Goal: Task Accomplishment & Management: Use online tool/utility

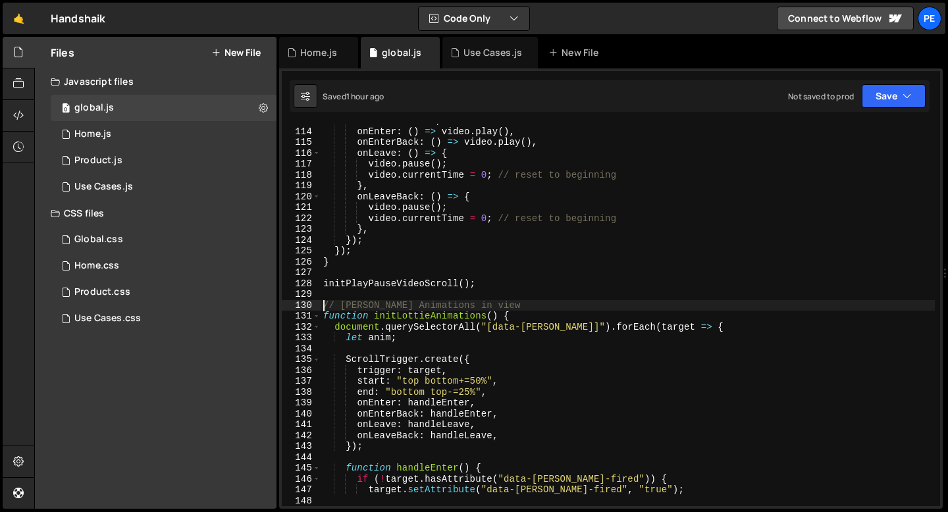
scroll to position [1226, 0]
click at [464, 47] on div "Use Cases.js" at bounding box center [493, 52] width 59 height 13
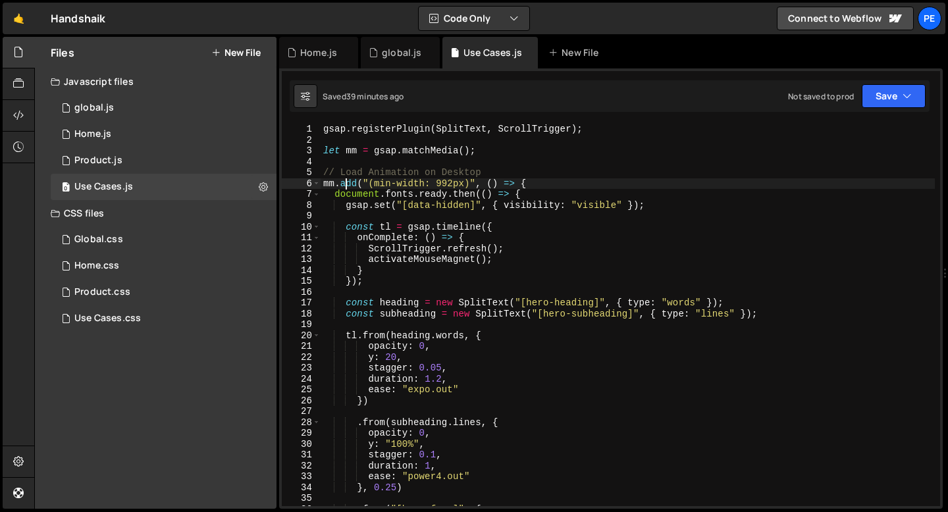
click at [348, 181] on div "gsap . registerPlugin ( SplitText , ScrollTrigger ) ; let mm = gsap . matchMedi…" at bounding box center [628, 326] width 614 height 404
click at [348, 180] on div "gsap . registerPlugin ( SplitText , ScrollTrigger ) ; let mm = gsap . matchMedi…" at bounding box center [628, 326] width 614 height 404
type textarea "mm.add("(min-width: 992px)", () => { document.fonts.ready.then(() => {"
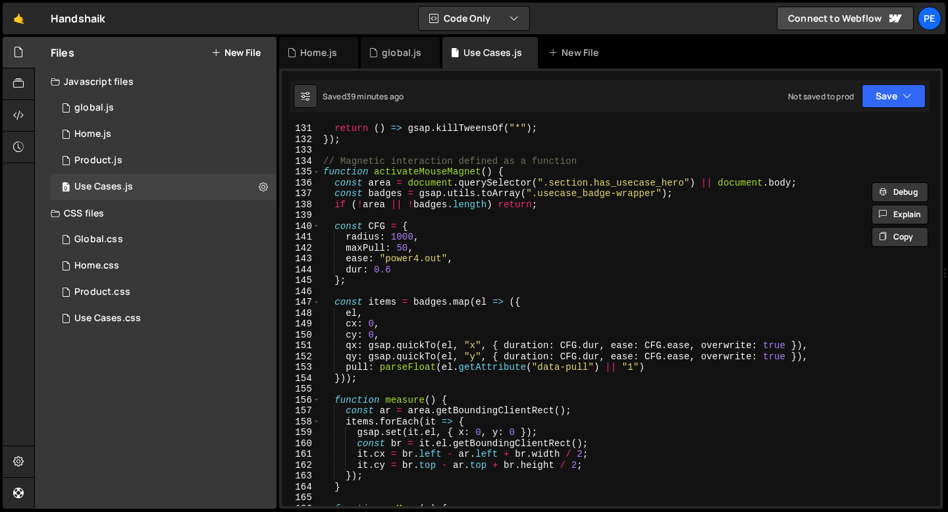
scroll to position [1397, 0]
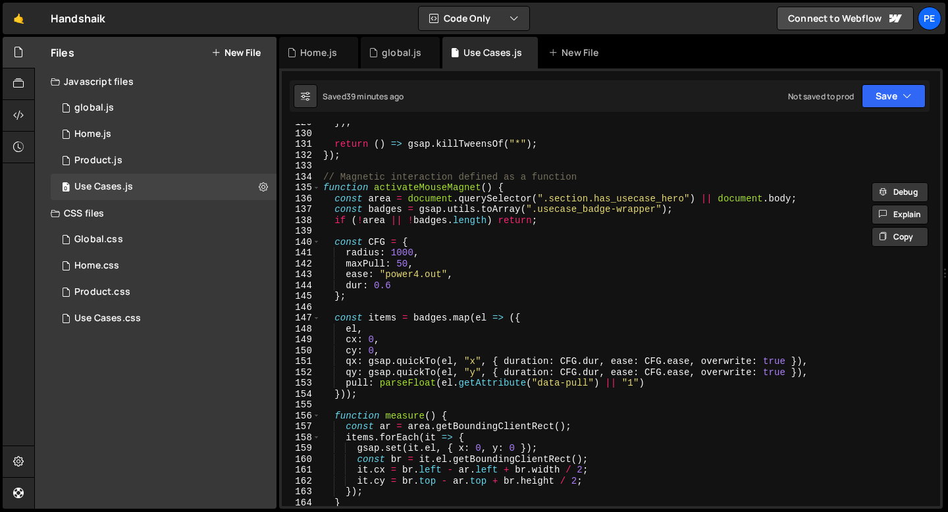
click at [332, 163] on div "}) ; return ( ) => gsap . killTweensOf ( "*" ) ; }) ; // Magnetic interaction d…" at bounding box center [628, 319] width 614 height 404
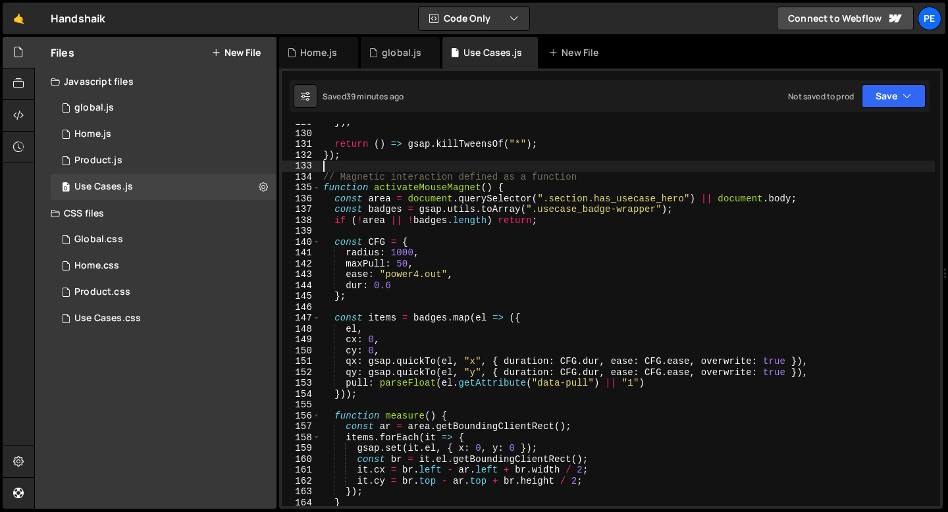
scroll to position [0, 0]
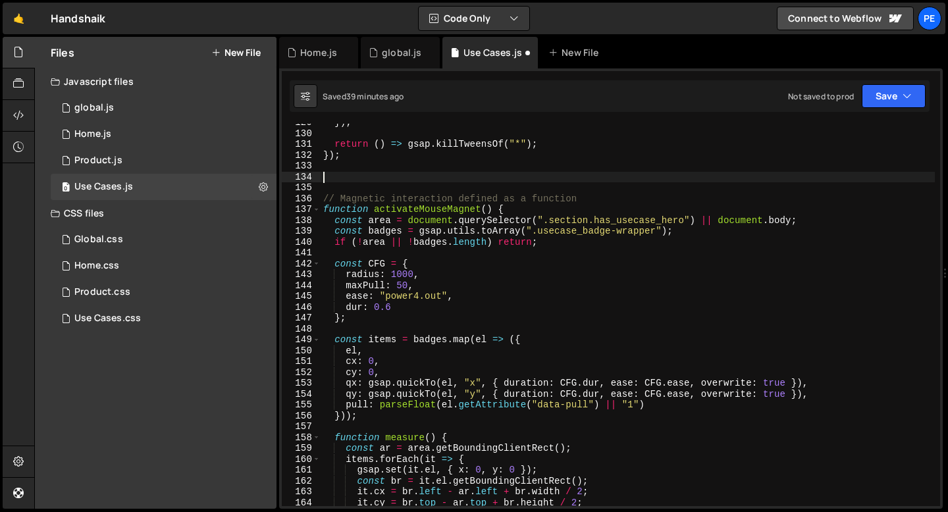
paste textarea "/"
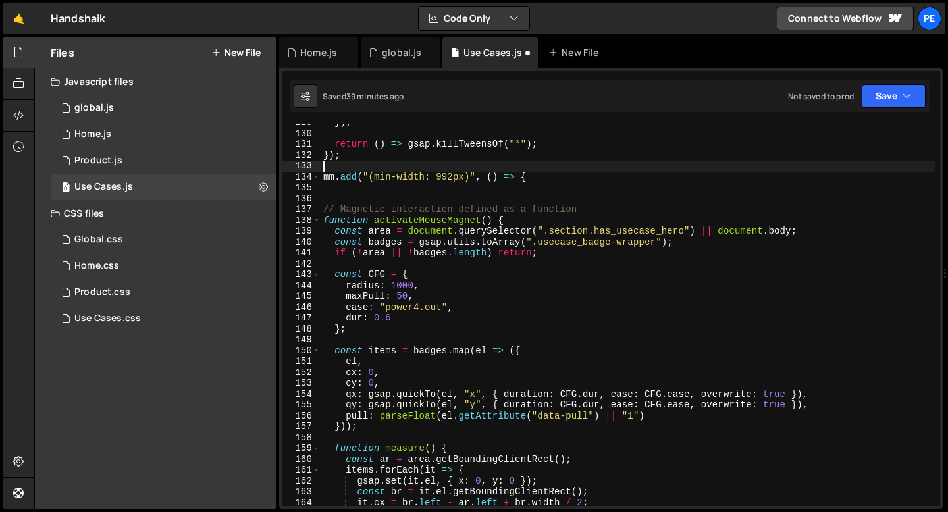
click at [358, 168] on div "}) ; return ( ) => gsap . killTweensOf ( "*" ) ; }) ; mm . add ( "(min-width: 9…" at bounding box center [628, 319] width 614 height 404
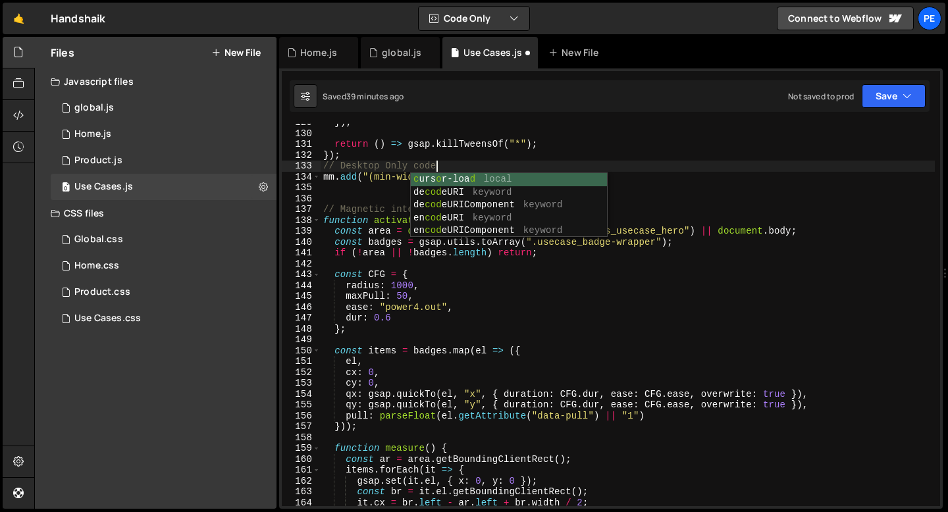
scroll to position [0, 7]
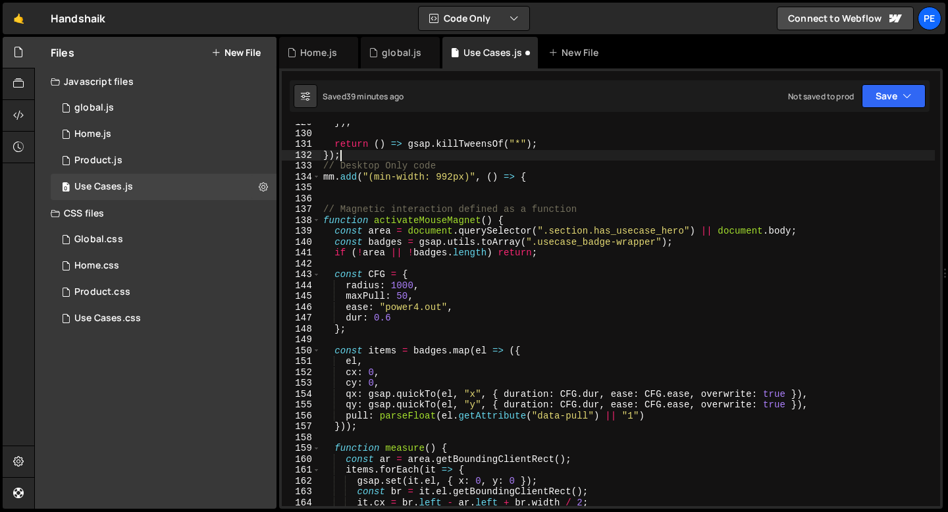
click at [346, 154] on div "}) ; return ( ) => gsap . killTweensOf ( "*" ) ; }) ; // Desktop Only code mm .…" at bounding box center [628, 319] width 614 height 404
type textarea "});"
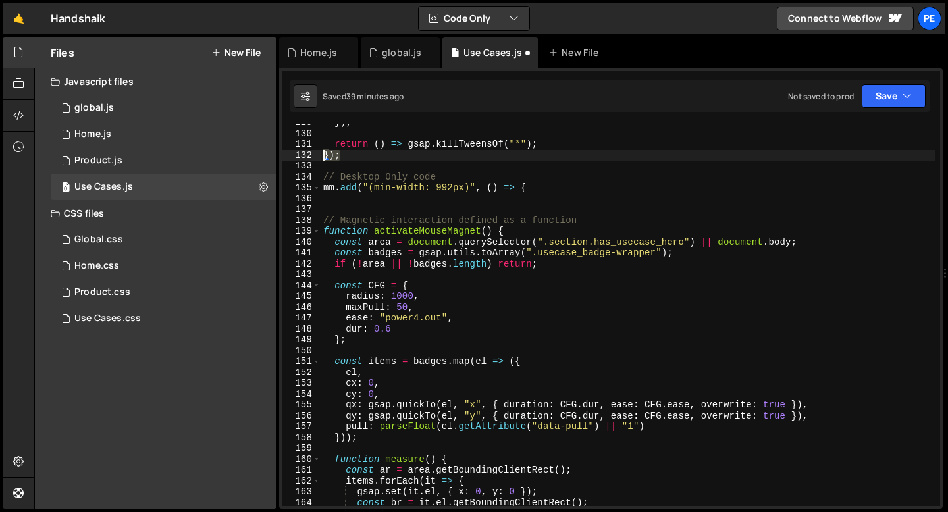
drag, startPoint x: 341, startPoint y: 155, endPoint x: 322, endPoint y: 154, distance: 18.5
click at [322, 154] on div "}) ; return ( ) => gsap . killTweensOf ( "*" ) ; }) ; // Desktop Only code mm .…" at bounding box center [628, 319] width 614 height 404
type textarea "});"
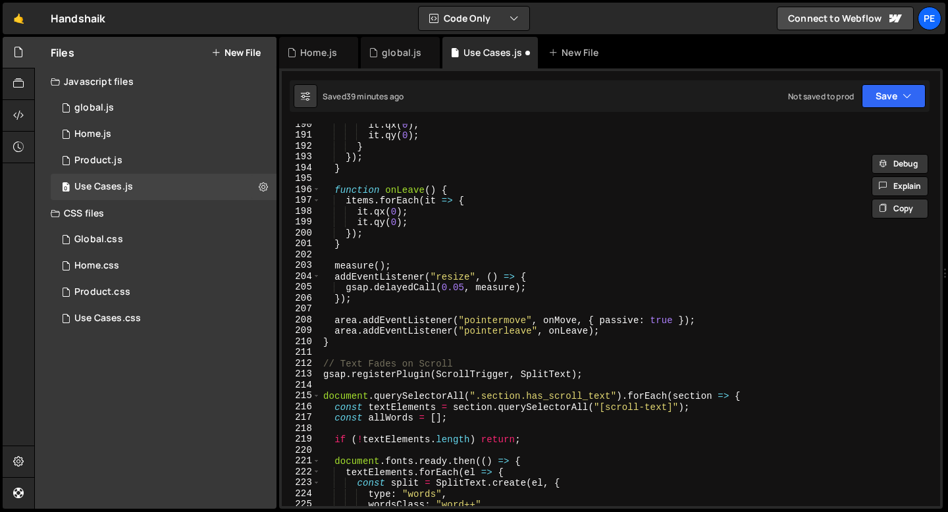
scroll to position [2162, 0]
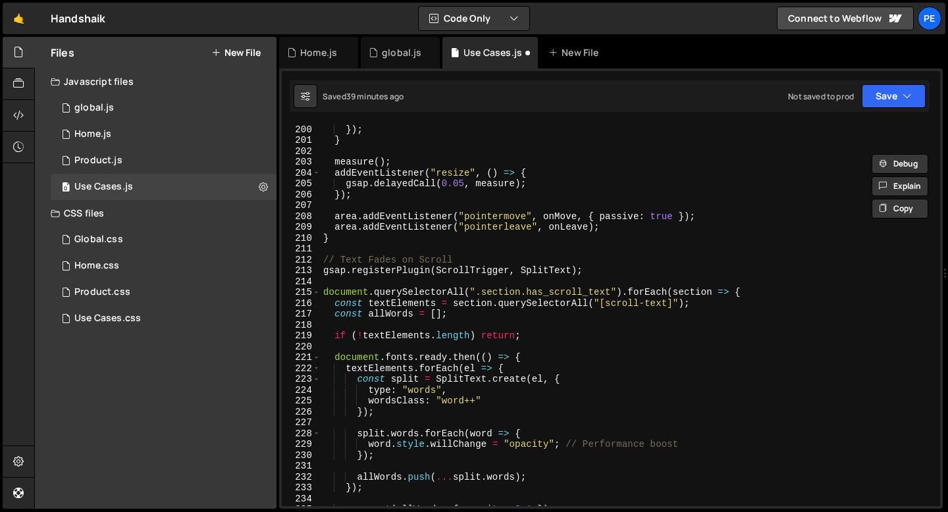
click at [346, 247] on div "it . qy ( 0 ) ; }) ; } measure ( ) ; addEventListener ( "resize" , ( ) => { gsa…" at bounding box center [628, 315] width 614 height 404
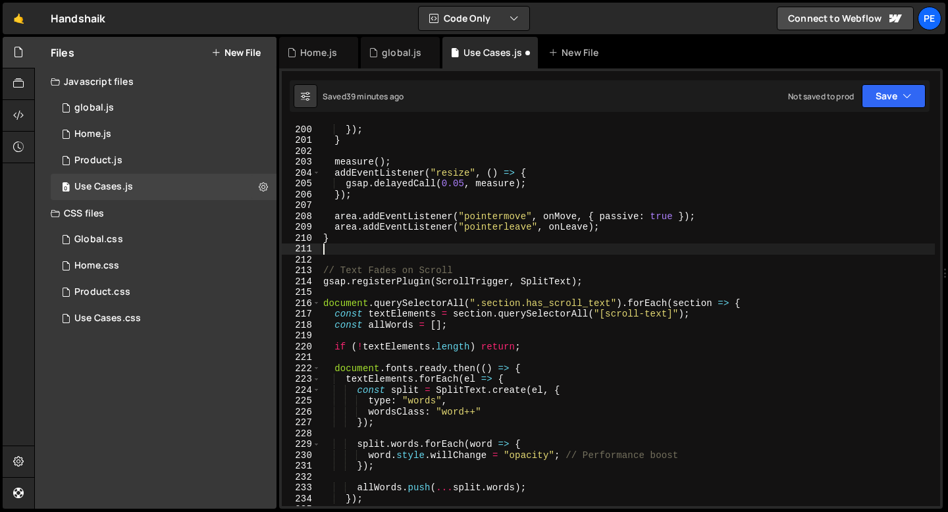
paste textarea "});"
type textarea "});"
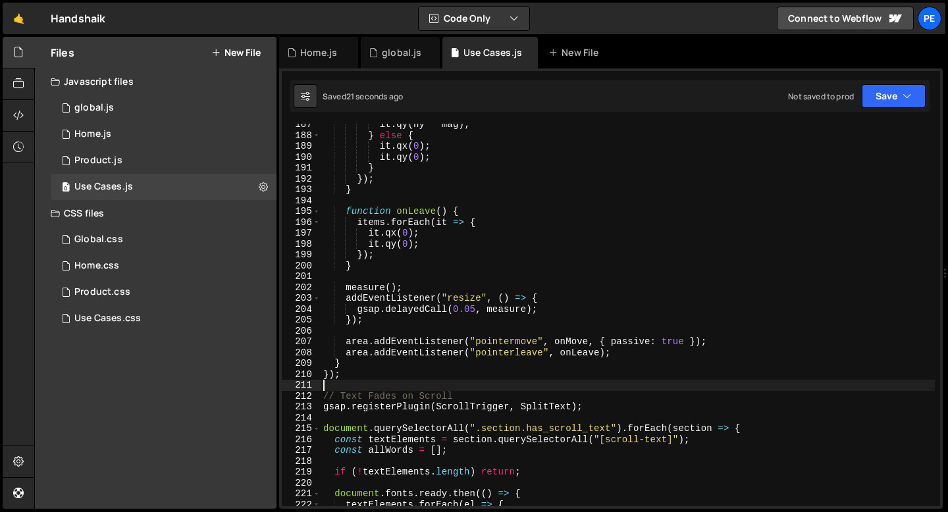
scroll to position [2026, 0]
click at [366, 366] on div "it . qy ( ny * mag ) ; } else { it . qx ( 0 ) ; it . qy ( 0 ) ; } }) ; } functi…" at bounding box center [628, 321] width 614 height 404
type textarea "}"
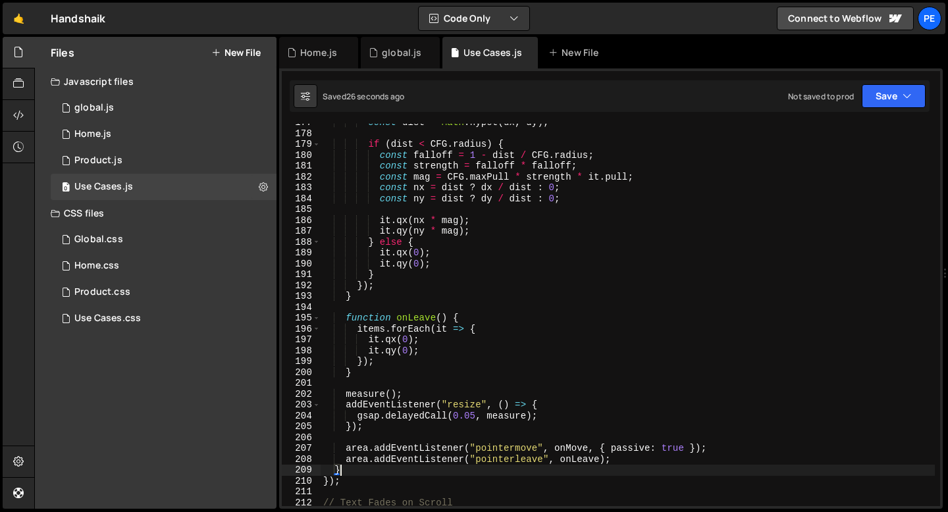
scroll to position [1981, 0]
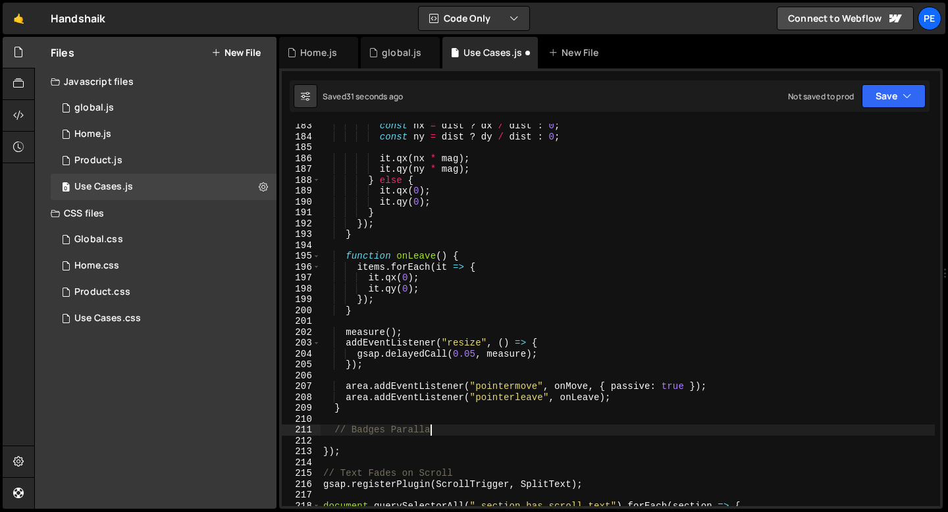
type textarea "// Badges Parallax"
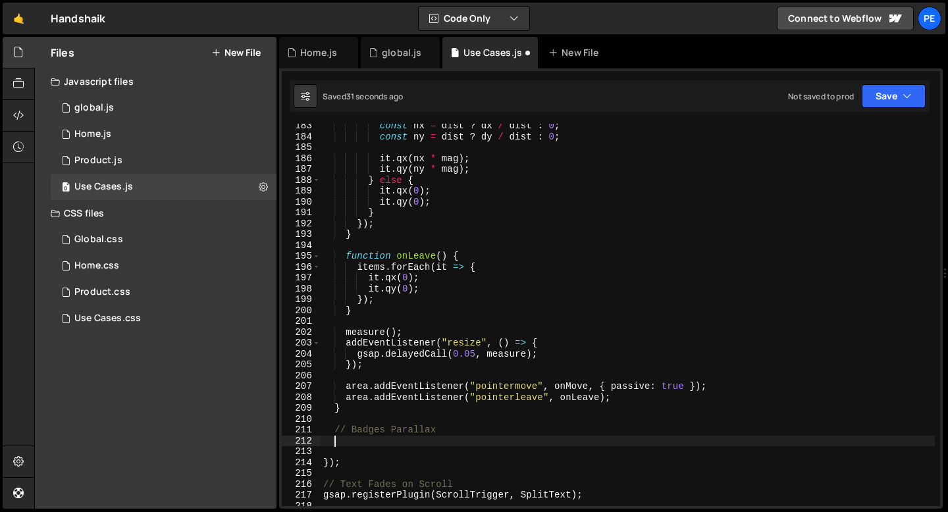
paste textarea "});"
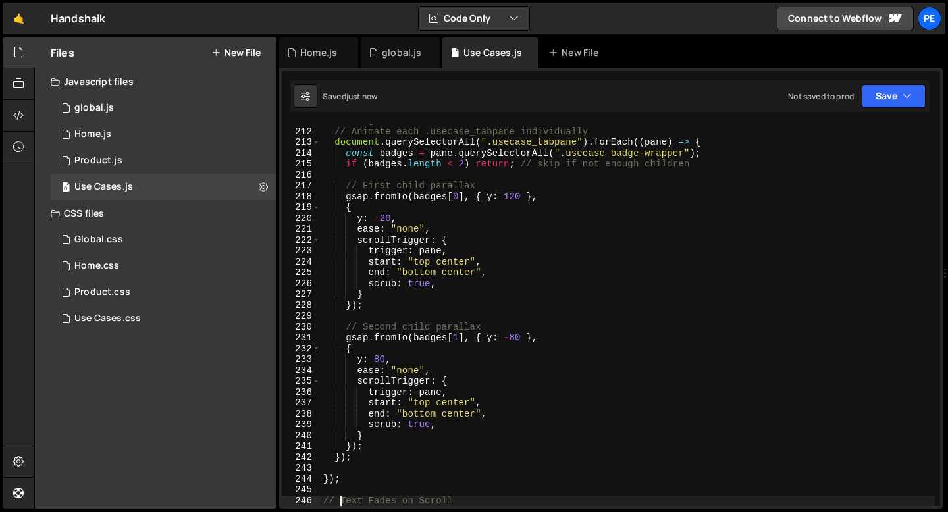
click at [392, 325] on div "// Badges Parallax // Animate each .usecase_tabpane individually document . que…" at bounding box center [628, 317] width 614 height 404
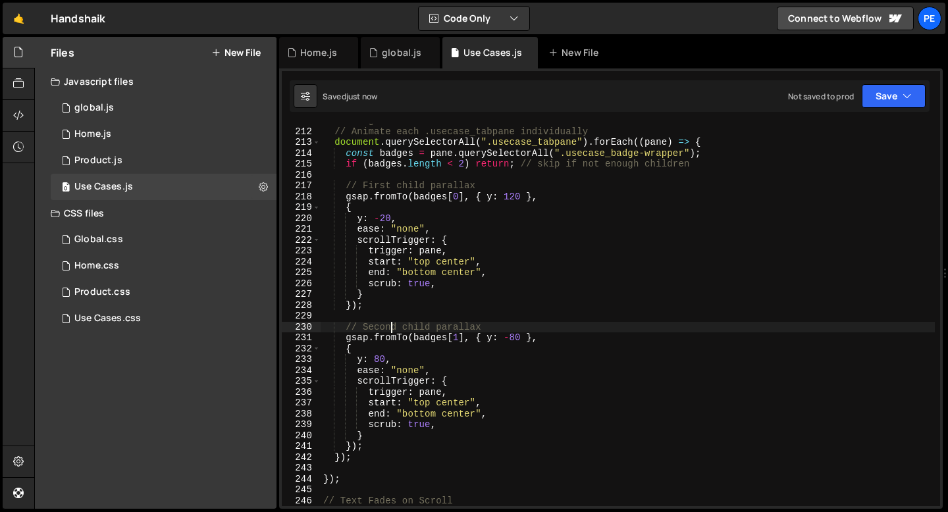
click at [392, 325] on div "// Badges Parallax // Animate each .usecase_tabpane individually document . que…" at bounding box center [628, 317] width 614 height 404
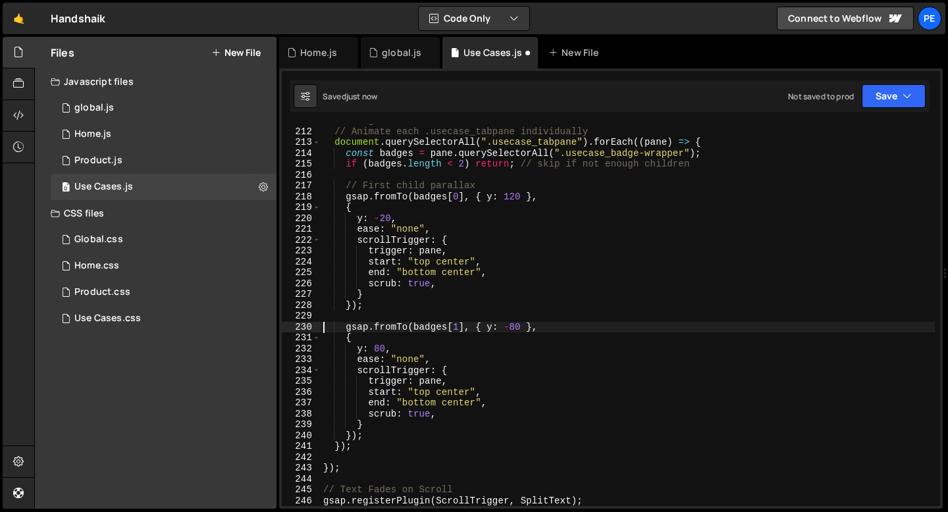
click at [389, 185] on div "// Badges Parallax // Animate each .usecase_tabpane individually document . que…" at bounding box center [628, 317] width 614 height 404
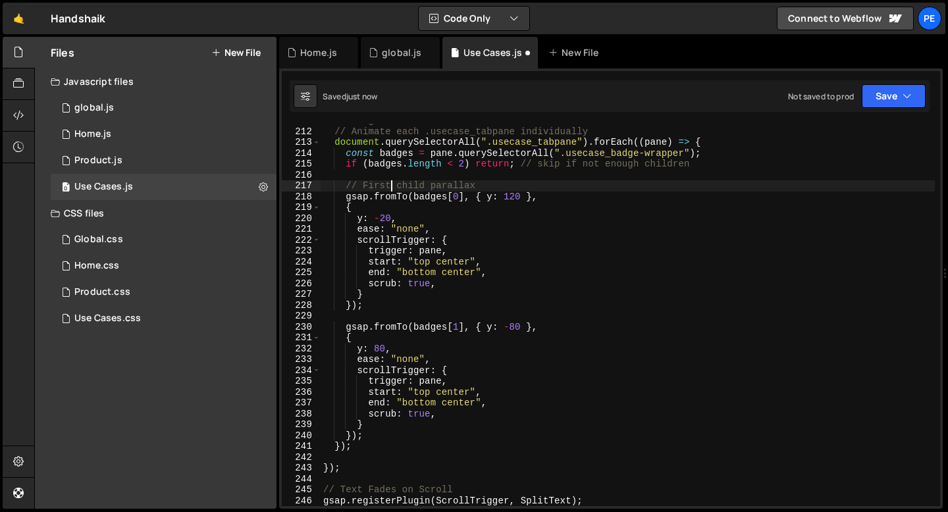
click at [389, 185] on div "// Badges Parallax // Animate each .usecase_tabpane individually document . que…" at bounding box center [628, 317] width 614 height 404
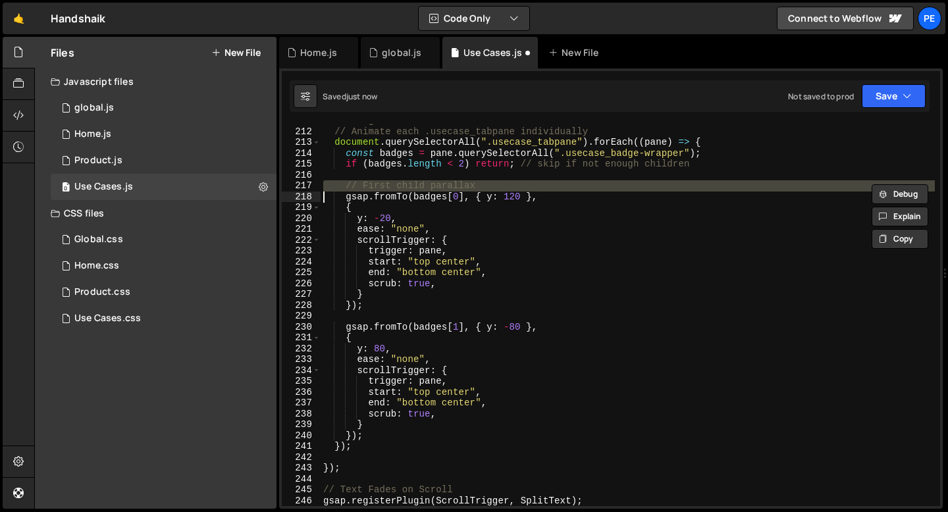
click at [389, 185] on div "// Badges Parallax // Animate each .usecase_tabpane individually document . que…" at bounding box center [628, 317] width 614 height 404
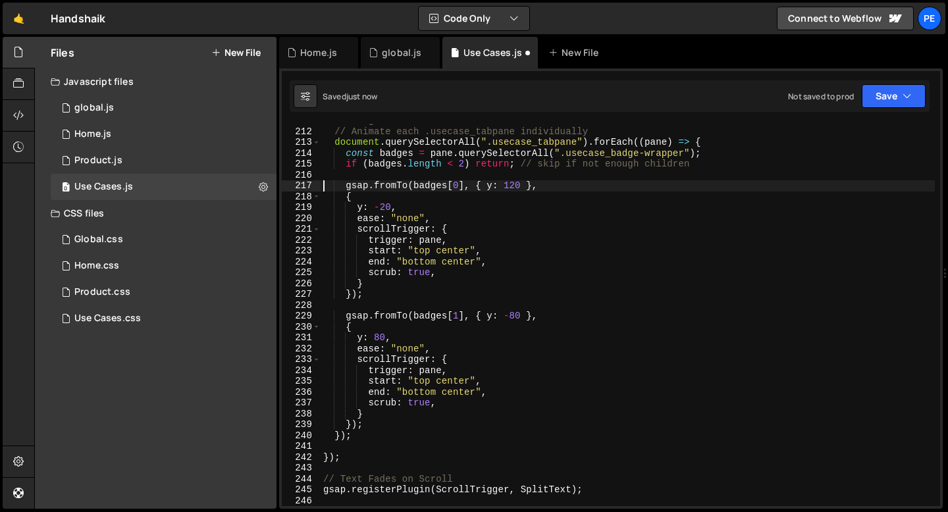
click at [376, 296] on div "// Badges Parallax // Animate each .usecase_tabpane individually document . que…" at bounding box center [628, 317] width 614 height 404
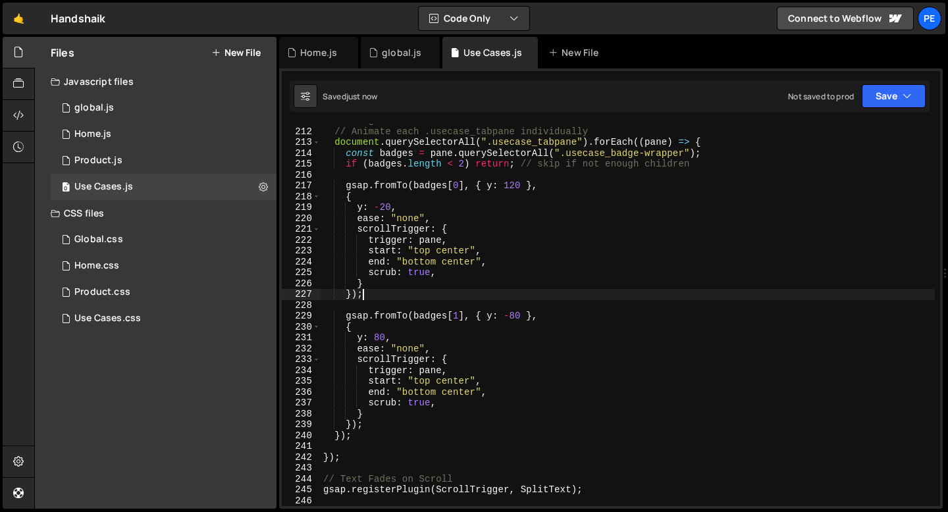
type textarea "});"
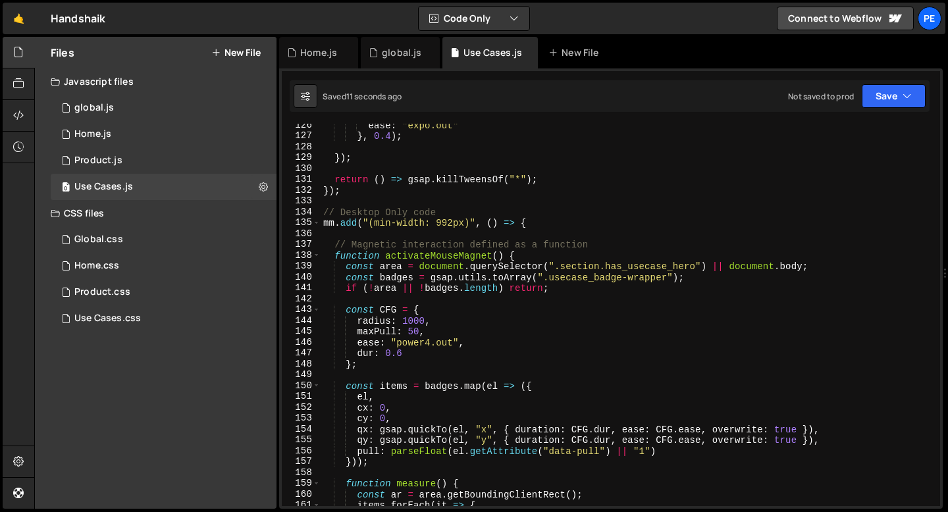
scroll to position [1362, 0]
click at [373, 236] on div "ease : "expo.out" } , 0.4 ) ; }) ; return ( ) => gsap . killTweensOf ( "*" ) ; …" at bounding box center [628, 322] width 614 height 404
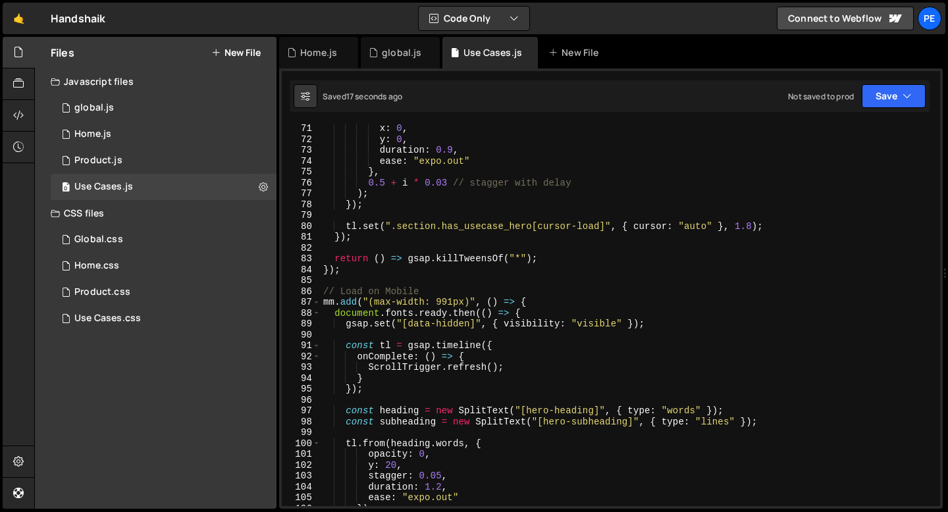
scroll to position [761, 0]
click at [339, 283] on div "x : 0 , y : 0 , duration : 0.9 , ease : "expo.out" } , 0.5 + i * 0.03 // stagge…" at bounding box center [628, 325] width 614 height 404
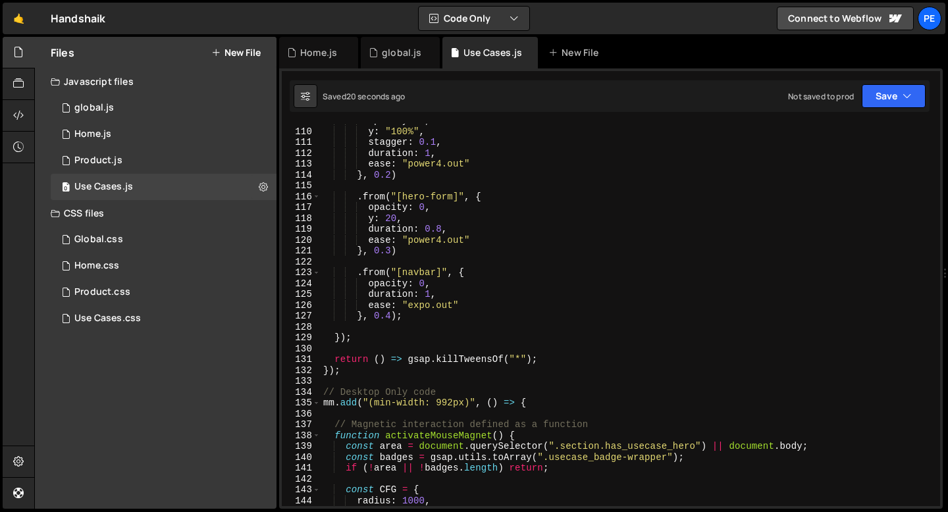
scroll to position [1209, 0]
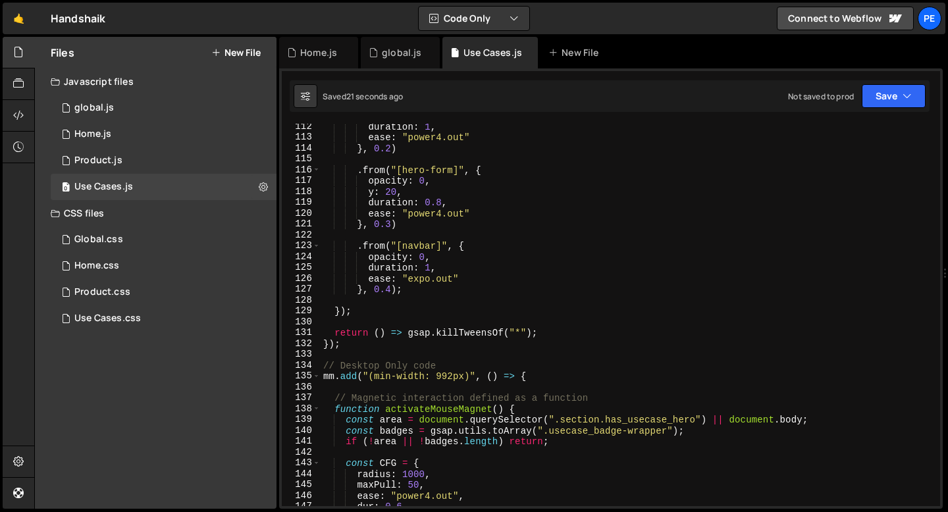
click at [344, 348] on div "duration : 1 , ease : "power4.out" } , 0.2 ) . from ( "[hero-form]" , { opacity…" at bounding box center [628, 323] width 614 height 404
type textarea "});"
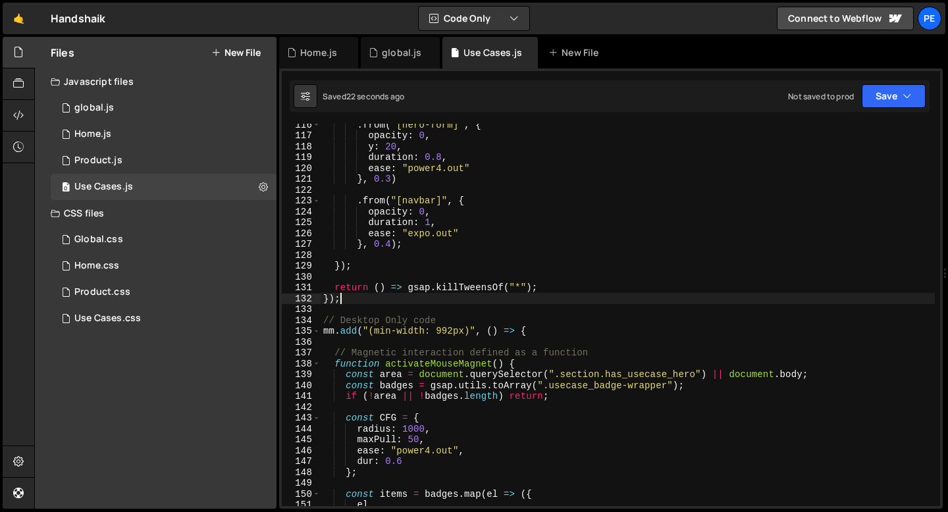
click at [340, 346] on div ". from ( "[hero-form]" , { opacity : 0 , y : 20 , duration : 0.8 , ease : "powe…" at bounding box center [628, 321] width 614 height 404
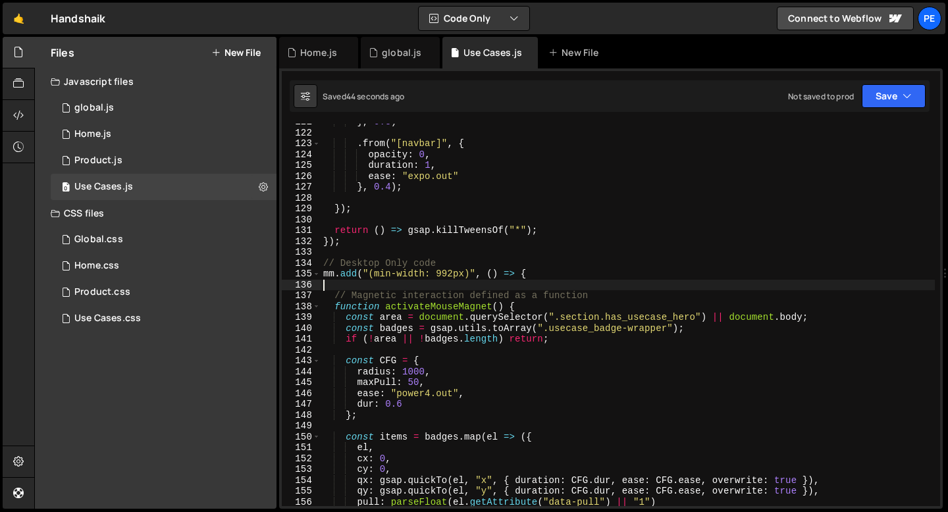
scroll to position [1318, 0]
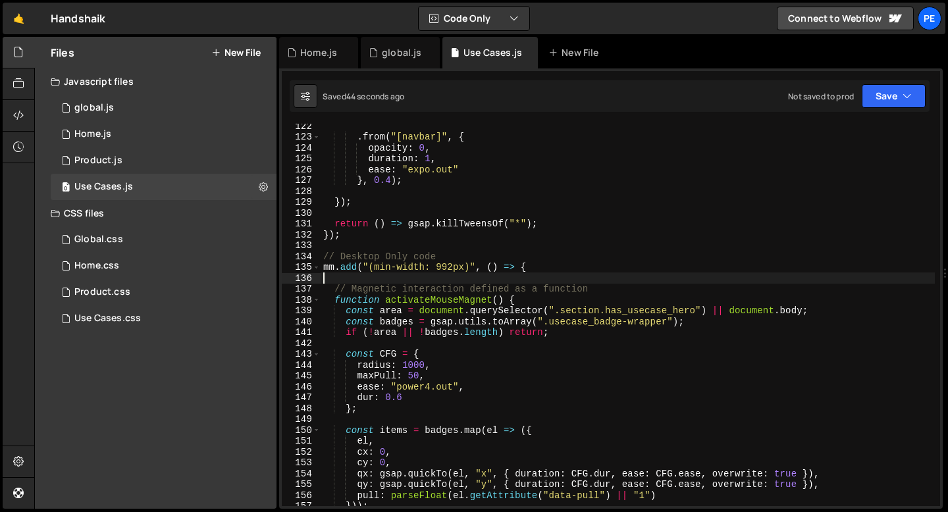
click at [359, 263] on div ". from ( "[navbar]" , { opacity : 0 , duration : 1 , ease : "expo.out" } , 0.4 …" at bounding box center [628, 323] width 614 height 404
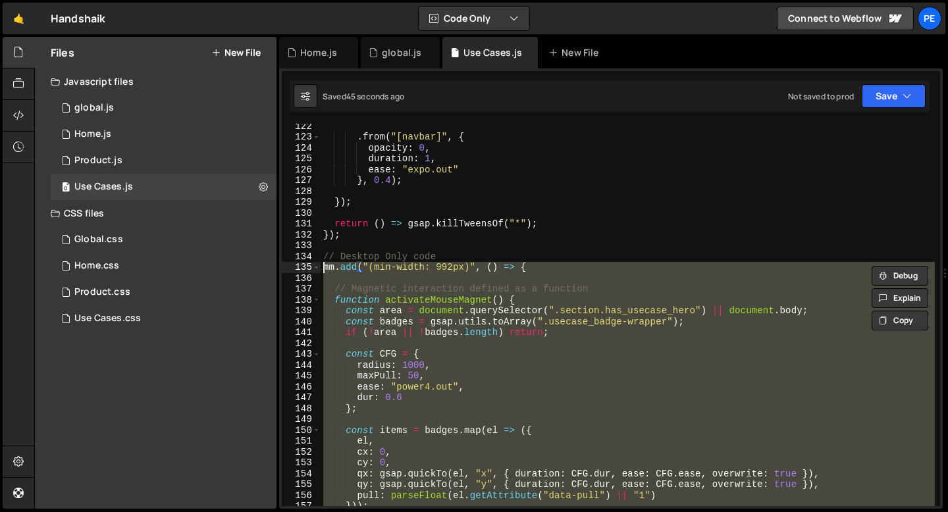
click at [359, 263] on div ". from ( "[navbar]" , { opacity : 0 , duration : 1 , ease : "expo.out" } , 0.4 …" at bounding box center [628, 323] width 614 height 404
click at [346, 268] on div ". from ( "[navbar]" , { opacity : 0 , duration : 1 , ease : "expo.out" } , 0.4 …" at bounding box center [628, 315] width 614 height 383
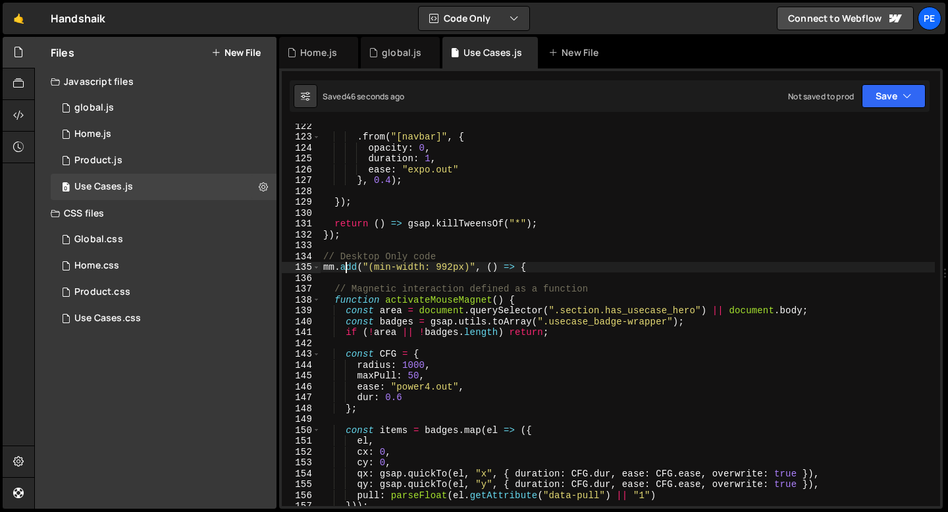
click at [346, 268] on div ". from ( "[navbar]" , { opacity : 0 , duration : 1 , ease : "expo.out" } , 0.4 …" at bounding box center [628, 323] width 614 height 404
type textarea "mm.add("(min-width: 992px)", () => {"
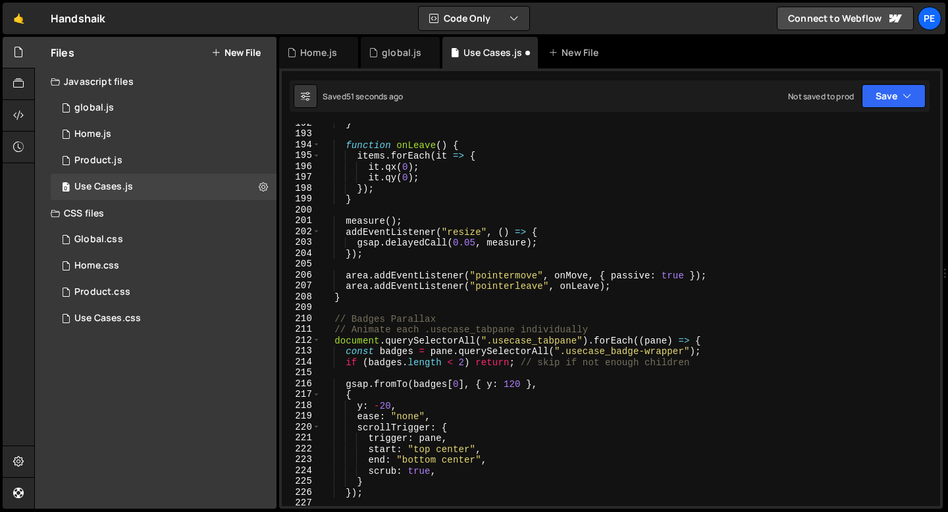
scroll to position [2086, 0]
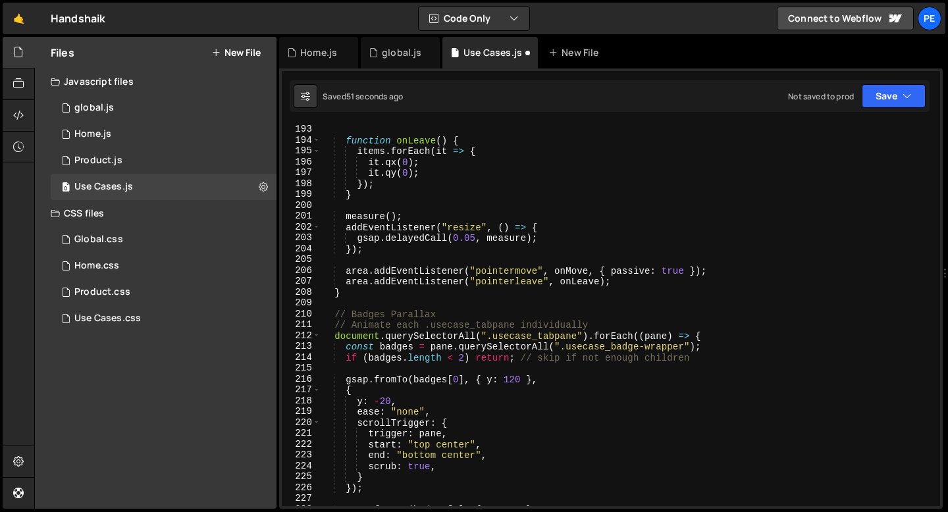
click at [346, 306] on div "} function onLeave ( ) { items . forEach ( it => { it . qx ( 0 ) ; it . qy ( 0 …" at bounding box center [628, 315] width 614 height 404
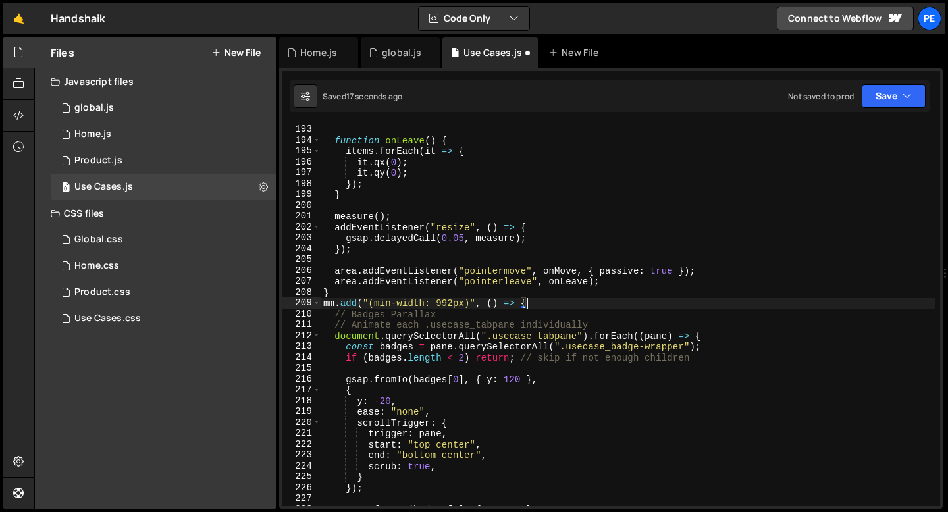
click at [344, 292] on div "} function onLeave ( ) { items . forEach ( it => { it . qx ( 0 ) ; it . qy ( 0 …" at bounding box center [628, 315] width 614 height 404
type textarea "}"
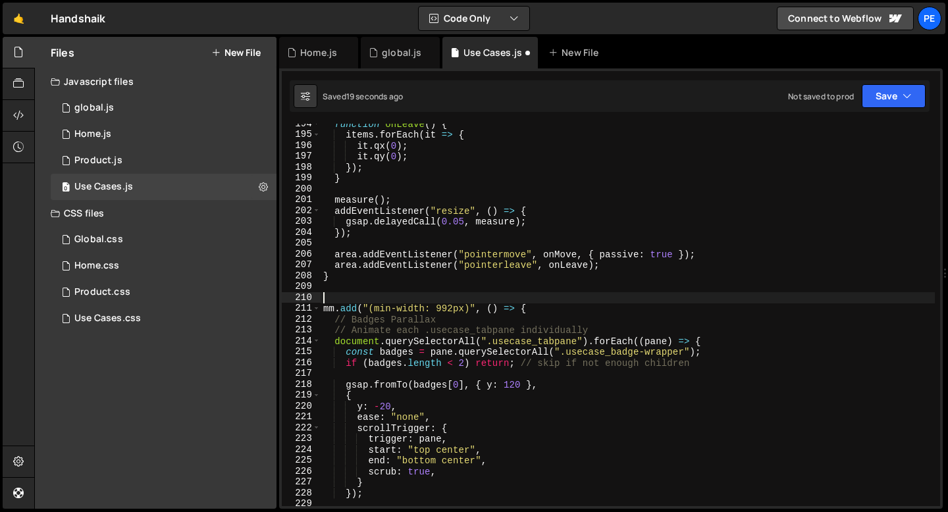
scroll to position [2102, 0]
type textarea "mm.add("(min-width: 992px)", () => {"
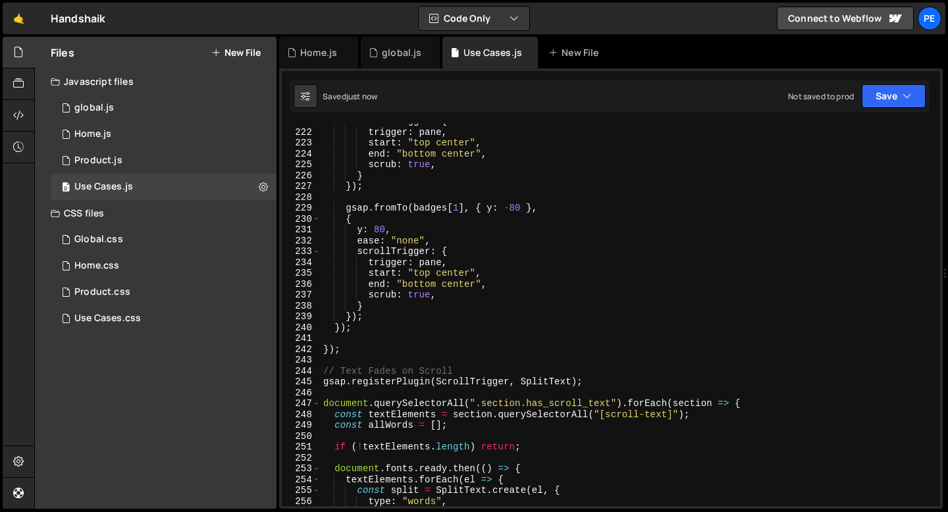
scroll to position [2442, 0]
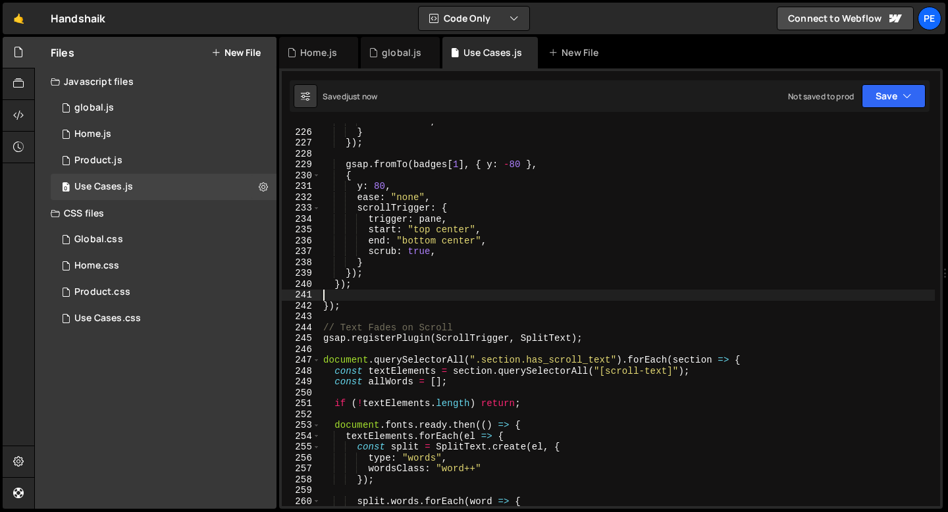
click at [343, 299] on div "scrub : true , } }) ; gsap . fromTo ( badges [ 1 ] , { y : - 80 } , { y : 80 , …" at bounding box center [628, 318] width 614 height 404
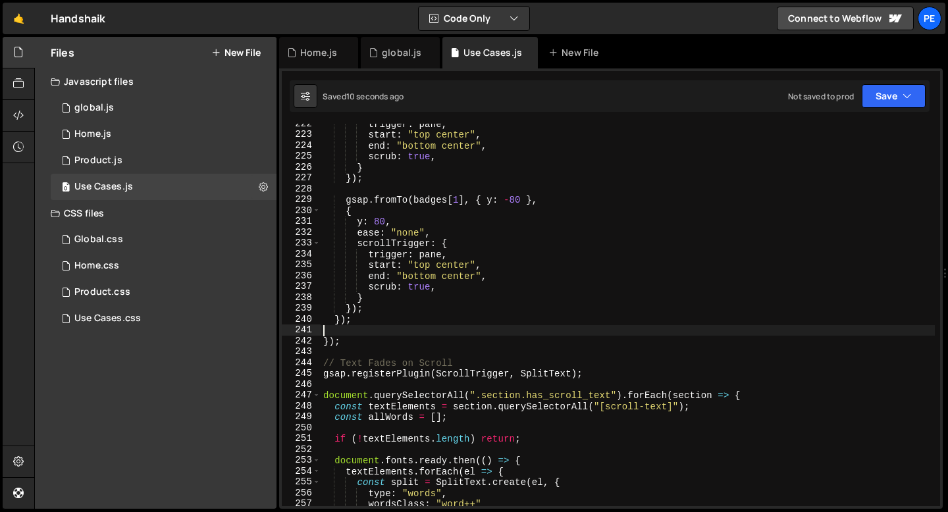
scroll to position [2389, 0]
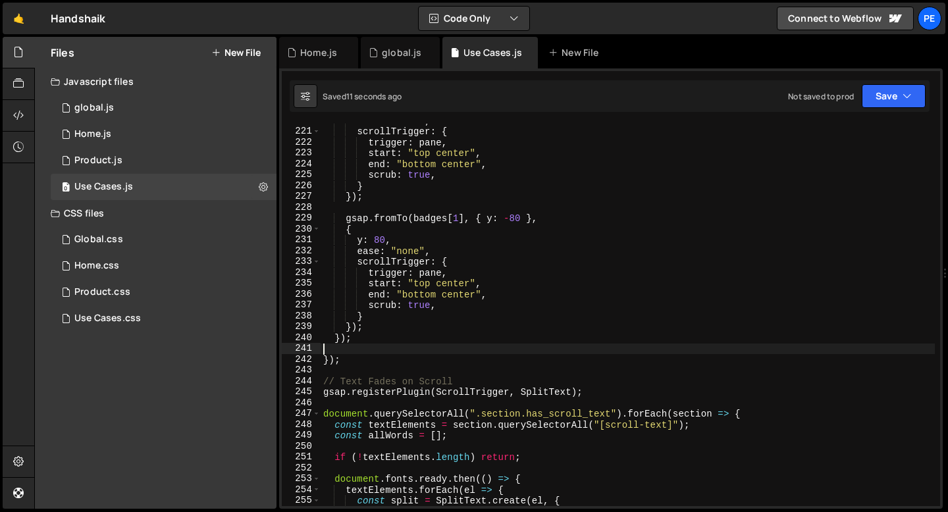
click at [459, 272] on div "ease : "none" , scrollTrigger : { trigger : pane , start : "top center" , end :…" at bounding box center [628, 317] width 614 height 404
type textarea "trigger: pane,"
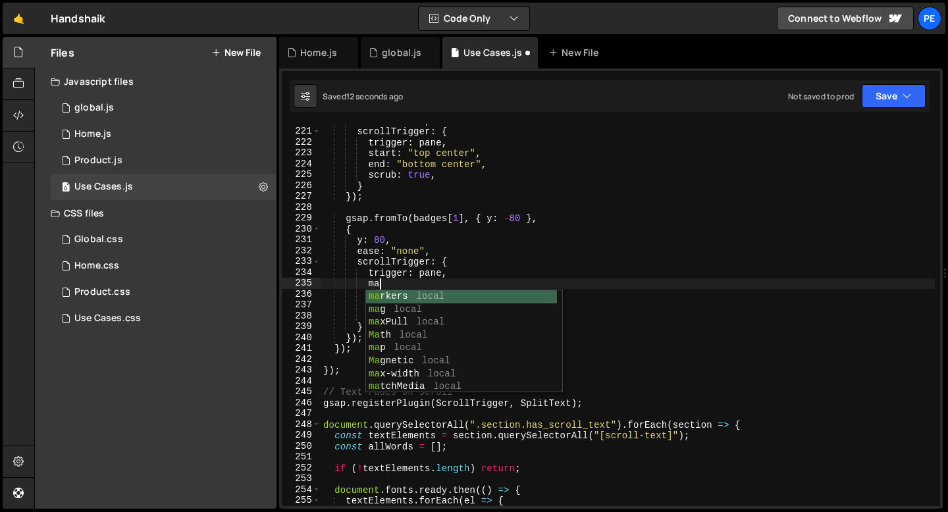
type textarea "m"
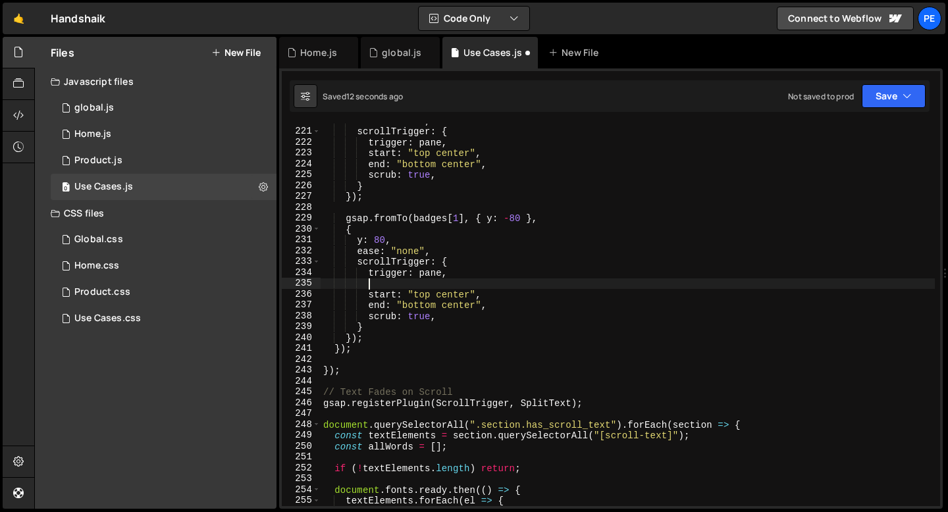
scroll to position [0, 3]
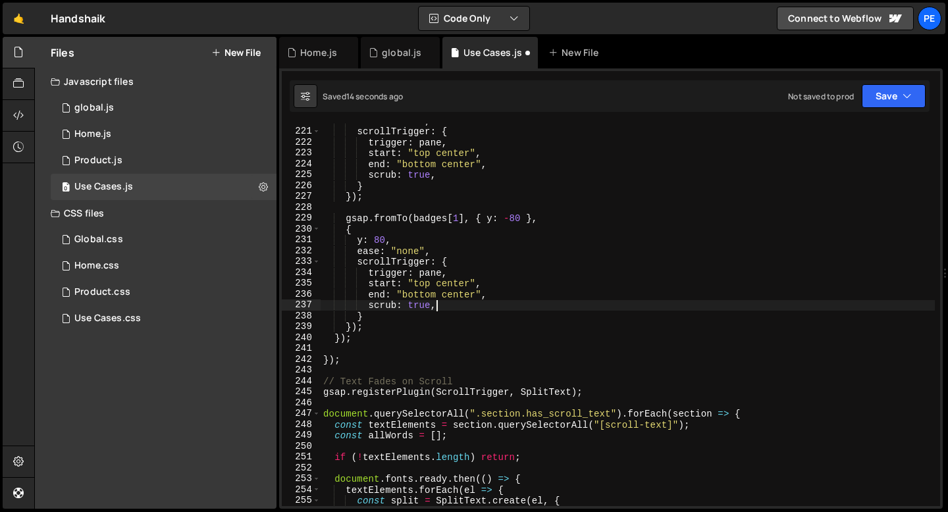
click at [464, 306] on div "ease : "none" , scrollTrigger : { trigger : pane , start : "top center" , end :…" at bounding box center [628, 317] width 614 height 404
type textarea "scrub: true,"
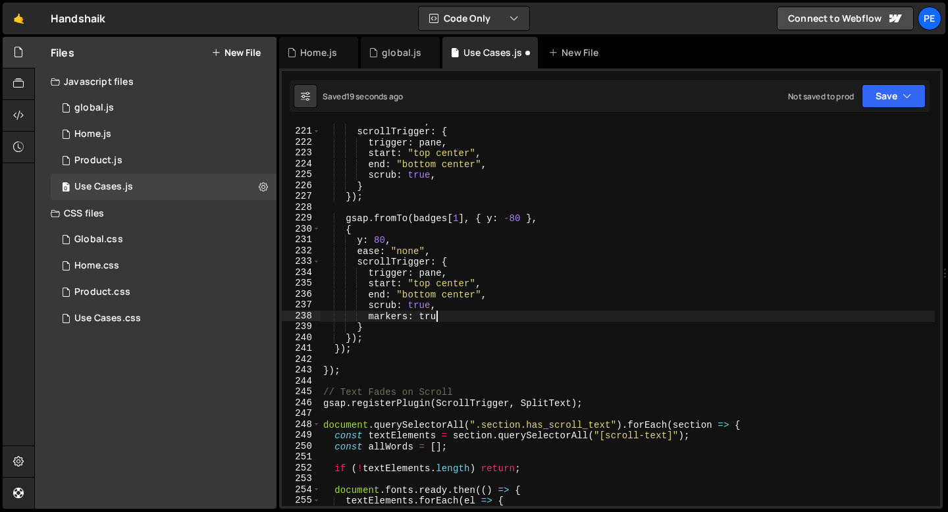
scroll to position [0, 8]
click at [468, 312] on div "ease : "none" , scrollTrigger : { trigger : pane , start : "top center" , end :…" at bounding box center [628, 317] width 614 height 404
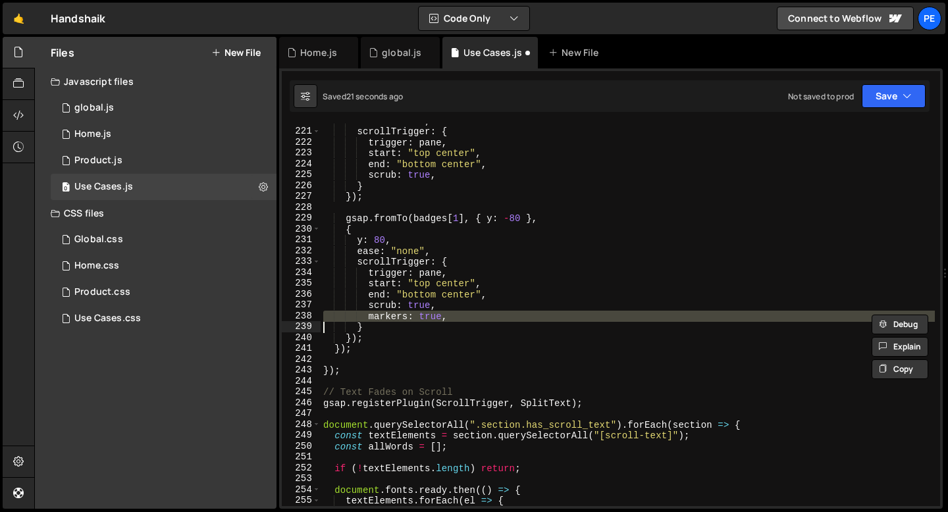
click at [468, 312] on div "ease : "none" , scrollTrigger : { trigger : pane , start : "top center" , end :…" at bounding box center [628, 317] width 614 height 404
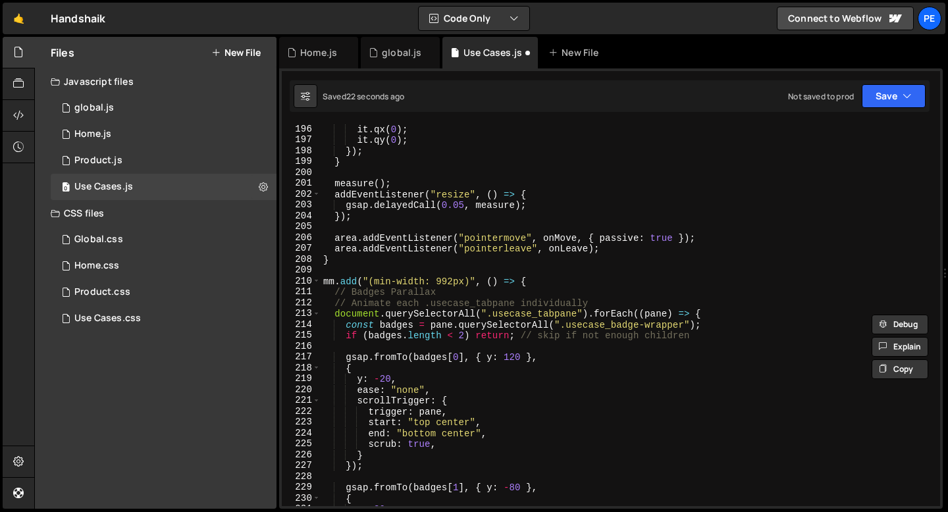
scroll to position [2173, 0]
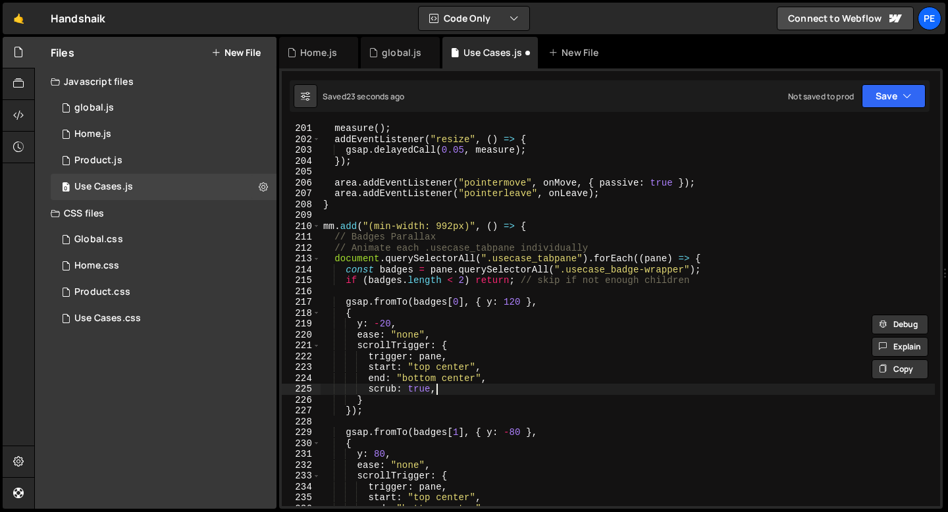
click at [452, 393] on div "measure ( ) ; addEventListener ( "resize" , ( ) => { gsap . delayedCall ( 0.05 …" at bounding box center [628, 325] width 614 height 404
type textarea "scrub: true,"
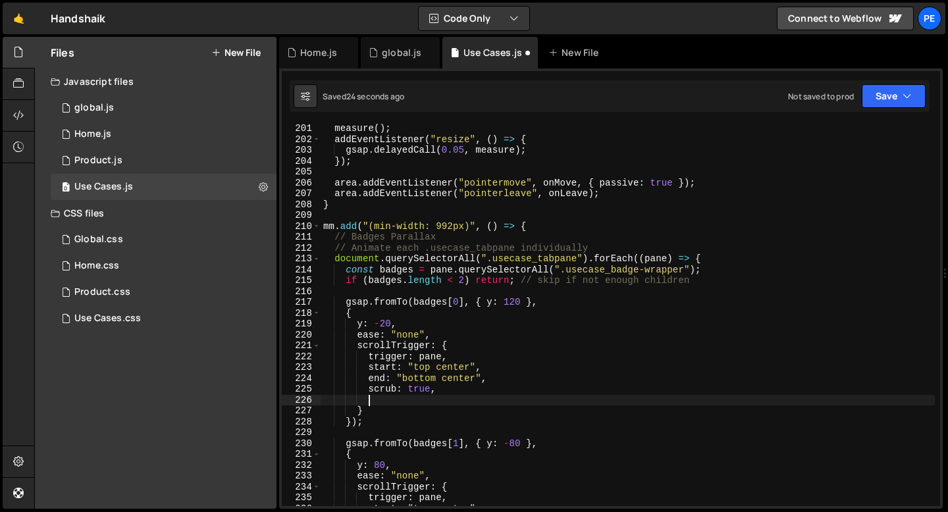
paste textarea
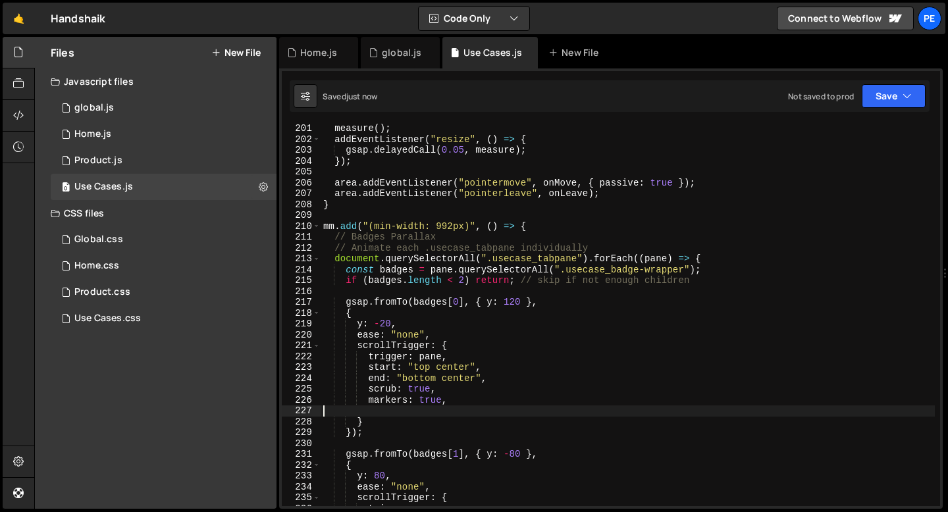
click at [450, 402] on div "measure ( ) ; addEventListener ( "resize" , ( ) => { gsap . delayedCall ( 0.05 …" at bounding box center [628, 325] width 614 height 404
type textarea "markers: true,"
click at [361, 413] on div "measure ( ) ; addEventListener ( "resize" , ( ) => { gsap . delayedCall ( 0.05 …" at bounding box center [628, 325] width 614 height 404
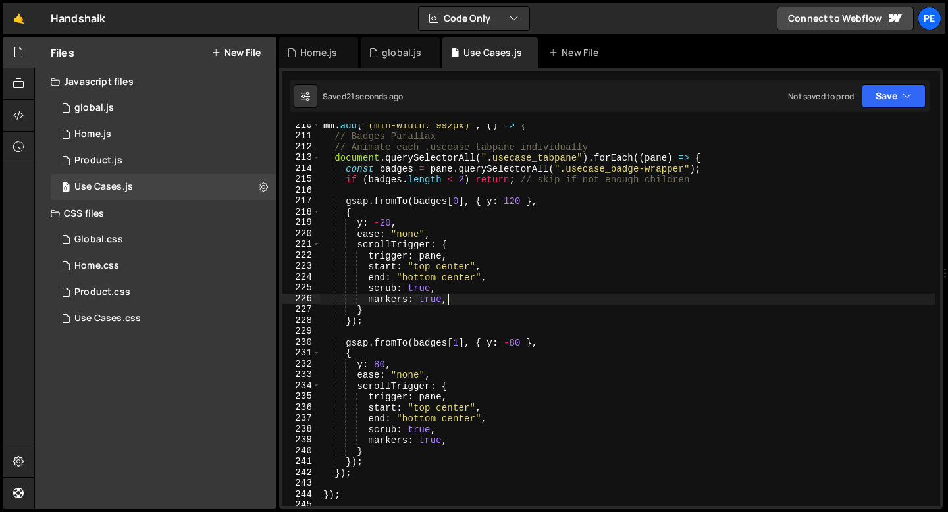
scroll to position [2275, 0]
click at [350, 319] on div "mm . add ( "(min-width: 992px)" , ( ) => { // Badges Parallax // Animate each .…" at bounding box center [628, 322] width 614 height 404
type textarea "});"
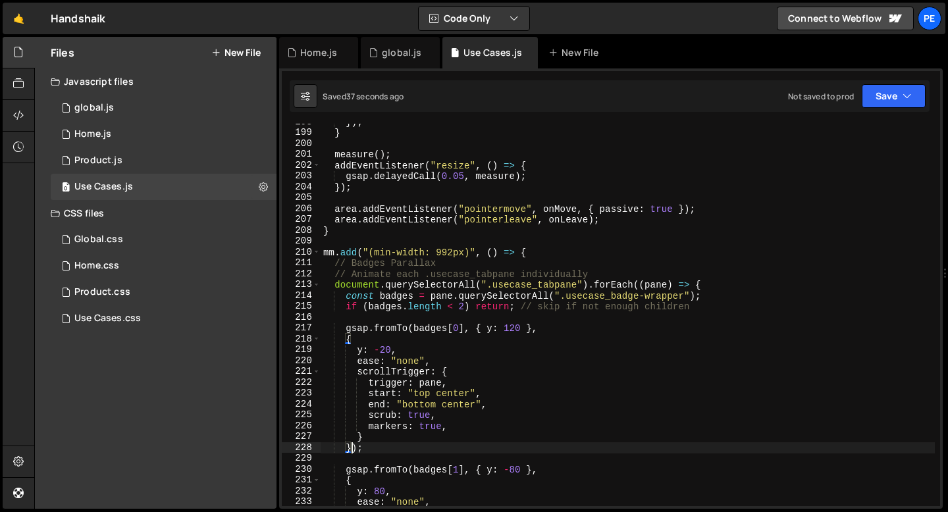
scroll to position [2148, 0]
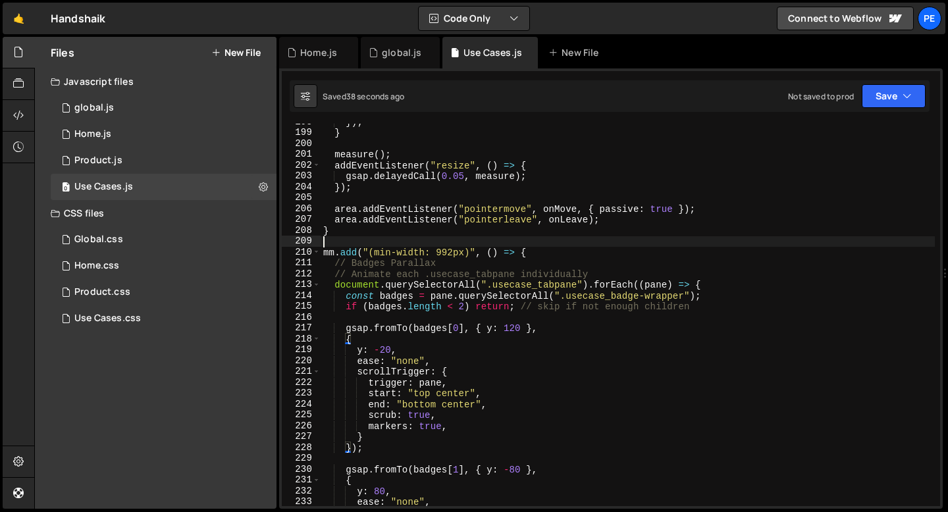
click at [339, 246] on div "}) ; } measure ( ) ; addEventListener ( "resize" , ( ) => { gsap . delayedCall …" at bounding box center [628, 319] width 614 height 404
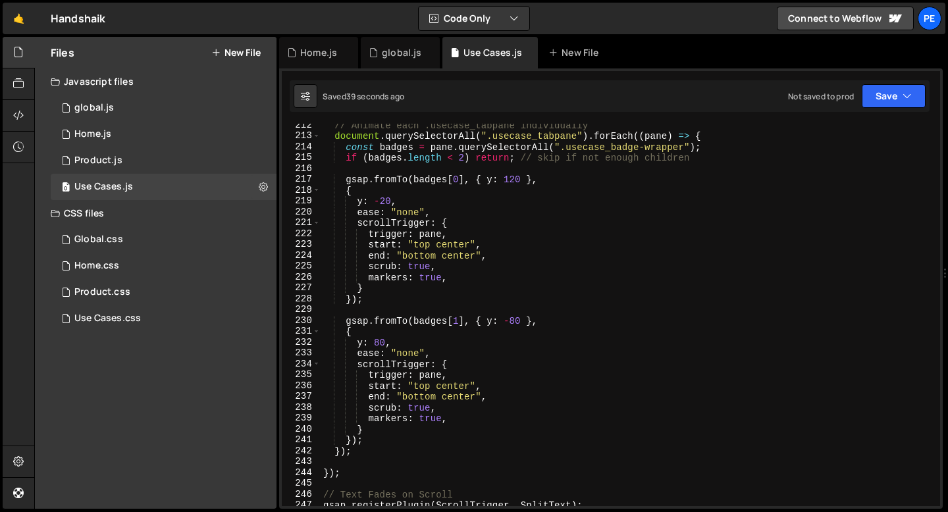
scroll to position [2314, 0]
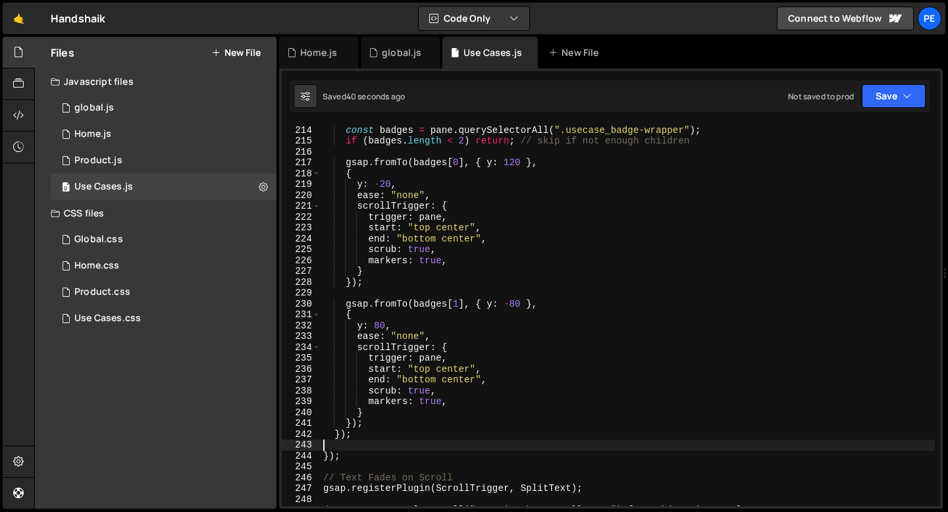
click at [342, 445] on div "document . querySelectorAll ( ".usecase_tabpane" ) . forEach (( pane ) => { con…" at bounding box center [628, 316] width 614 height 404
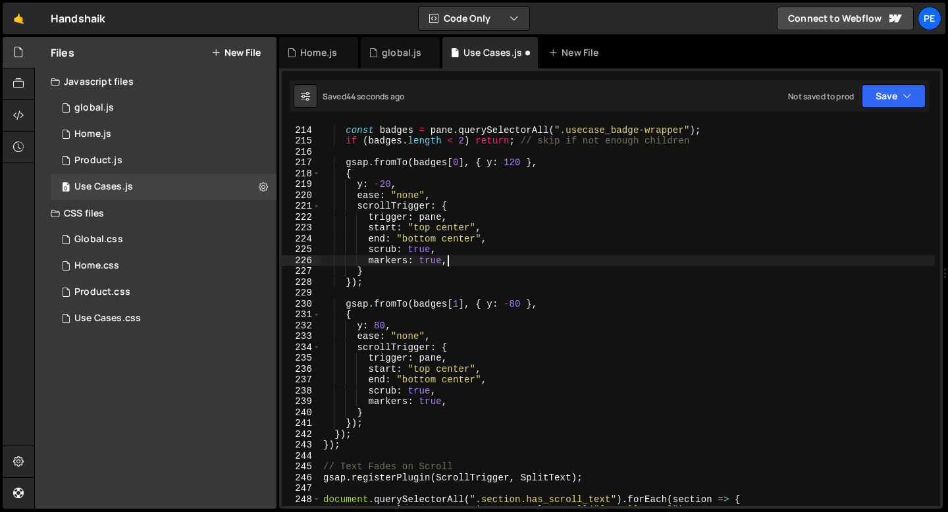
click at [451, 261] on div "document . querySelectorAll ( ".usecase_tabpane" ) . forEach (( pane ) => { con…" at bounding box center [628, 316] width 614 height 404
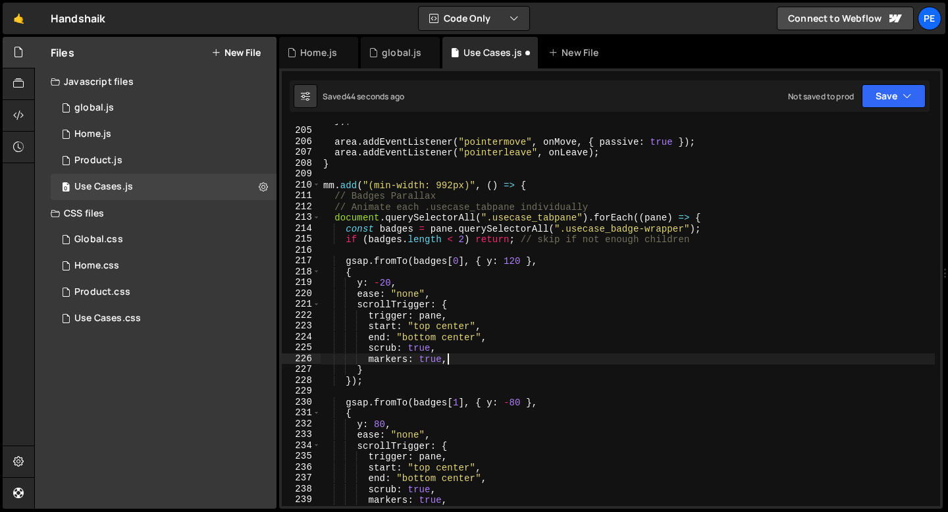
scroll to position [2181, 0]
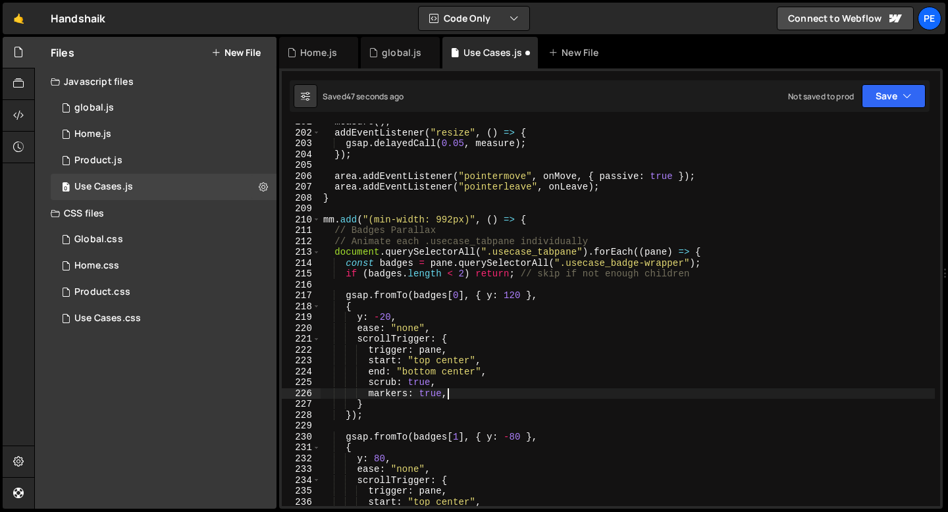
click at [452, 372] on div "measure ( ) ; addEventListener ( "resize" , ( ) => { gsap . delayedCall ( 0.05 …" at bounding box center [628, 319] width 614 height 404
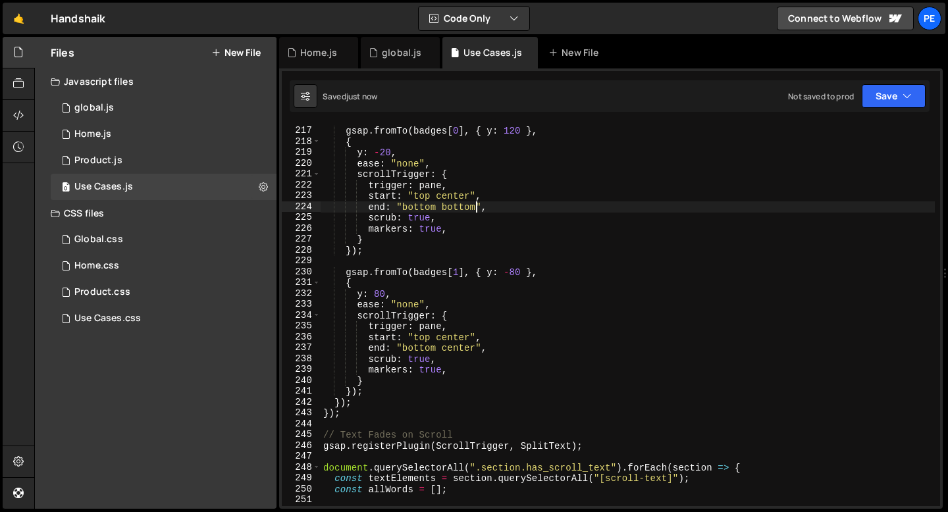
scroll to position [2345, 0]
click at [453, 349] on div "gsap . fromTo ( badges [ 0 ] , { y : 120 } , { y : - 20 , ease : "none" , scrol…" at bounding box center [628, 317] width 614 height 404
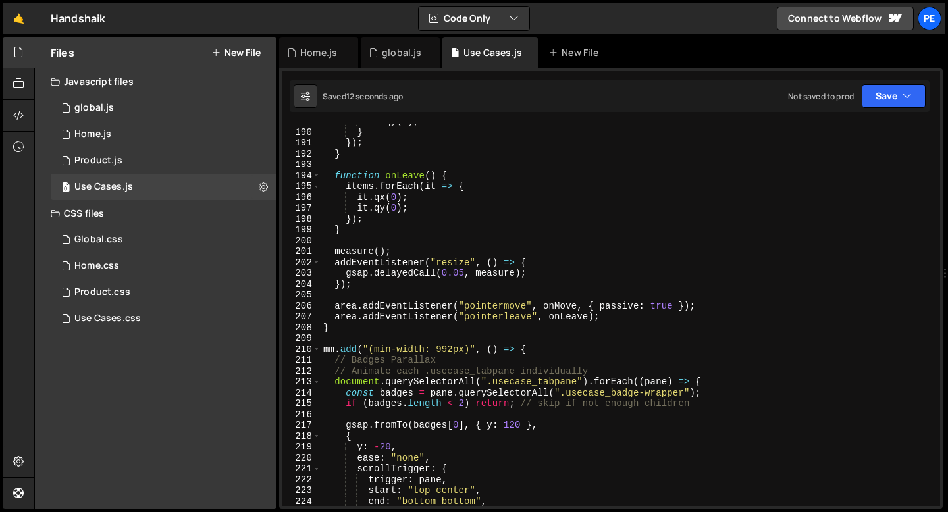
scroll to position [2051, 0]
click at [342, 359] on div "it . qy ( 0 ) ; } }) ; } function onLeave ( ) { items . forEach ( it => { it . …" at bounding box center [628, 318] width 614 height 404
click at [361, 372] on div "it . qy ( 0 ) ; } }) ; } function onLeave ( ) { items . forEach ( it => { it . …" at bounding box center [628, 318] width 614 height 404
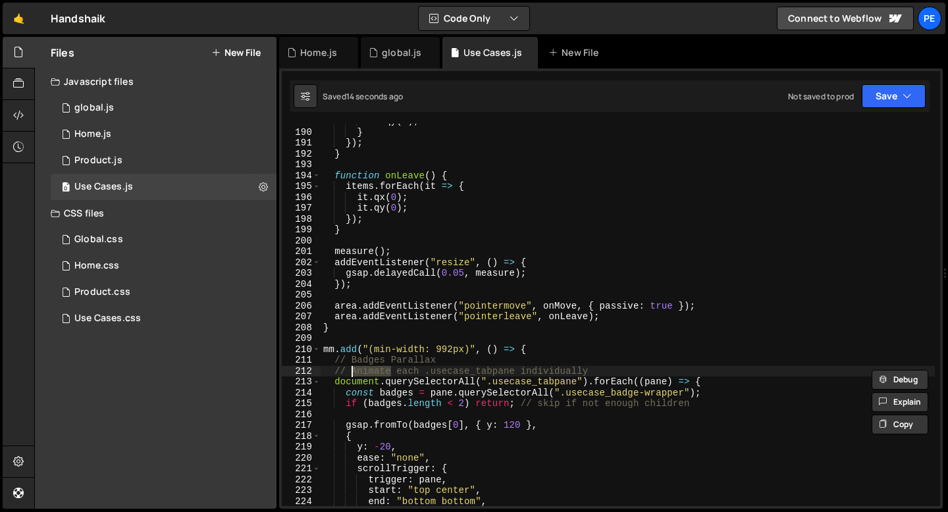
click at [361, 372] on div "it . qy ( 0 ) ; } }) ; } function onLeave ( ) { items . forEach ( it => { it . …" at bounding box center [628, 318] width 614 height 404
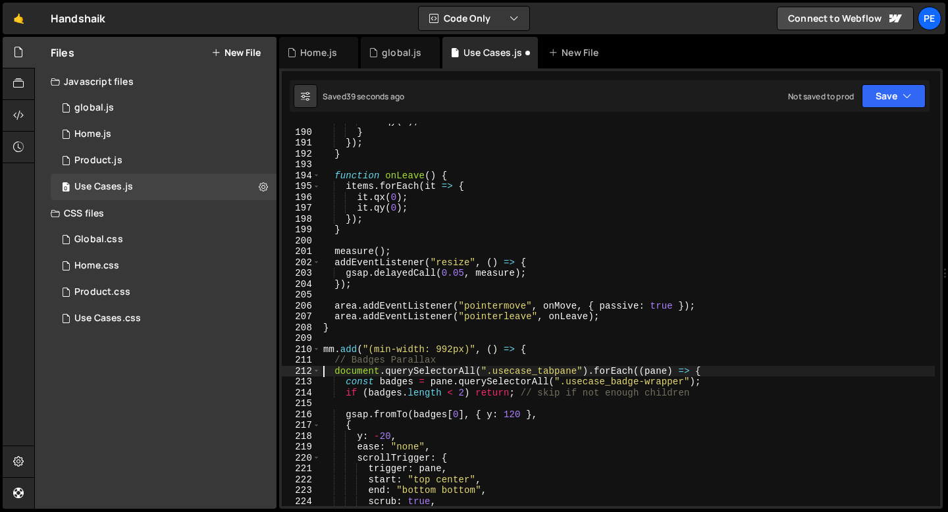
click at [579, 374] on div "it . qy ( 0 ) ; } }) ; } function onLeave ( ) { items . forEach ( it => { it . …" at bounding box center [628, 318] width 614 height 404
paste textarea "w--tab-active"
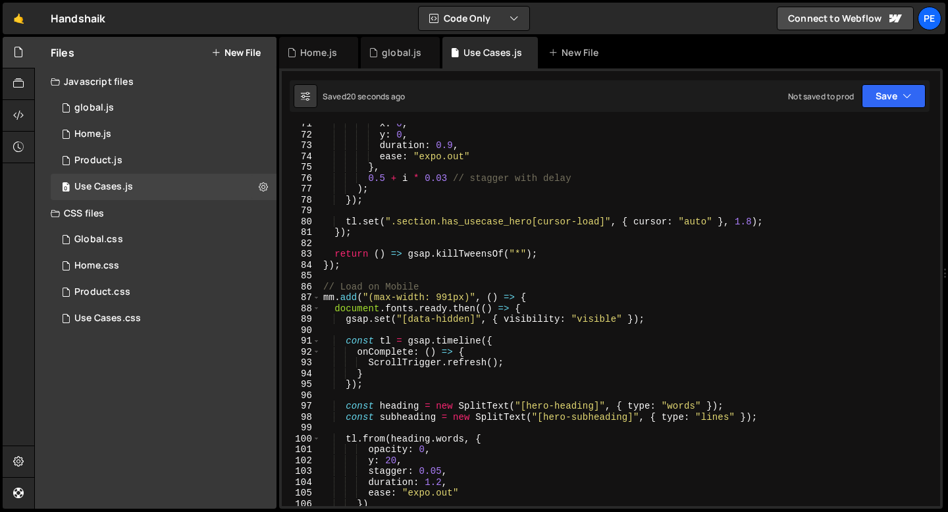
scroll to position [766, 0]
click at [452, 283] on div "x : 0 , y : 0 , duration : 0.9 , ease : "expo.out" } , 0.5 + i * 0.03 // stagge…" at bounding box center [628, 321] width 614 height 404
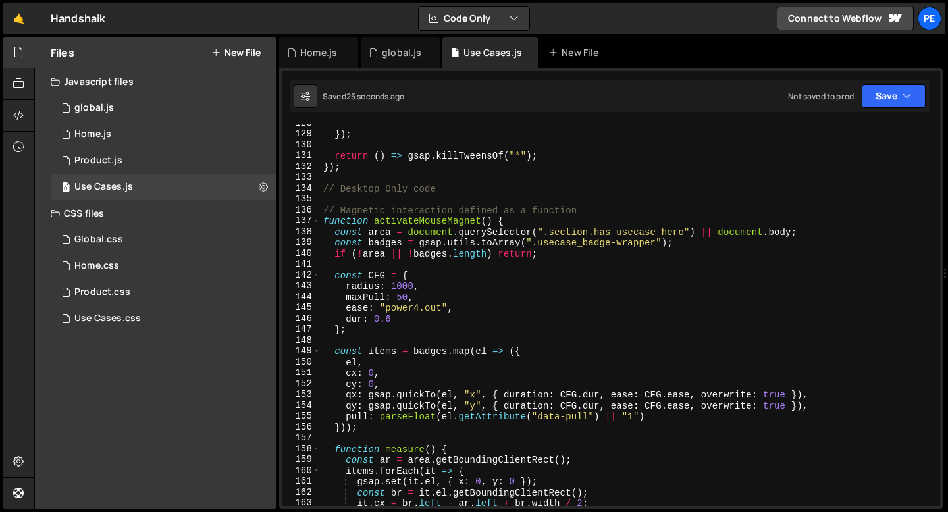
scroll to position [1404, 0]
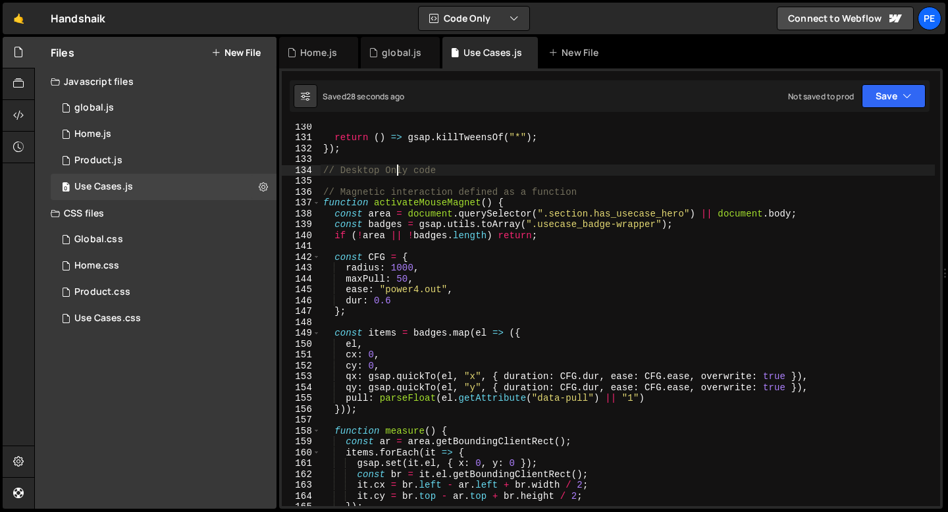
click at [395, 174] on div "return ( ) => gsap . killTweensOf ( "*" ) ; }) ; // Desktop Only code // Magnet…" at bounding box center [628, 323] width 614 height 404
click at [395, 173] on div "return ( ) => gsap . killTweensOf ( "*" ) ; }) ; // Desktop Only code // Magnet…" at bounding box center [628, 323] width 614 height 404
type textarea "// Desktop Only code"
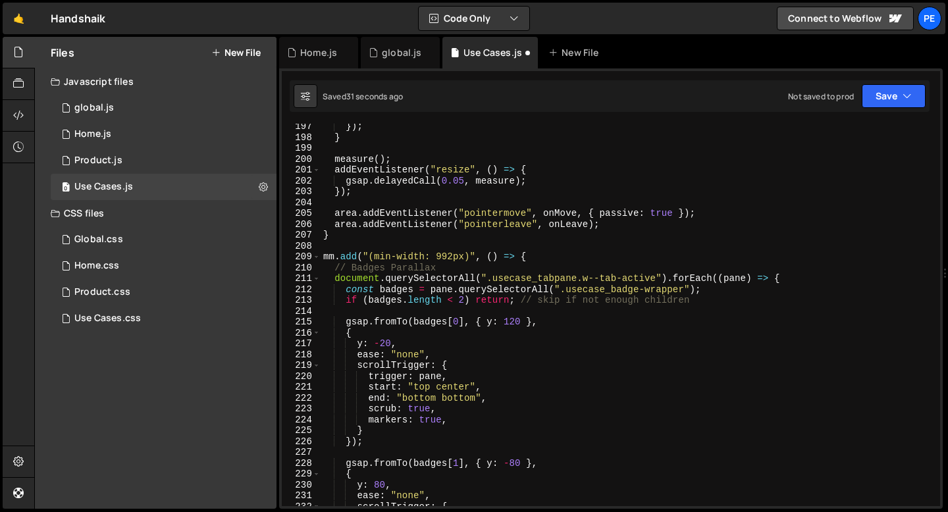
scroll to position [2133, 0]
click at [352, 244] on div "}) ; } measure ( ) ; addEventListener ( "resize" , ( ) => { gsap . delayedCall …" at bounding box center [628, 323] width 614 height 404
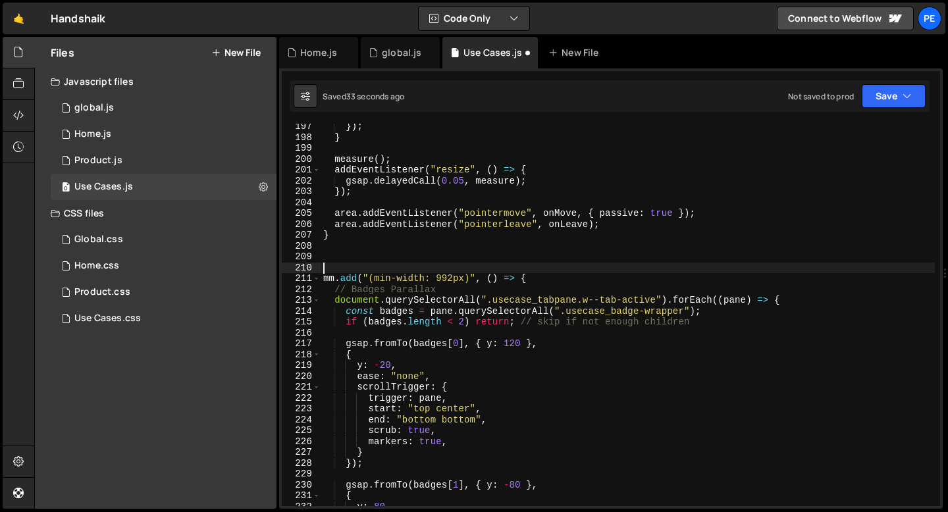
paste textarea "// Badges Parallax"
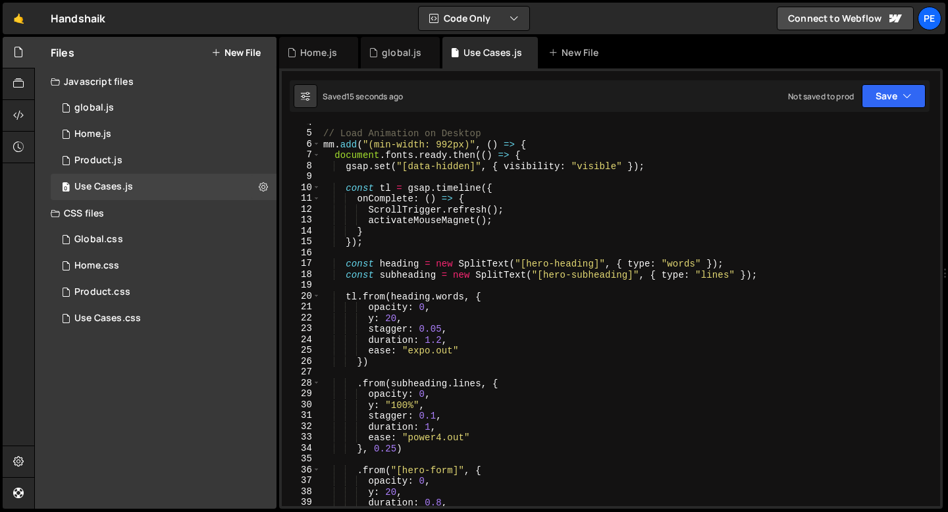
scroll to position [0, 0]
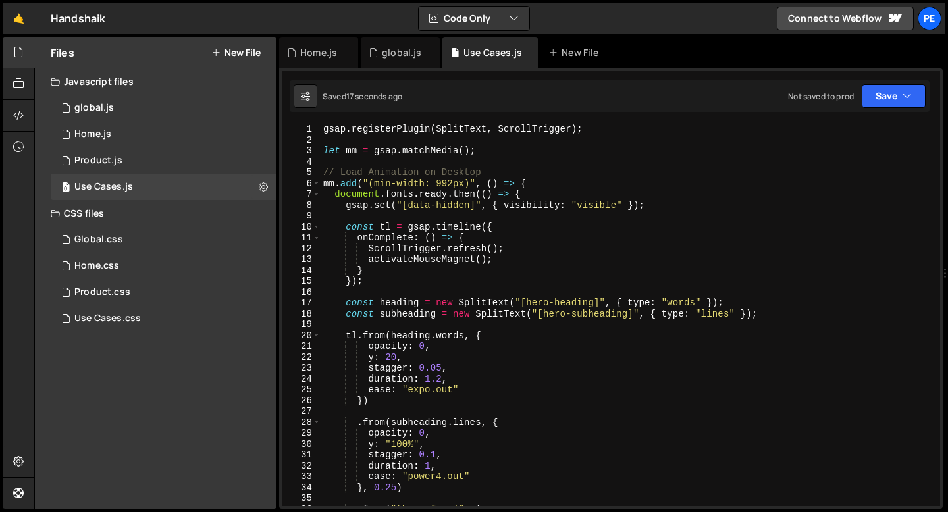
click at [419, 261] on div "gsap . registerPlugin ( SplitText , ScrollTrigger ) ; let mm = gsap . matchMedi…" at bounding box center [628, 326] width 614 height 404
click at [510, 248] on div "gsap . registerPlugin ( SplitText , ScrollTrigger ) ; let mm = gsap . matchMedi…" at bounding box center [628, 326] width 614 height 404
click at [427, 244] on div "gsap . registerPlugin ( SplitText , ScrollTrigger ) ; let mm = gsap . matchMedi…" at bounding box center [628, 326] width 614 height 404
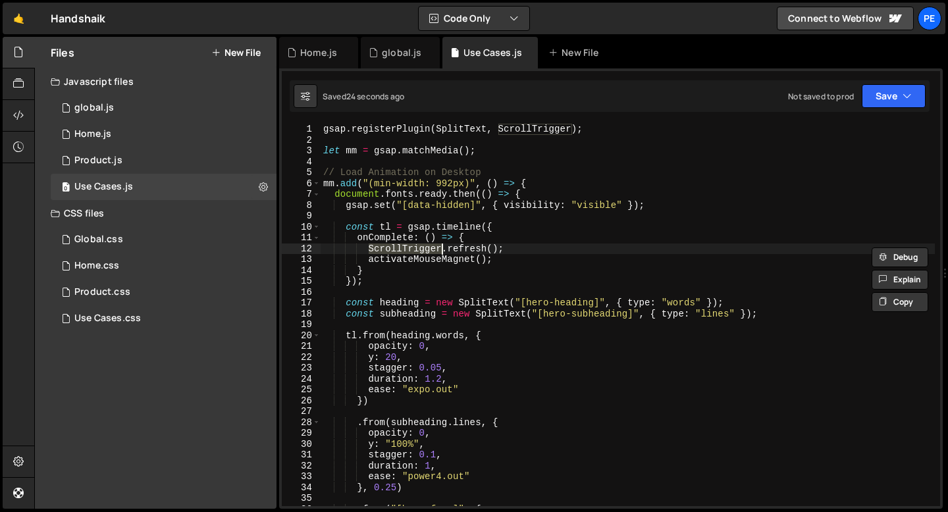
click at [427, 244] on div "gsap . registerPlugin ( SplitText , ScrollTrigger ) ; let mm = gsap . matchMedi…" at bounding box center [628, 326] width 614 height 404
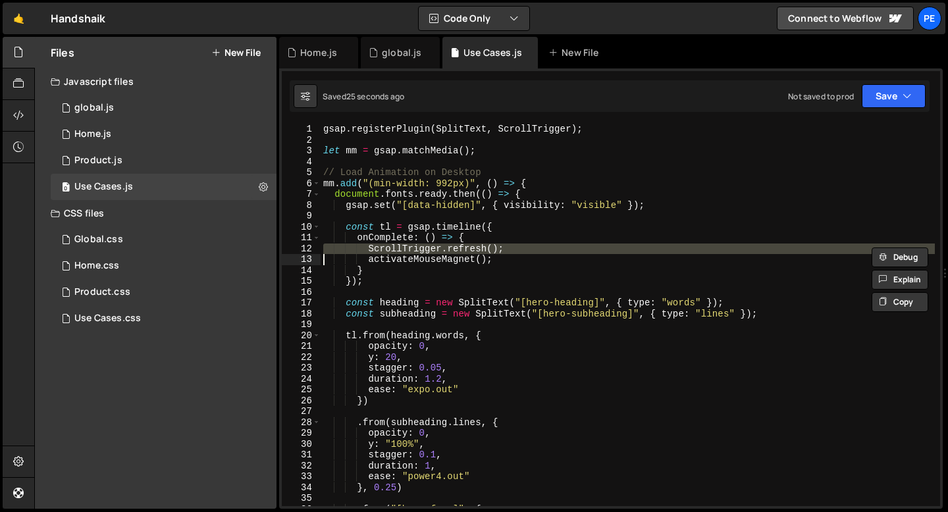
type textarea "activateMouseMagnet();"
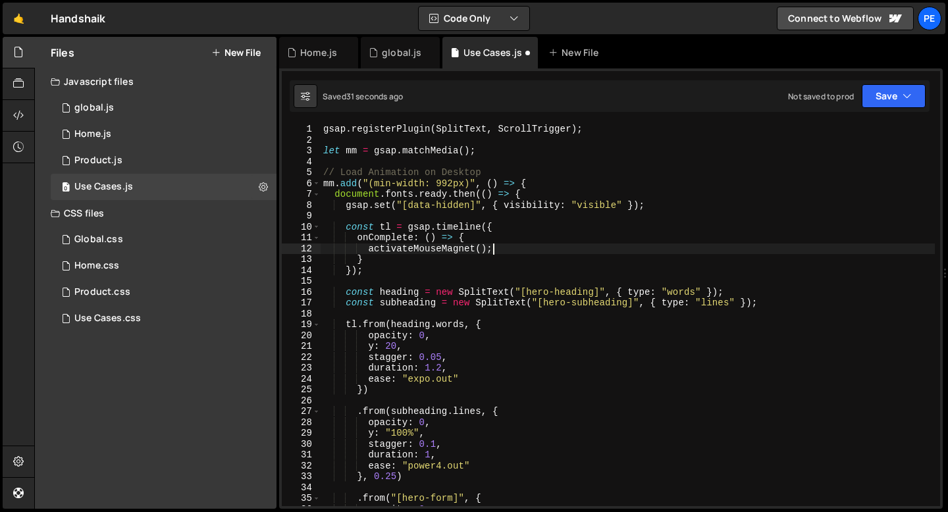
click at [498, 244] on div "gsap . registerPlugin ( SplitText , ScrollTrigger ) ; let mm = gsap . matchMedi…" at bounding box center [628, 326] width 614 height 404
paste textarea
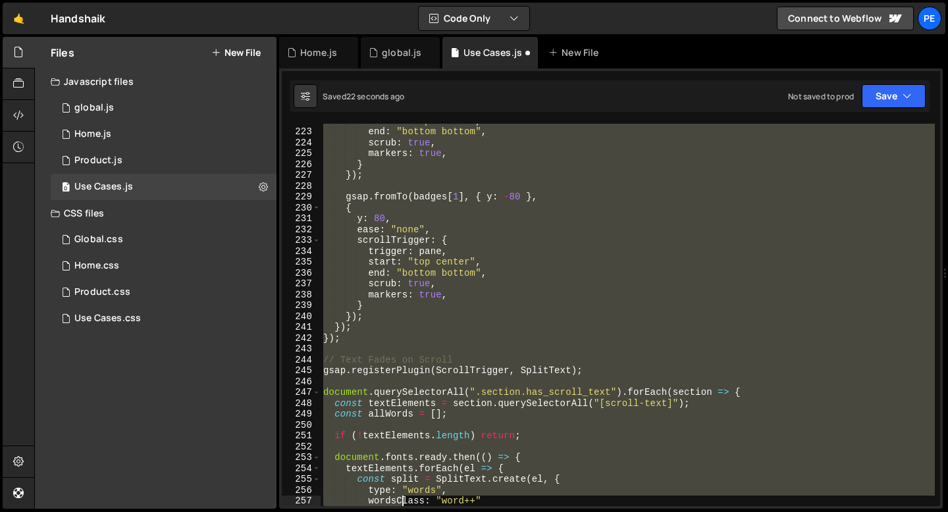
scroll to position [2475, 0]
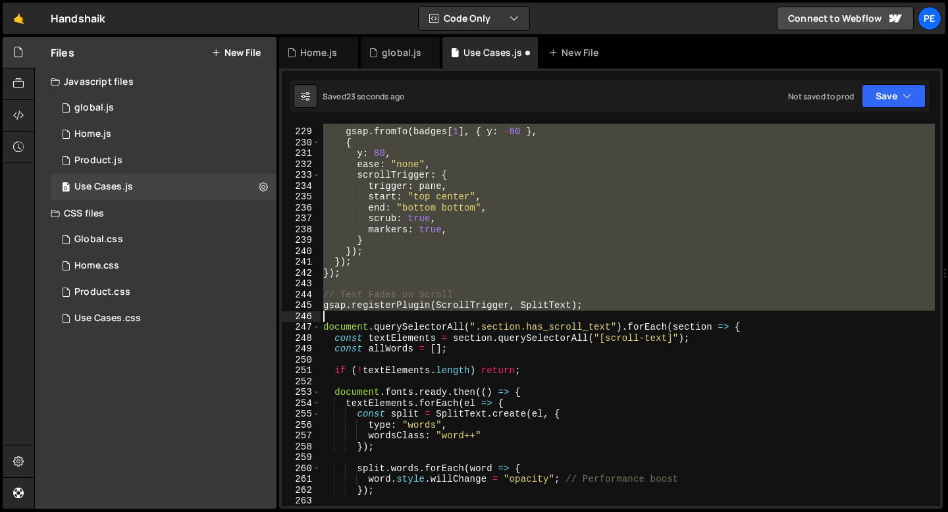
drag, startPoint x: 325, startPoint y: 322, endPoint x: 404, endPoint y: 311, distance: 80.5
click at [404, 311] on div "gsap . fromTo ( badges [ 1 ] , { y : - 80 } , { y : 80 , ease : "none" , scroll…" at bounding box center [628, 317] width 614 height 404
type textarea "gsap.registerPlugin(ScrollTrigger, SplitText);"
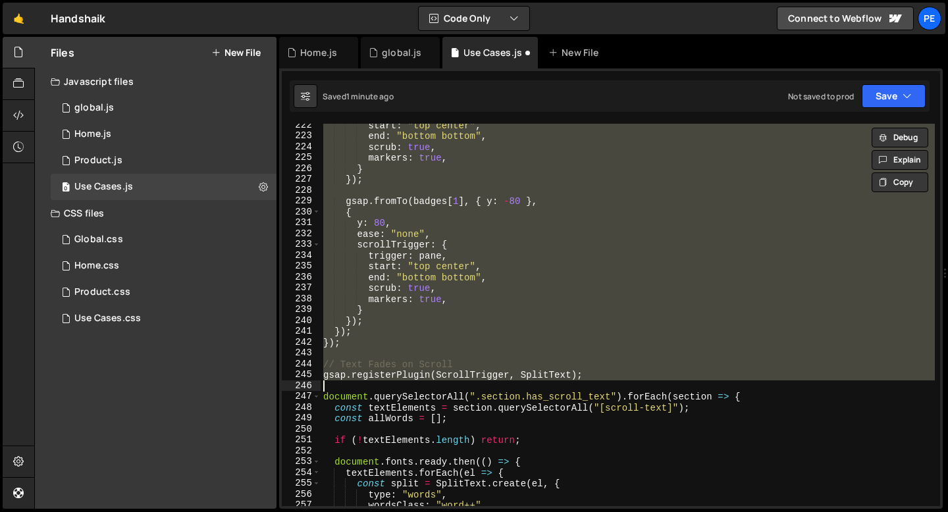
scroll to position [2445, 0]
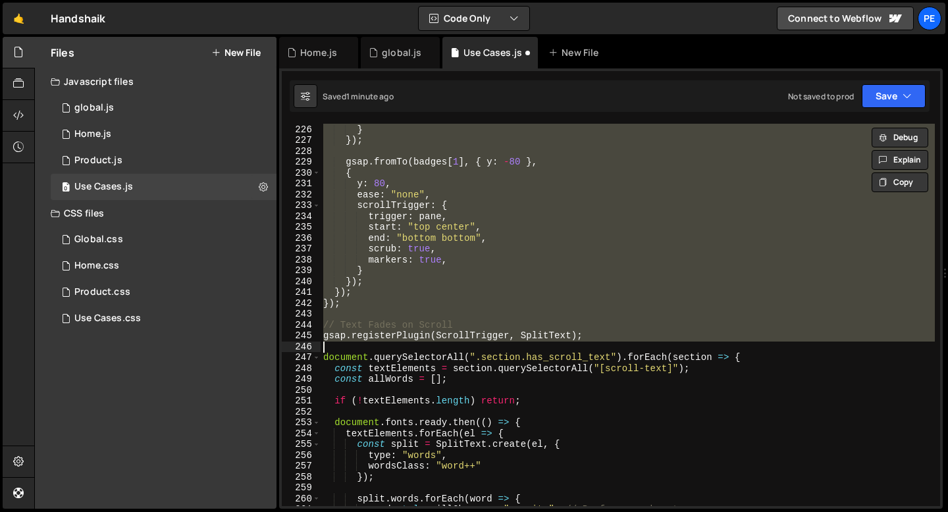
click at [396, 342] on div "markers : true , } }) ; gsap . fromTo ( badges [ 1 ] , { y : - 80 } , { y : 80 …" at bounding box center [628, 315] width 614 height 383
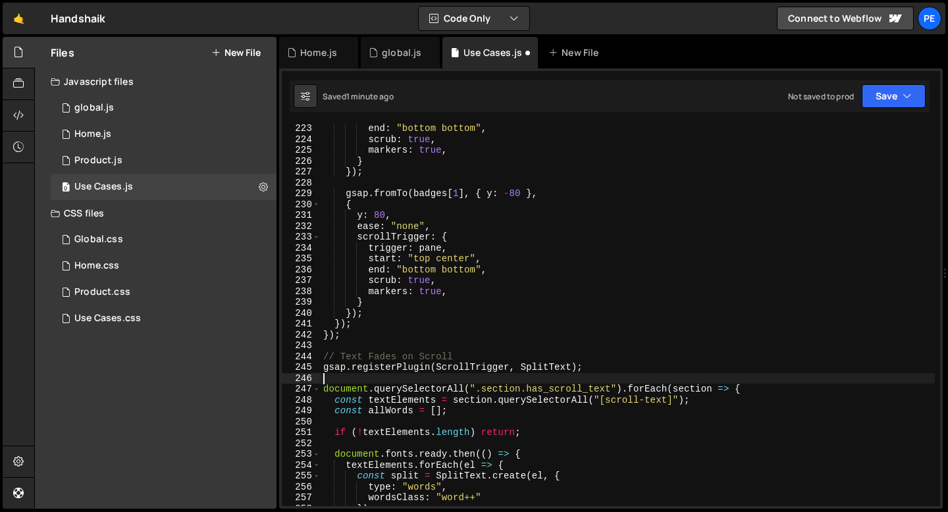
scroll to position [2426, 0]
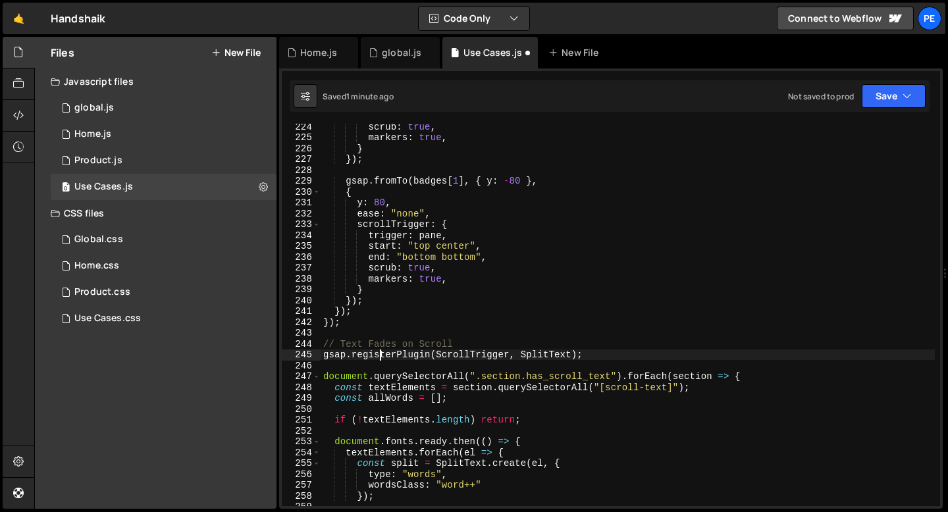
click at [381, 355] on div "scrub : true , markers : true , } }) ; gsap . fromTo ( badges [ 1 ] , { y : - 8…" at bounding box center [628, 323] width 614 height 404
type textarea "gsap.registerPlugin(ScrollTrigger, SplitText);"
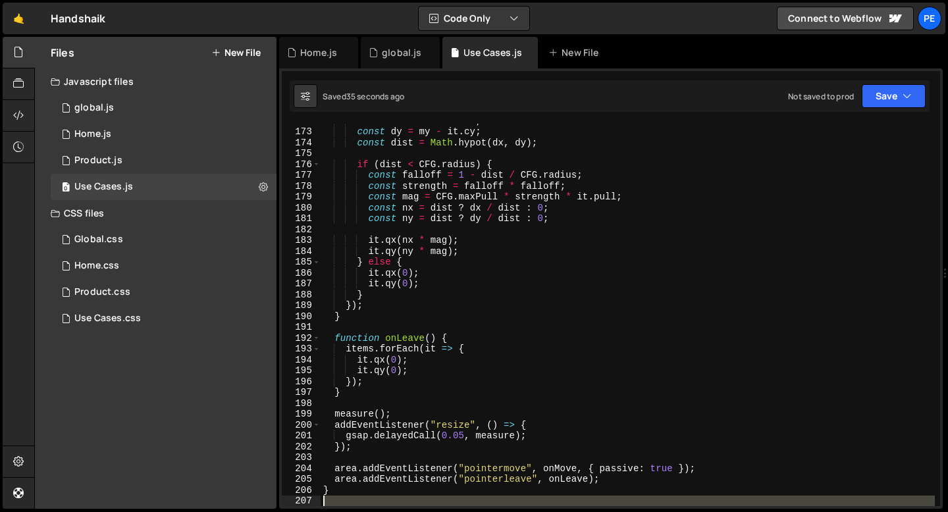
scroll to position [1986, 0]
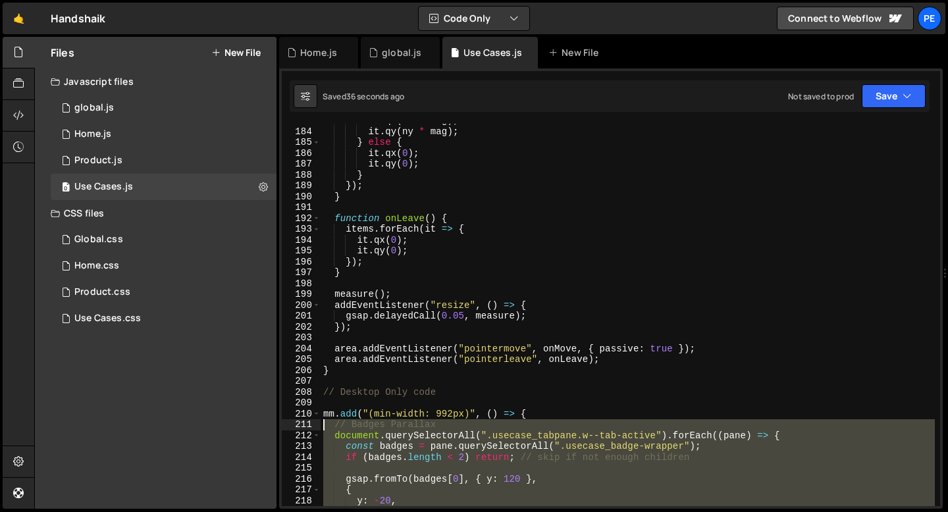
drag, startPoint x: 344, startPoint y: 335, endPoint x: 278, endPoint y: 422, distance: 109.5
click at [278, 422] on div "Files New File Javascript files 0 global.js 0 0 Home.js 0 0 Product.js 0 0" at bounding box center [491, 273] width 914 height 473
paste textarea "});"
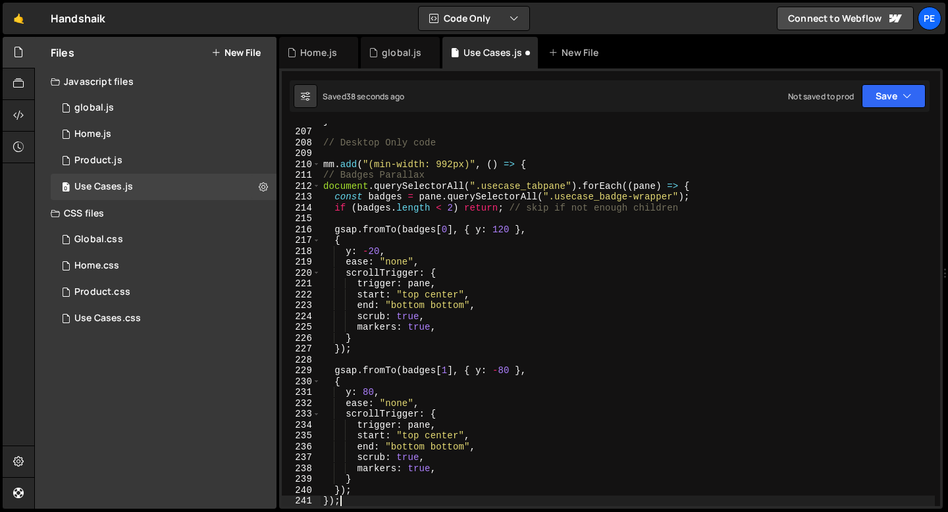
type textarea "});"
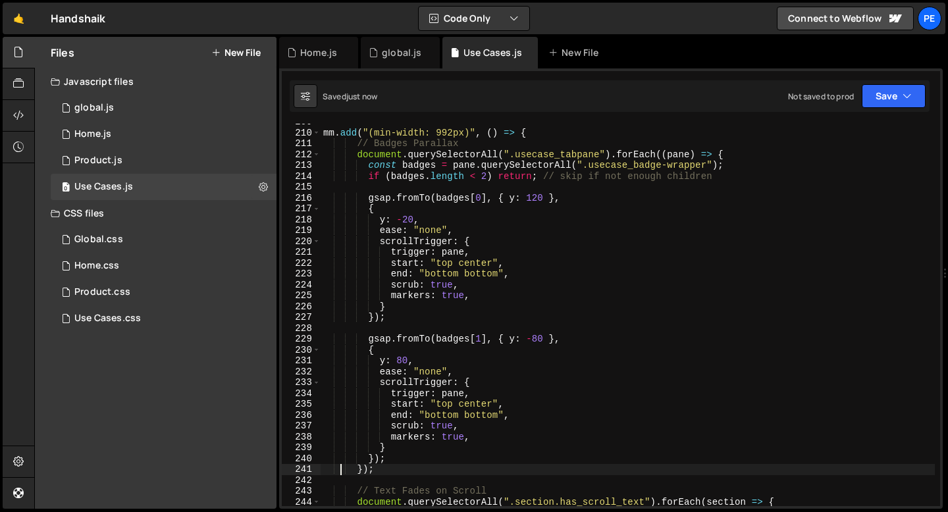
scroll to position [2289, 0]
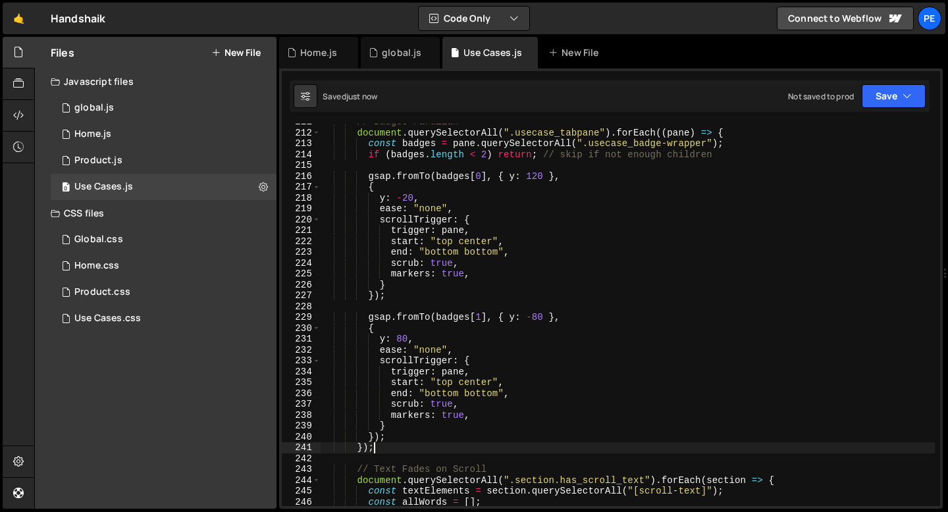
click at [384, 448] on div "// Badges Parallax document . querySelectorAll ( ".usecase_tabpane" ) . forEach…" at bounding box center [628, 319] width 614 height 404
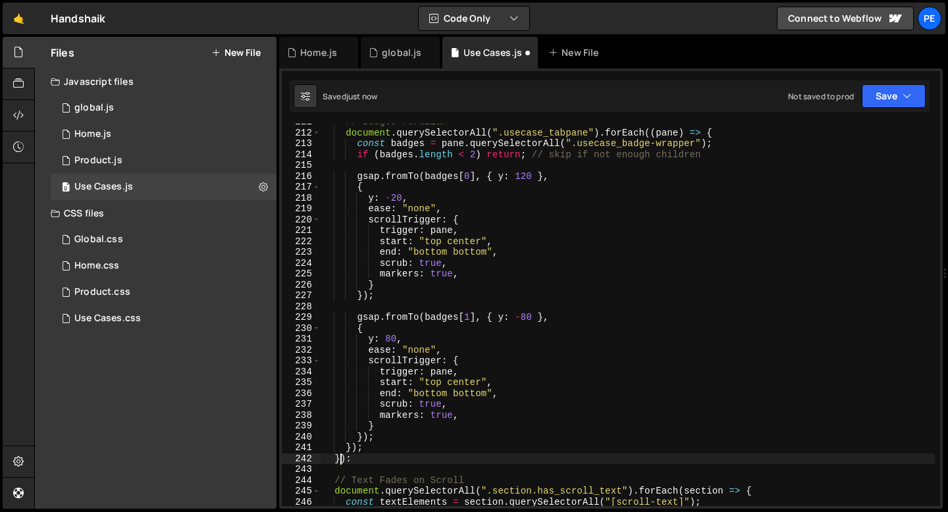
scroll to position [0, 1]
type textarea "}):"
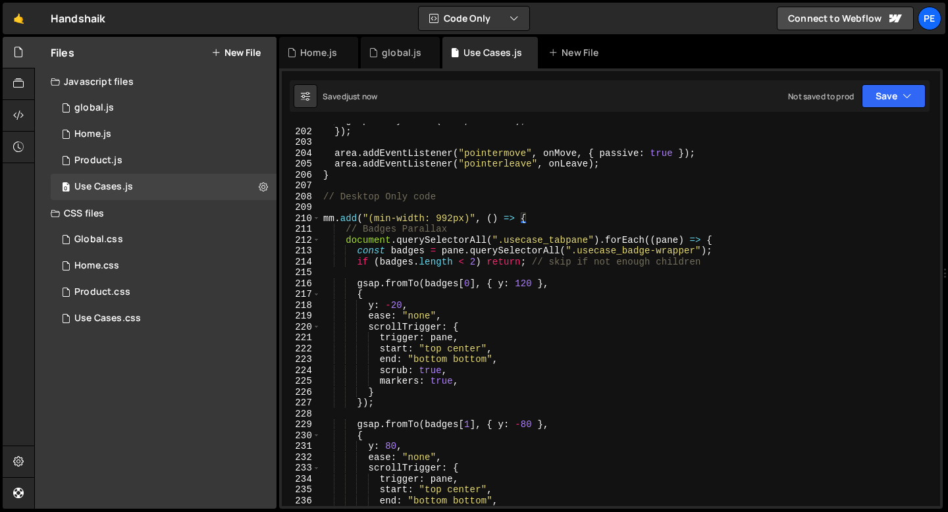
scroll to position [2183, 0]
click at [546, 208] on div "gsap . delayedCall ( 0.05 , measure ) ; }) ; area . addEventListener ( "pointer…" at bounding box center [628, 316] width 614 height 404
click at [540, 219] on div "gsap . delayedCall ( 0.05 , measure ) ; }) ; area . addEventListener ( "pointer…" at bounding box center [628, 316] width 614 height 404
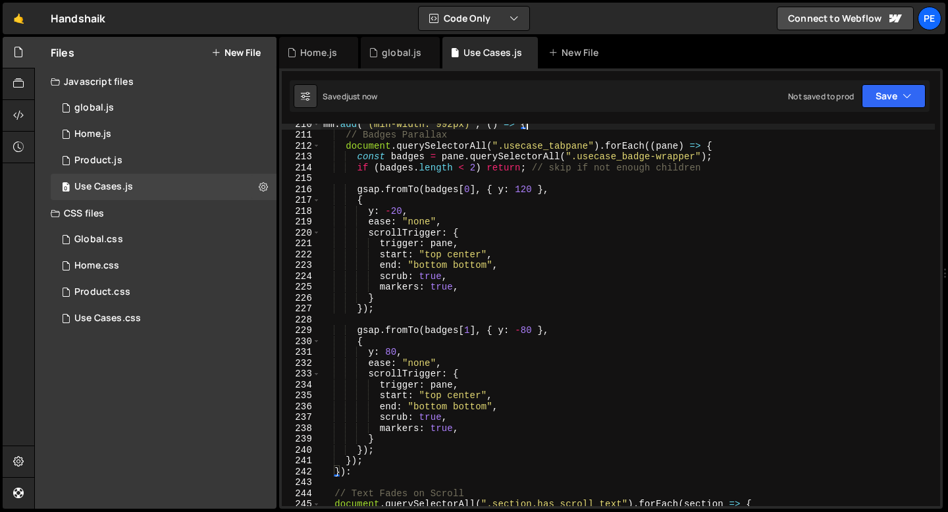
scroll to position [2296, 0]
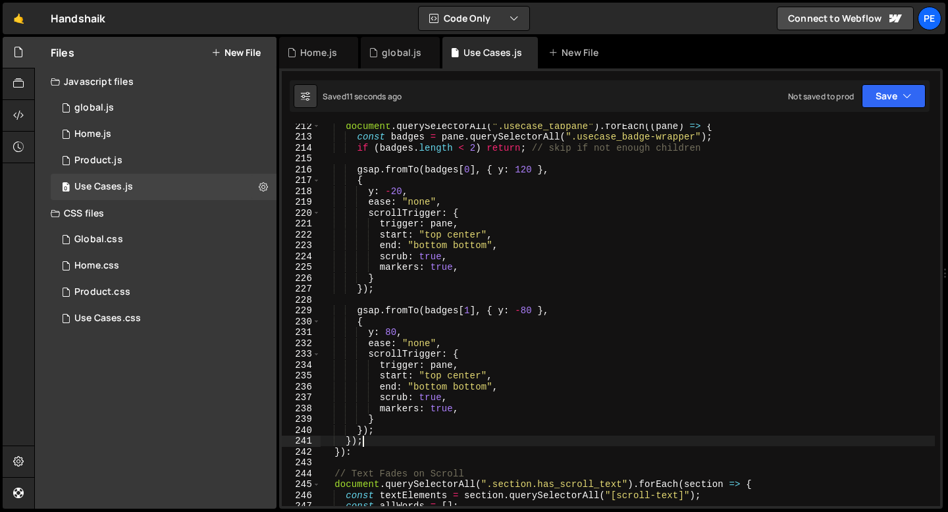
click at [368, 441] on div "document . querySelectorAll ( ".usecase_tabpane" ) . forEach (( pane ) => { con…" at bounding box center [628, 323] width 614 height 404
click at [368, 440] on div "document . querySelectorAll ( ".usecase_tabpane" ) . forEach (( pane ) => { con…" at bounding box center [628, 323] width 614 height 404
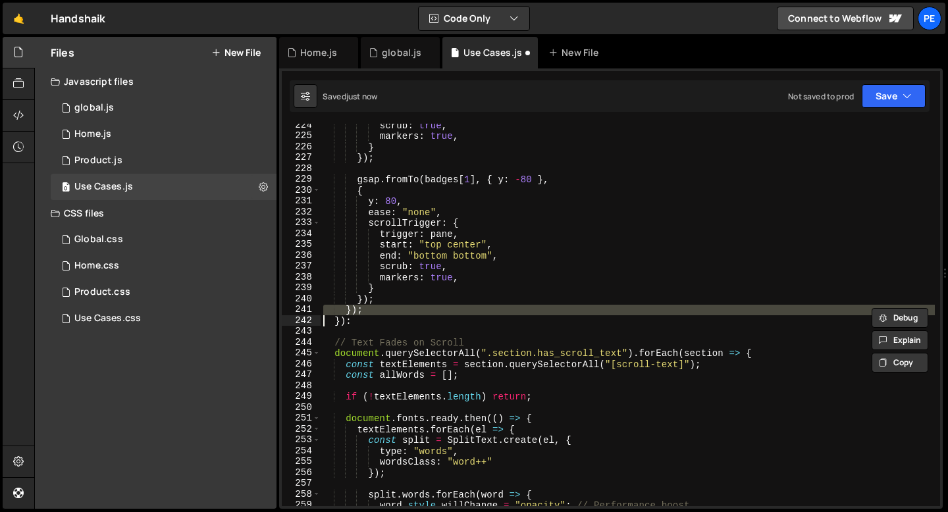
scroll to position [2428, 0]
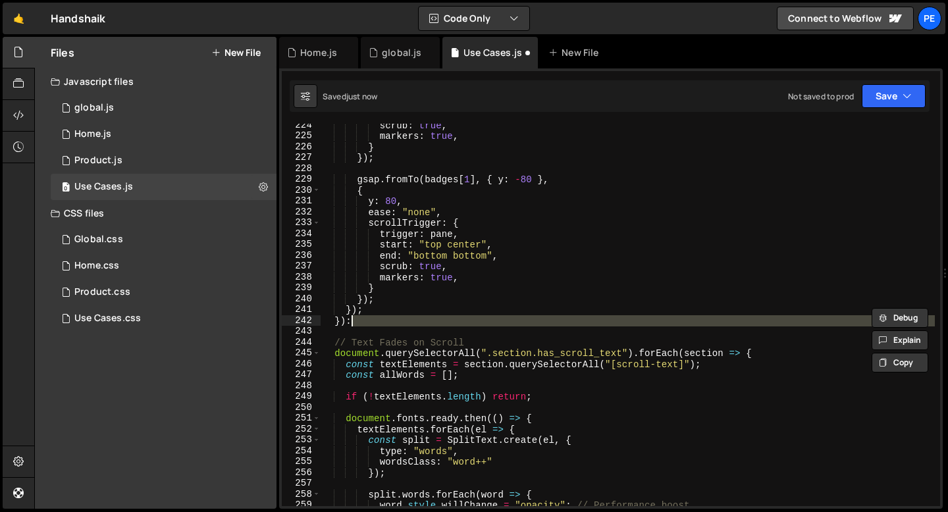
click at [360, 325] on div "scrub : true , markers : true , } }) ; gsap . fromTo ( badges [ 1 ] , { y : - 8…" at bounding box center [628, 322] width 614 height 404
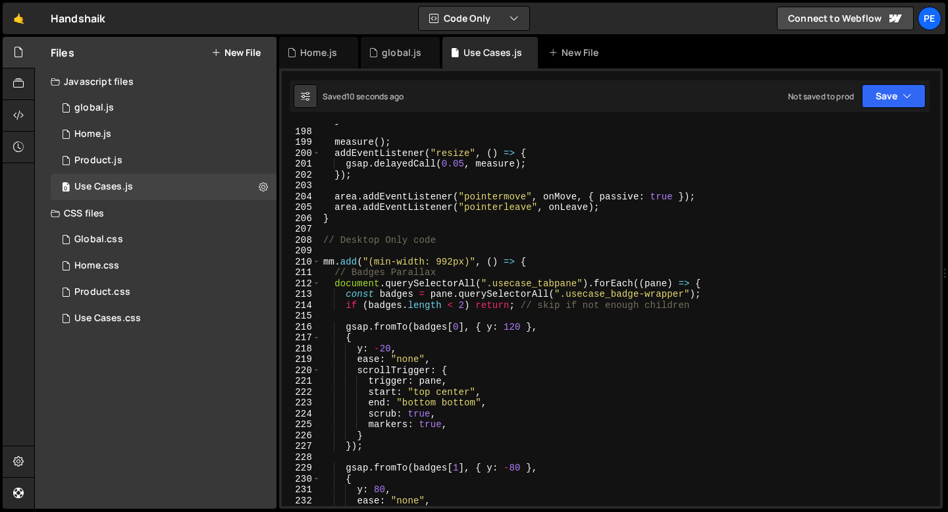
scroll to position [2056, 0]
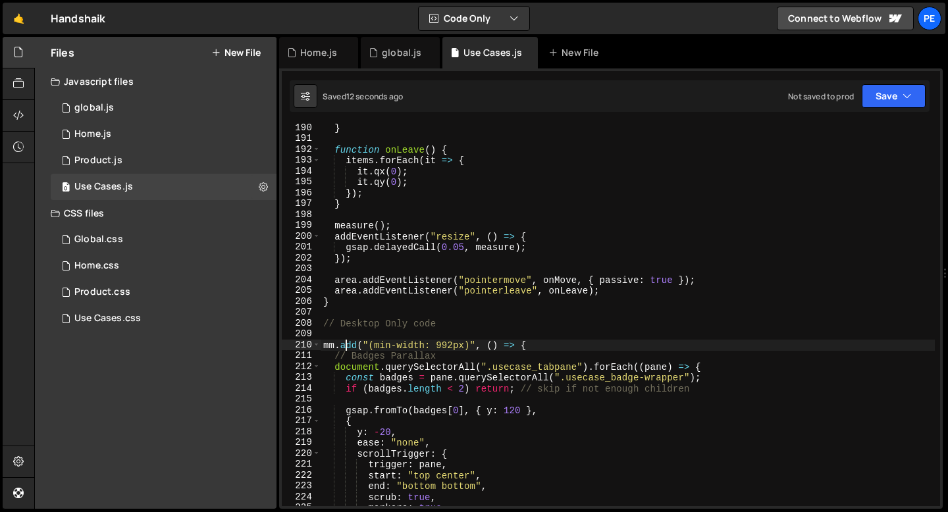
click at [344, 343] on div "} function onLeave ( ) { items . forEach ( it => { it . qx ( 0 ) ; it . qy ( 0 …" at bounding box center [628, 325] width 614 height 404
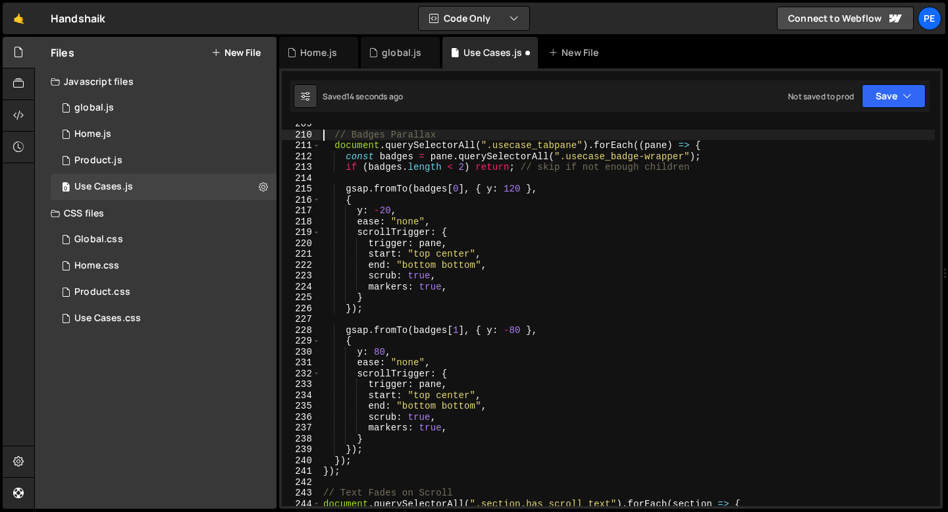
scroll to position [2270, 0]
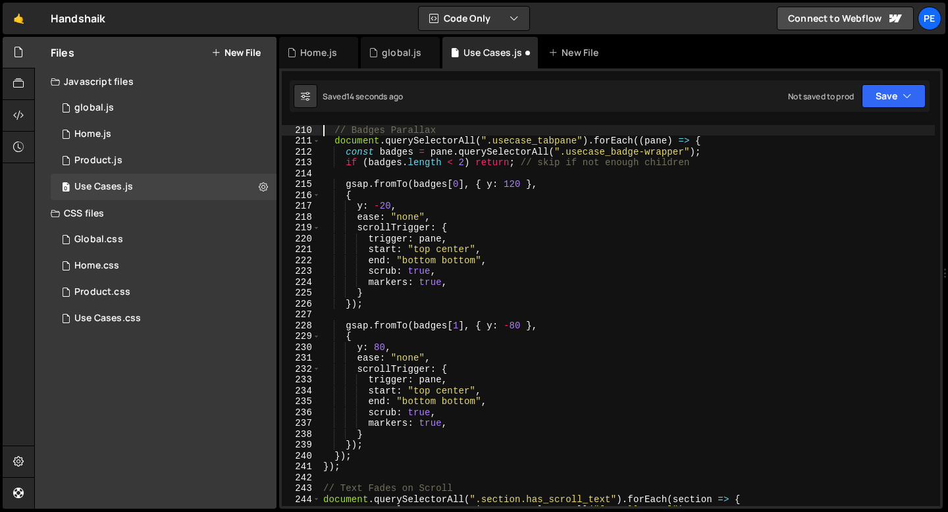
click at [344, 472] on div "// Badges Parallax document . querySelectorAll ( ".usecase_tabpane" ) . forEach…" at bounding box center [628, 316] width 614 height 404
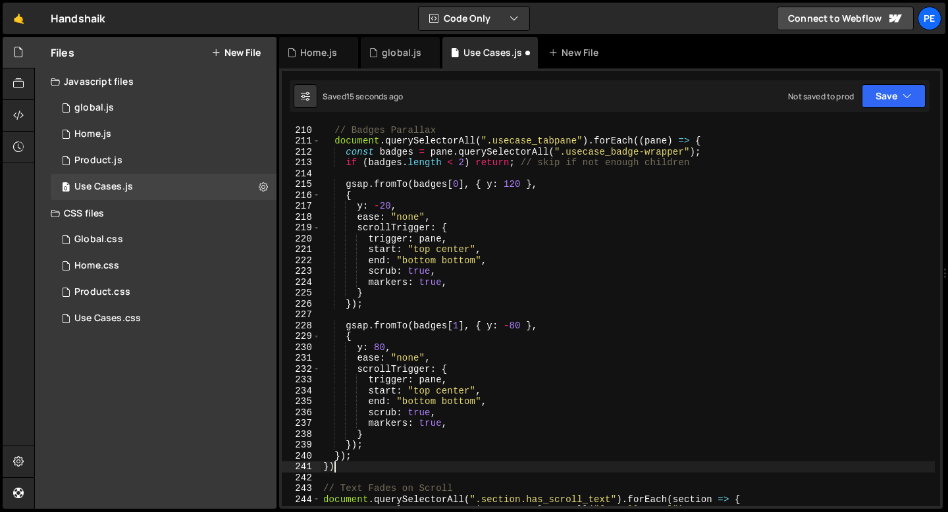
scroll to position [0, 0]
type textarea "}"
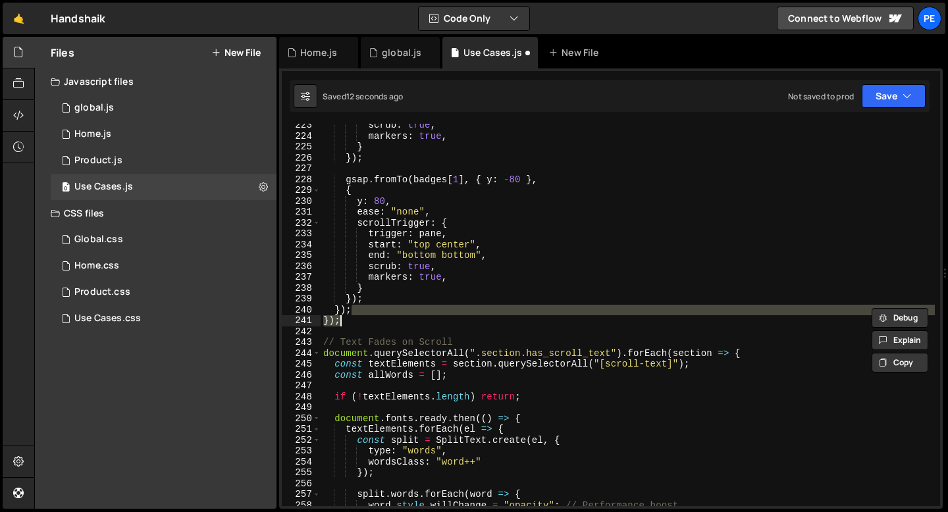
type textarea "mm.add("(min-width: 992px)", () => { // Badges Parallax"
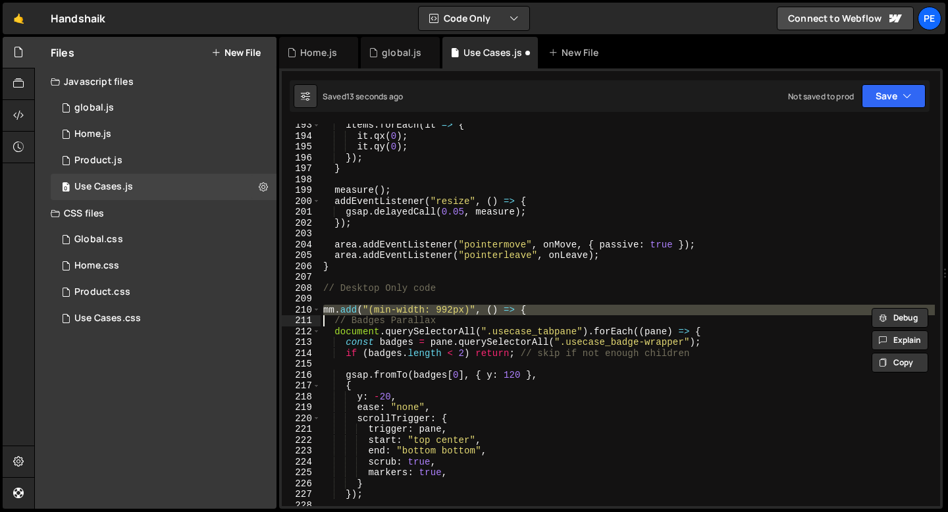
click at [360, 302] on div "items . forEach ( it => { it . qx ( 0 ) ; it . qy ( 0 ) ; }) ; } measure ( ) ; …" at bounding box center [628, 322] width 614 height 404
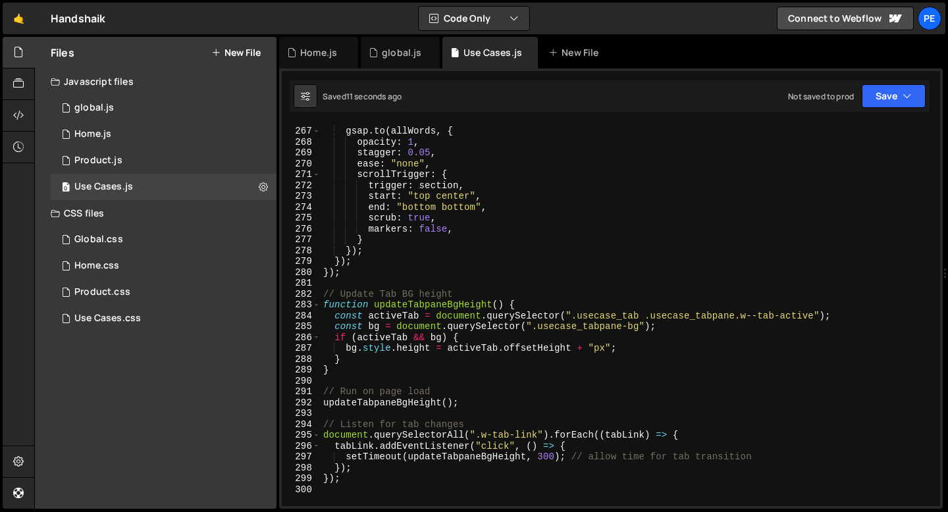
scroll to position [2895, 0]
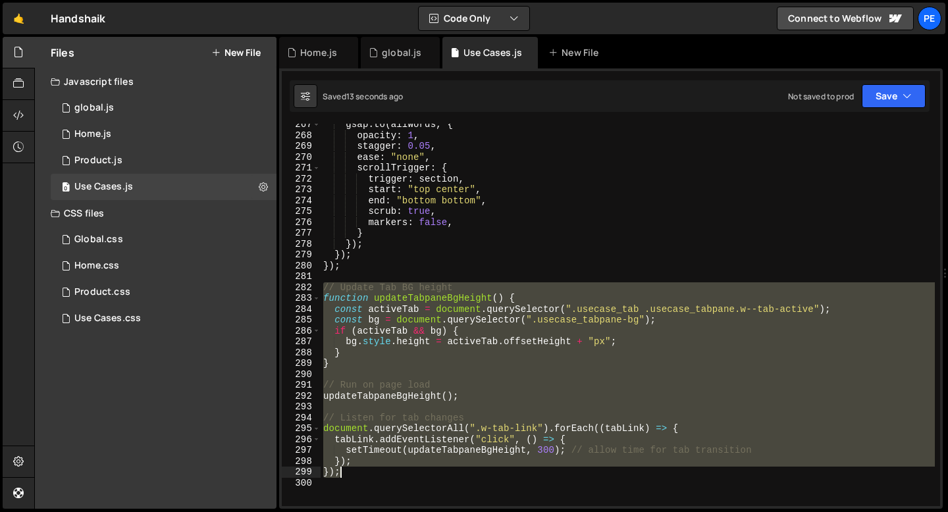
drag, startPoint x: 321, startPoint y: 286, endPoint x: 350, endPoint y: 476, distance: 191.8
click at [350, 476] on div "gsap . to ( allWords , { opacity : 1 , stagger : 0.05 , ease : "none" , scrollT…" at bounding box center [628, 321] width 614 height 404
type textarea "}); });"
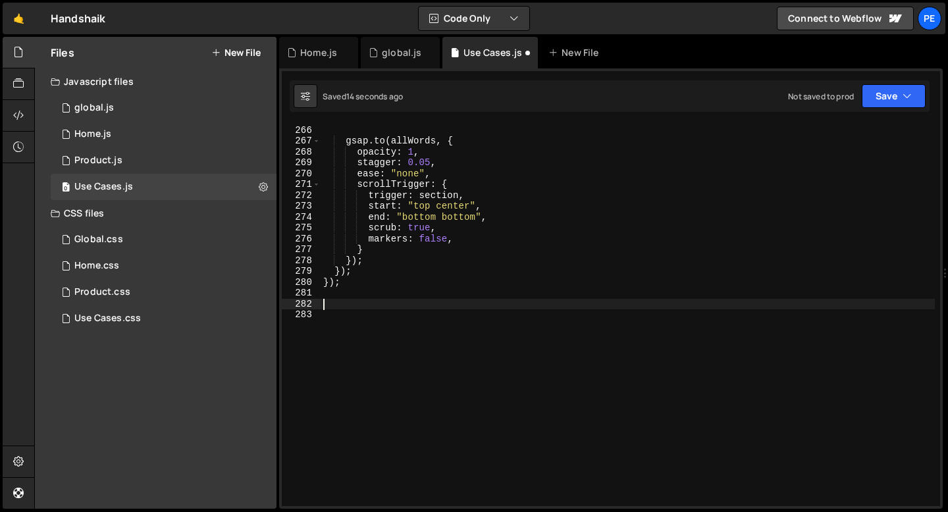
scroll to position [2857, 0]
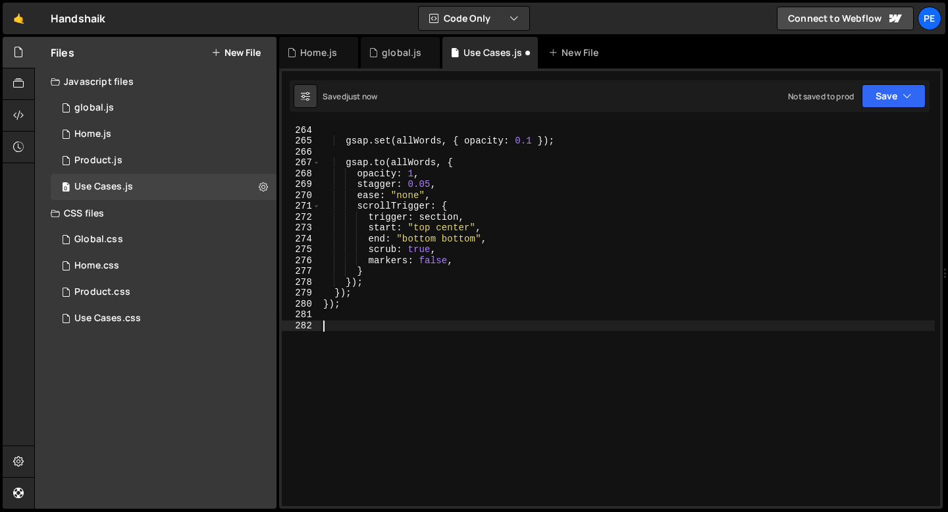
paste textarea "});"
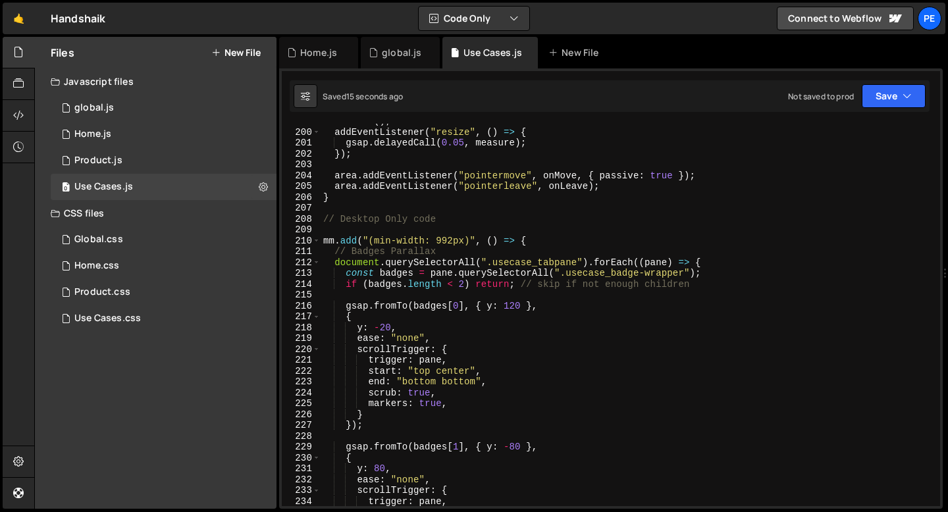
scroll to position [2155, 0]
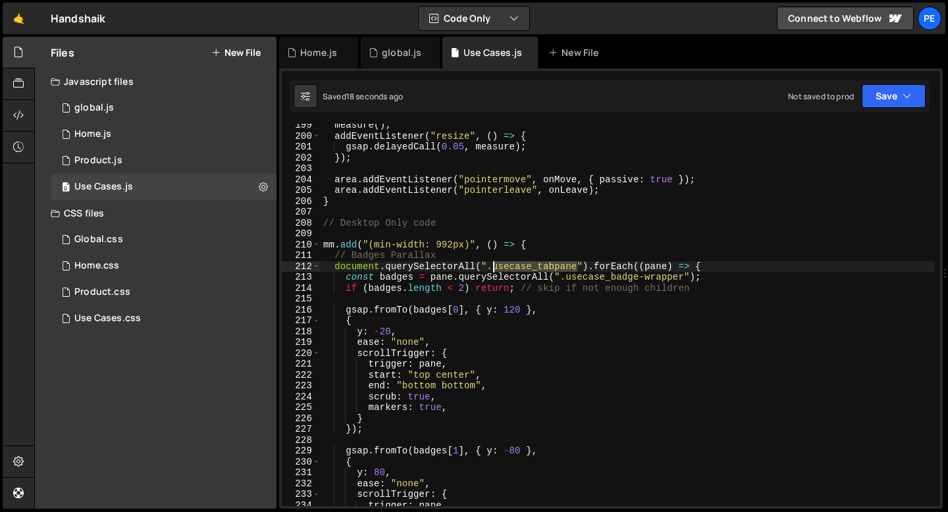
drag, startPoint x: 578, startPoint y: 265, endPoint x: 495, endPoint y: 263, distance: 83.0
click at [495, 263] on div "measure ( ) ; addEventListener ( "resize" , ( ) => { gsap . delayedCall ( 0.05 …" at bounding box center [628, 322] width 614 height 404
paste textarea "container"
click at [489, 266] on div "measure ( ) ; addEventListener ( "resize" , ( ) => { gsap . delayedCall ( 0.05 …" at bounding box center [628, 322] width 614 height 404
paste textarea "section"
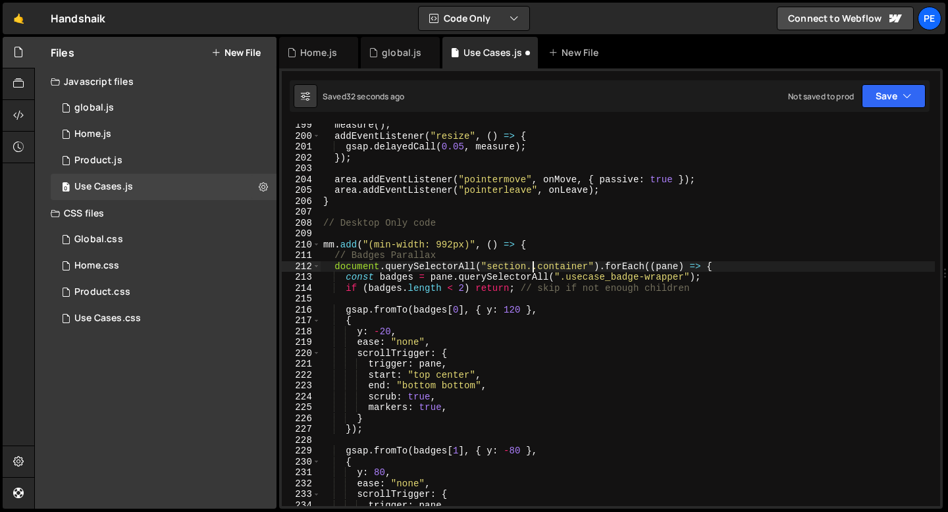
paste textarea "has_usecase_tab"
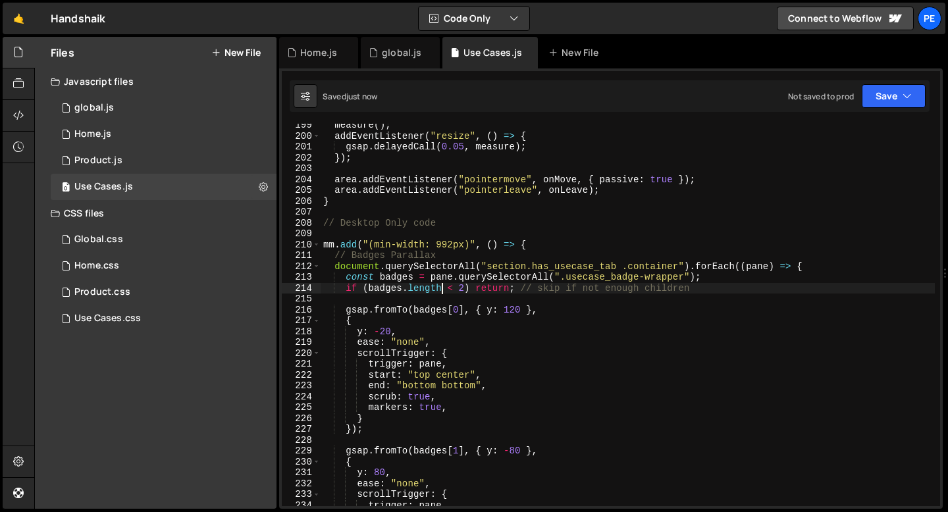
click at [440, 288] on div "measure ( ) ; addEventListener ( "resize" , ( ) => { gsap . delayedCall ( 0.05 …" at bounding box center [628, 322] width 614 height 404
click at [440, 287] on div "measure ( ) ; addEventListener ( "resize" , ( ) => { gsap . delayedCall ( 0.05 …" at bounding box center [628, 322] width 614 height 404
type textarea "if (badges.length < 2) return; // skip if not enough children"
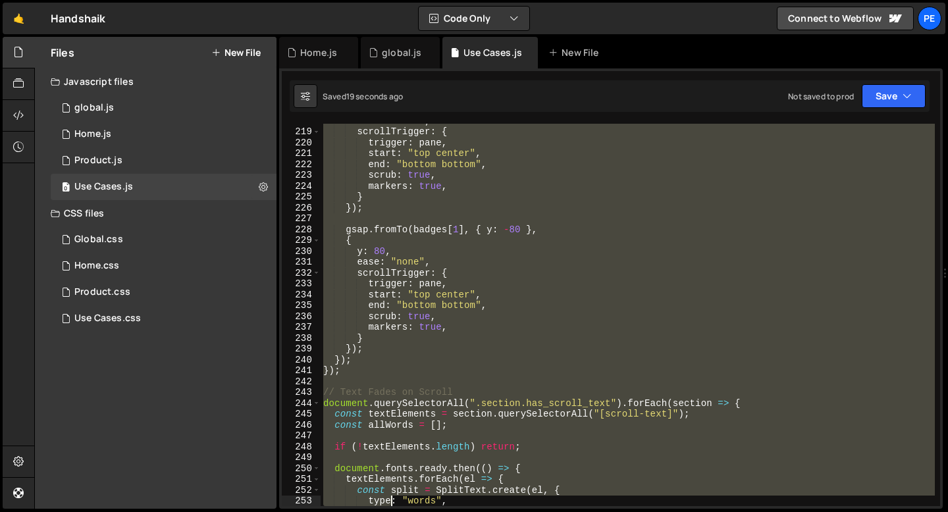
scroll to position [2443, 0]
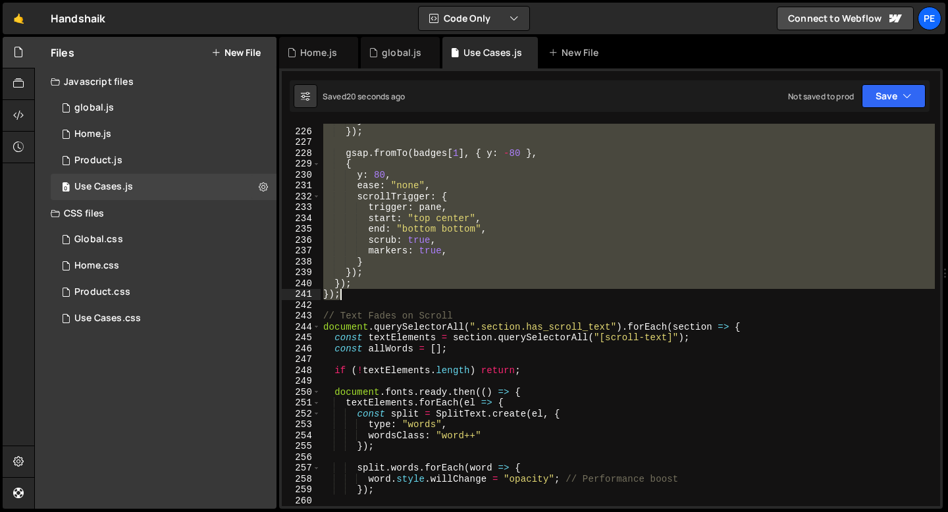
drag, startPoint x: 329, startPoint y: 256, endPoint x: 375, endPoint y: 296, distance: 61.2
click at [375, 296] on div "} }) ; gsap . fromTo ( badges [ 1 ] , { y : - 80 } , { y : 80 , ease : "none" ,…" at bounding box center [628, 317] width 614 height 404
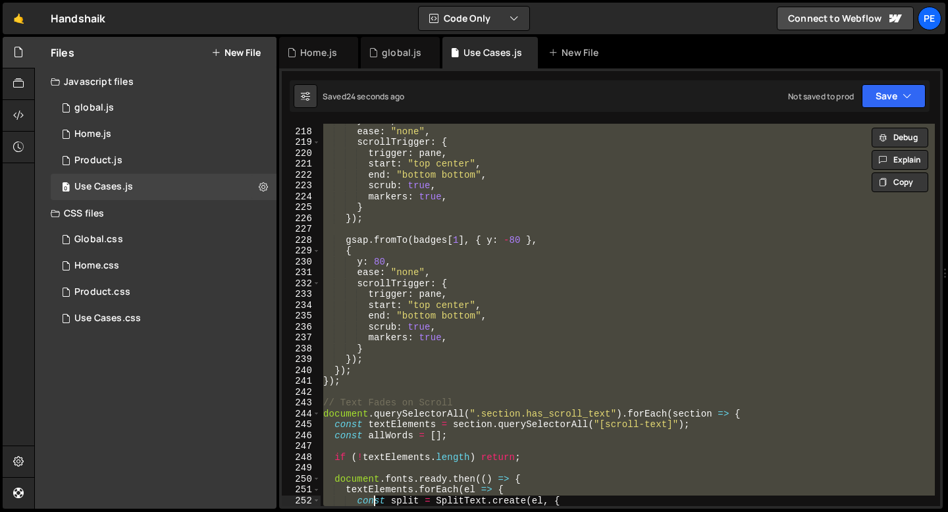
scroll to position [2410, 0]
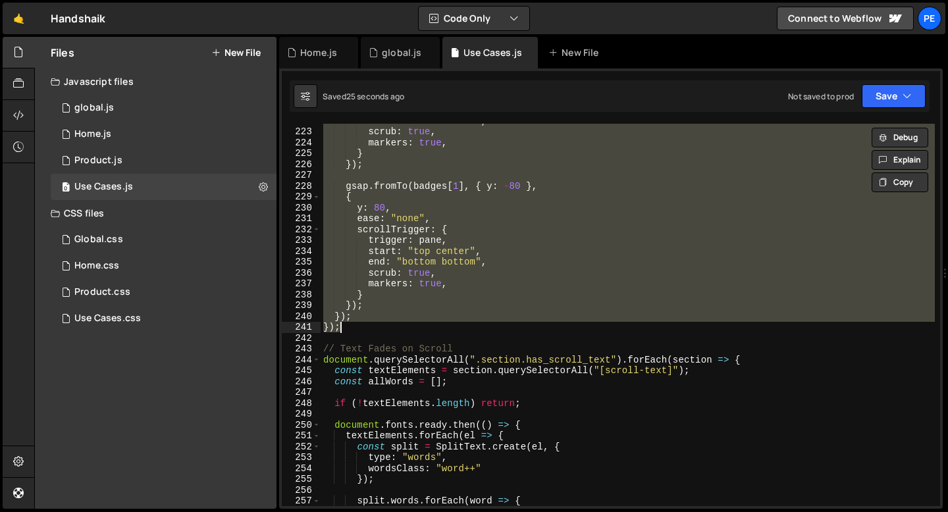
drag, startPoint x: 325, startPoint y: 177, endPoint x: 365, endPoint y: 327, distance: 156.1
click at [365, 327] on div "end : "bottom bottom" , scrub : true , markers : true , } }) ; gsap . fromTo ( …" at bounding box center [628, 317] width 614 height 404
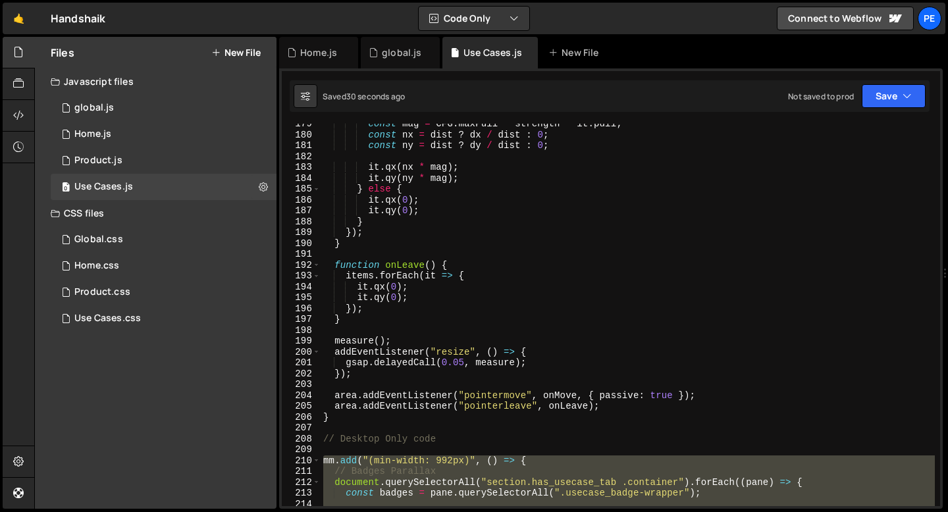
scroll to position [1985, 0]
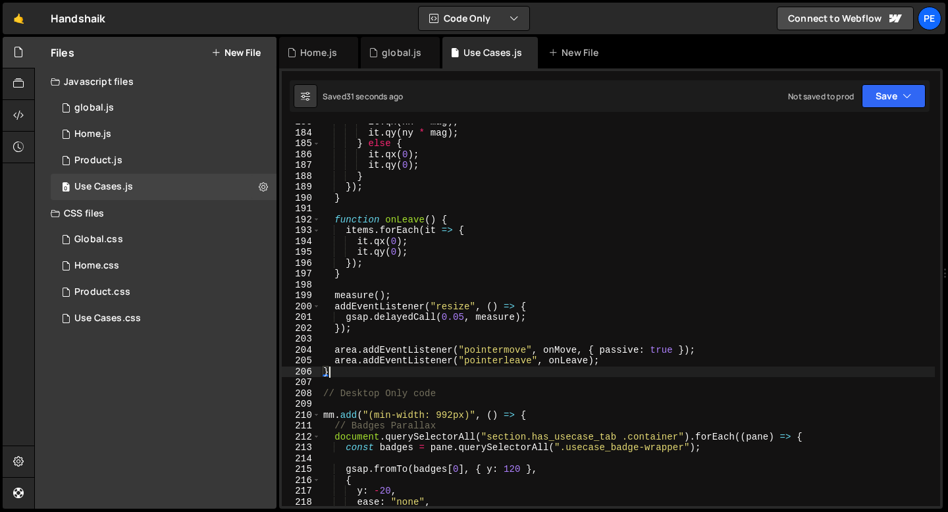
click at [335, 368] on div "it . qx ( nx * mag ) ; it . qy ( ny * mag ) ; } else { it . qx ( 0 ) ; it . qy …" at bounding box center [628, 319] width 614 height 404
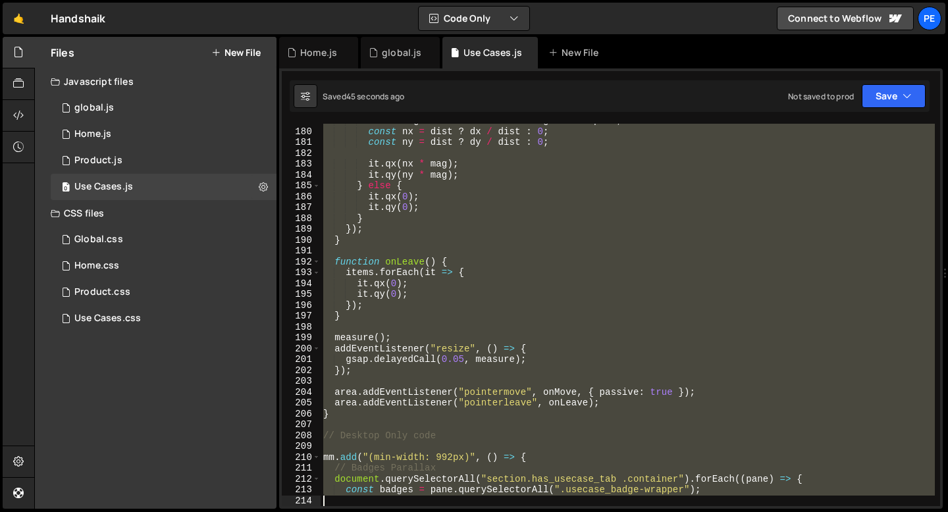
scroll to position [1943, 0]
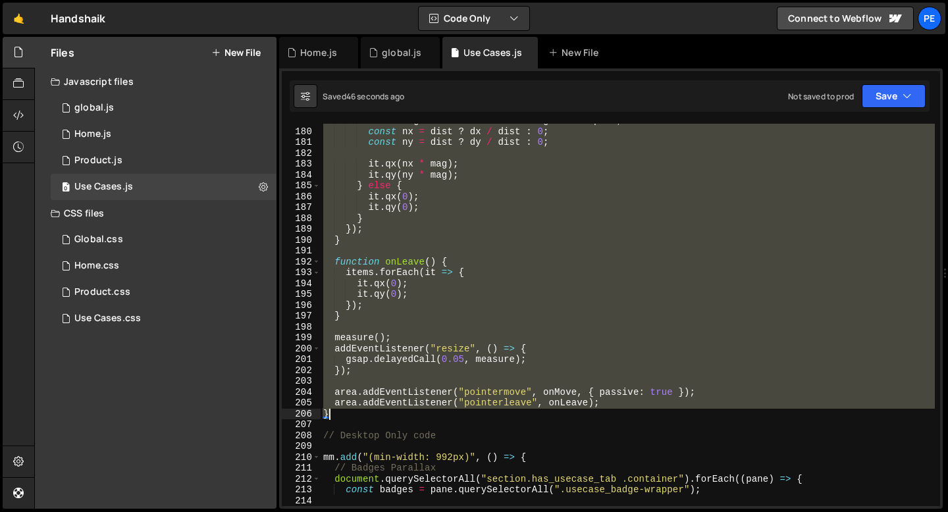
drag, startPoint x: 323, startPoint y: 266, endPoint x: 350, endPoint y: 416, distance: 152.0
click at [351, 416] on div "const mag = CFG . maxPull * strength * it . pull ; const nx = dist ? dx / dist …" at bounding box center [628, 317] width 614 height 404
type textarea "area.addEventListener("pointerleave", onLeave); }"
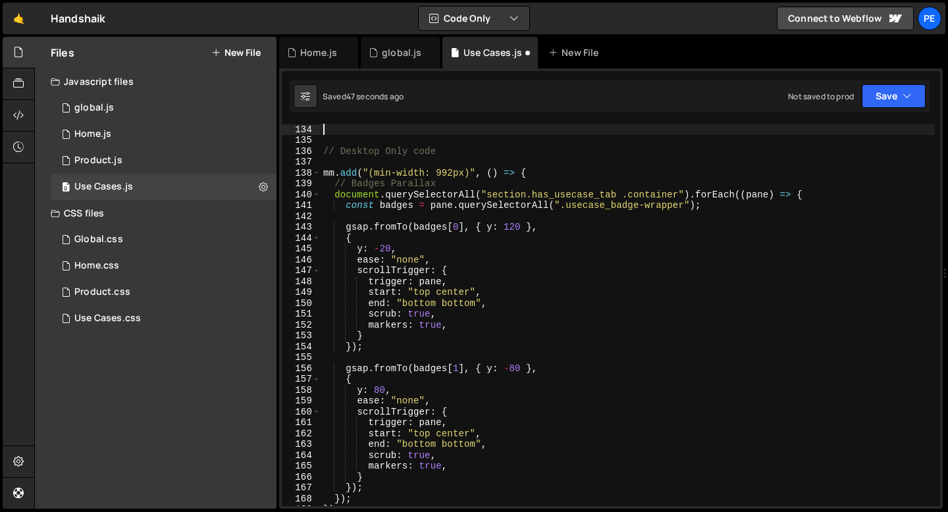
scroll to position [1445, 0]
type textarea "// Desktop Only code"
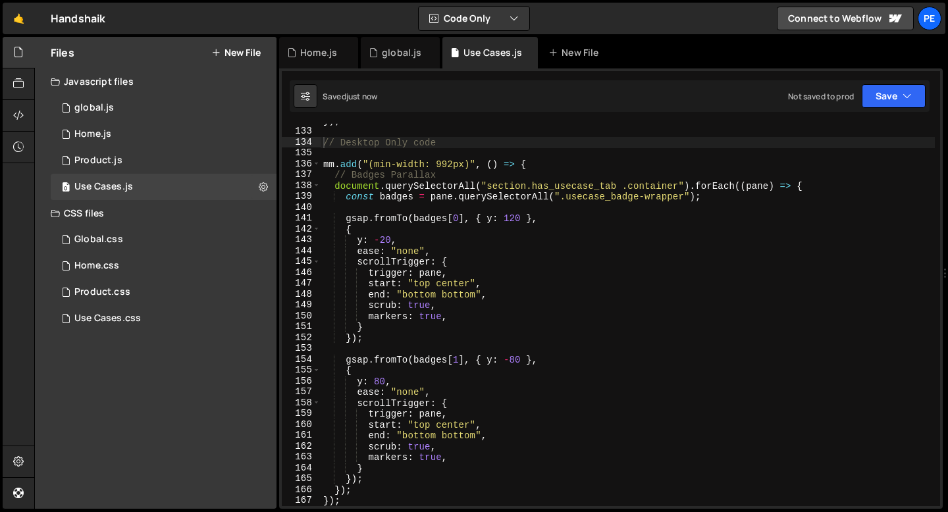
scroll to position [1373, 0]
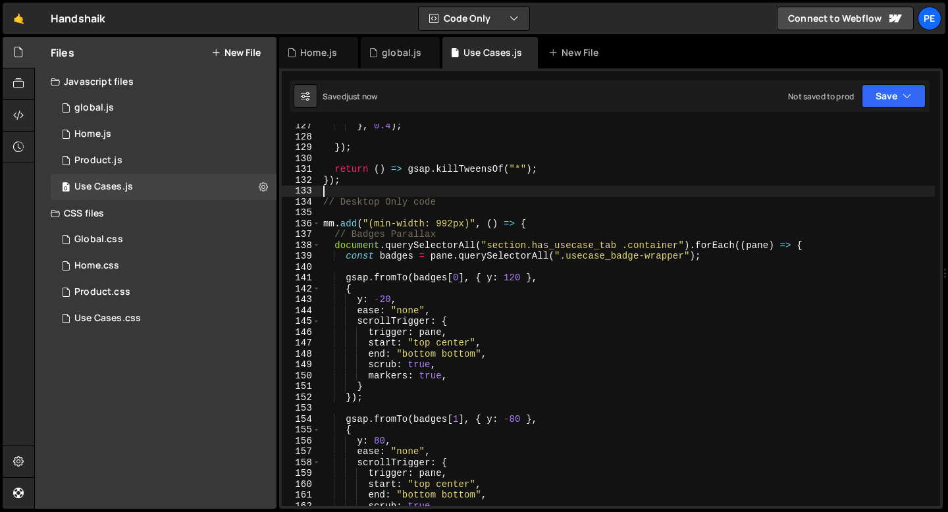
click at [328, 193] on div "} , 0.4 ) ; }) ; return ( ) => gsap . killTweensOf ( "*" ) ; }) ; // Desktop On…" at bounding box center [628, 323] width 614 height 404
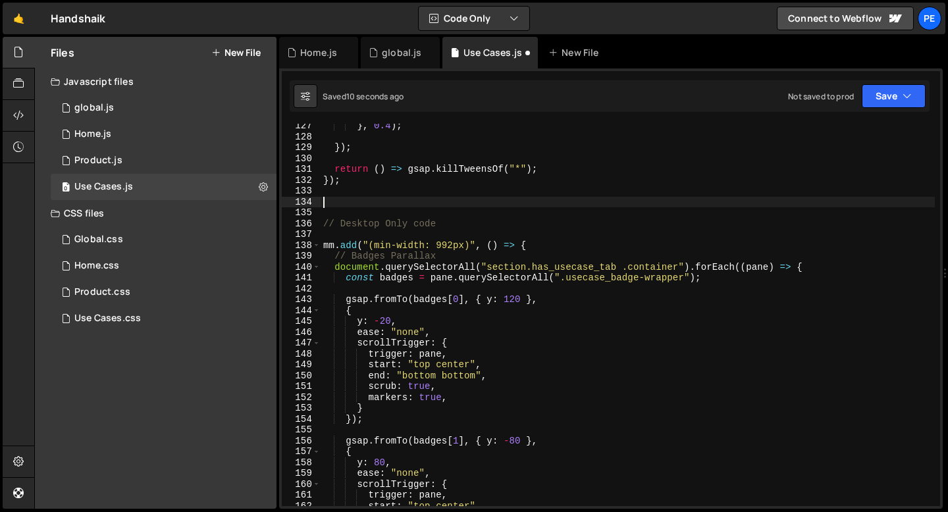
paste textarea "}"
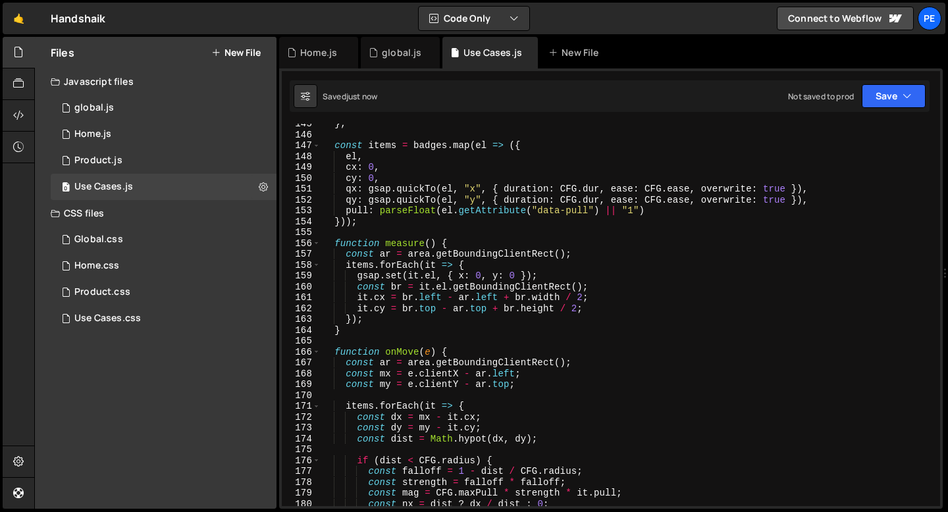
scroll to position [1384, 0]
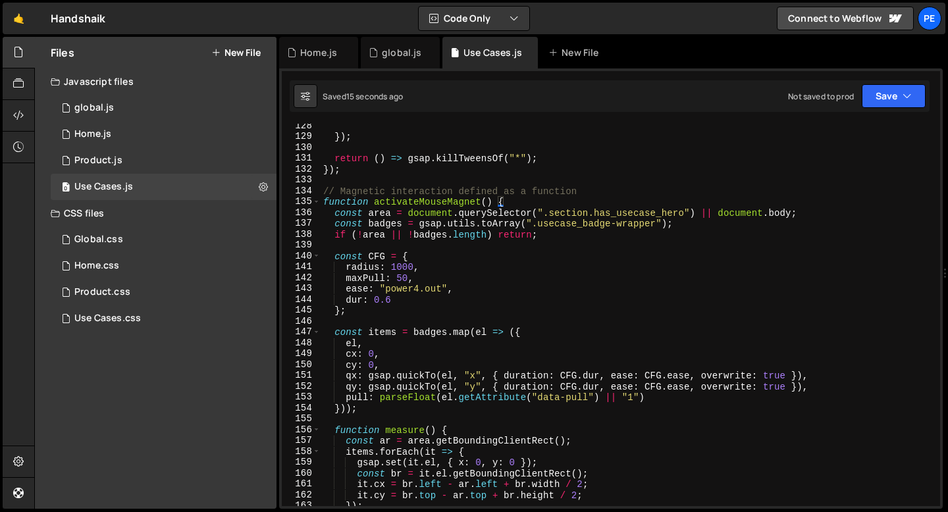
click at [533, 227] on div "}) ; return ( ) => gsap . killTweensOf ( "*" ) ; }) ; // Magnetic interaction d…" at bounding box center [628, 323] width 614 height 404
paste textarea "usecase_hero-wrapper"
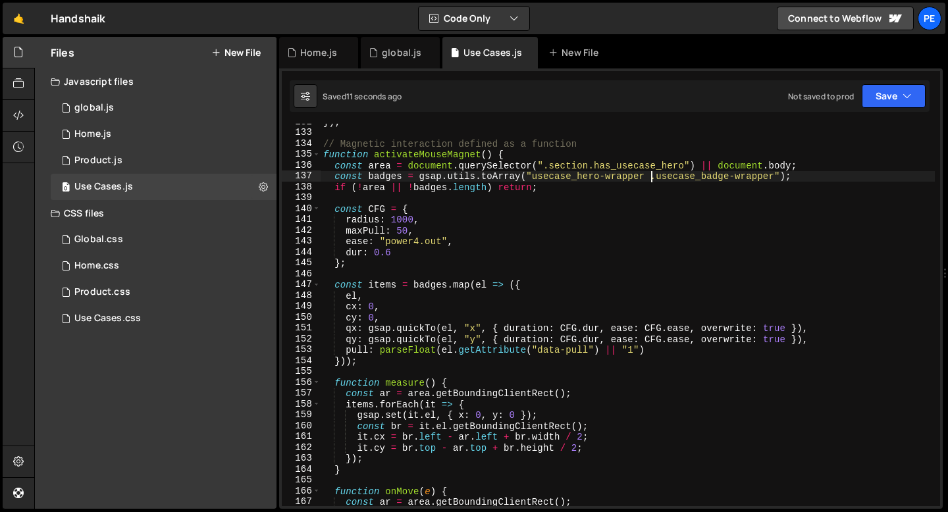
scroll to position [1431, 0]
drag, startPoint x: 652, startPoint y: 177, endPoint x: 535, endPoint y: 176, distance: 116.6
click at [535, 176] on div "}) ; // Magnetic interaction defined as a function function activateMouseMagnet…" at bounding box center [628, 319] width 614 height 404
click at [535, 176] on div "}) ; // Magnetic interaction defined as a function function activateMouseMagnet…" at bounding box center [628, 315] width 614 height 383
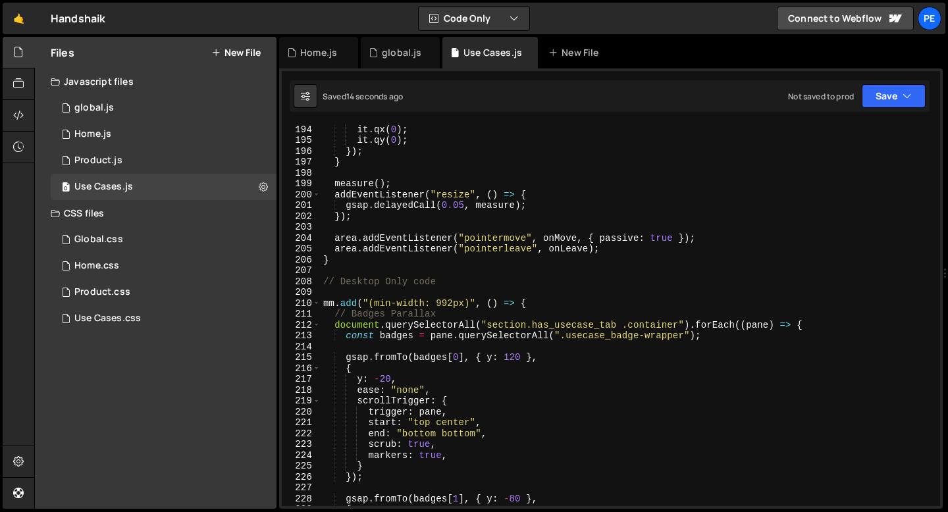
scroll to position [2204, 0]
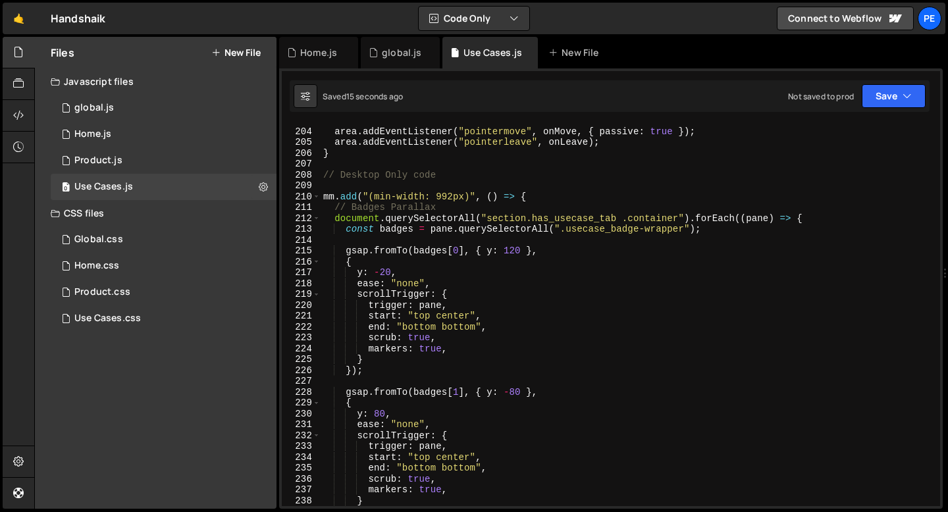
click at [460, 330] on div "area . addEventListener ( "pointermove" , onMove , { passive : true }) ; area .…" at bounding box center [628, 317] width 614 height 404
click at [449, 326] on div "area . addEventListener ( "pointermove" , onMove , { passive : true }) ; area .…" at bounding box center [628, 317] width 614 height 404
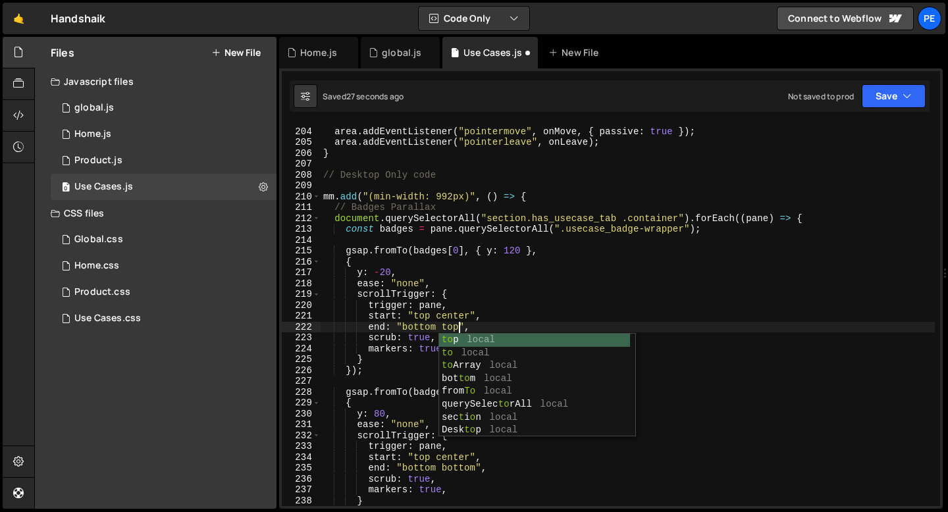
scroll to position [0, 9]
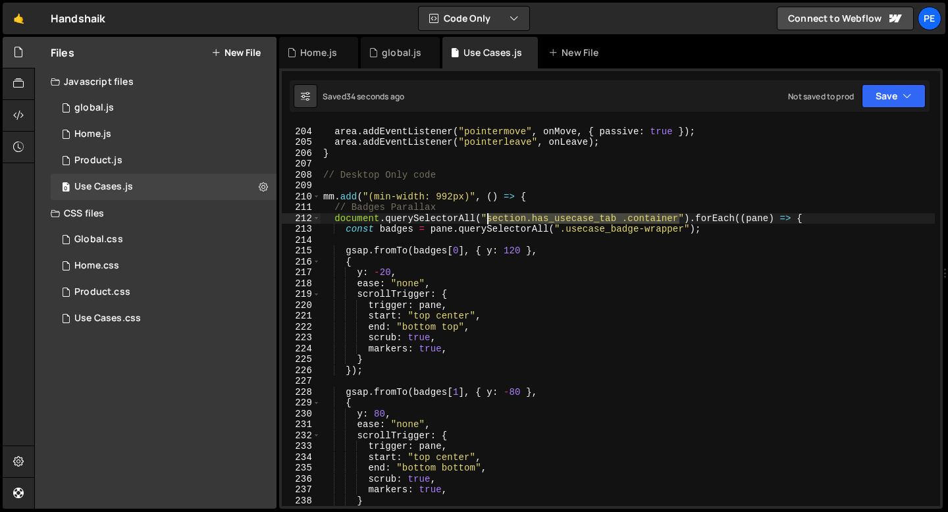
drag, startPoint x: 681, startPoint y: 218, endPoint x: 489, endPoint y: 221, distance: 191.7
click at [489, 221] on div "area . addEventListener ( "pointermove" , onMove , { passive : true }) ; area .…" at bounding box center [628, 317] width 614 height 404
paste textarea "usecase_tabpane"
click at [487, 217] on div "area . addEventListener ( "pointermove" , onMove , { passive : true }) ; area .…" at bounding box center [628, 317] width 614 height 404
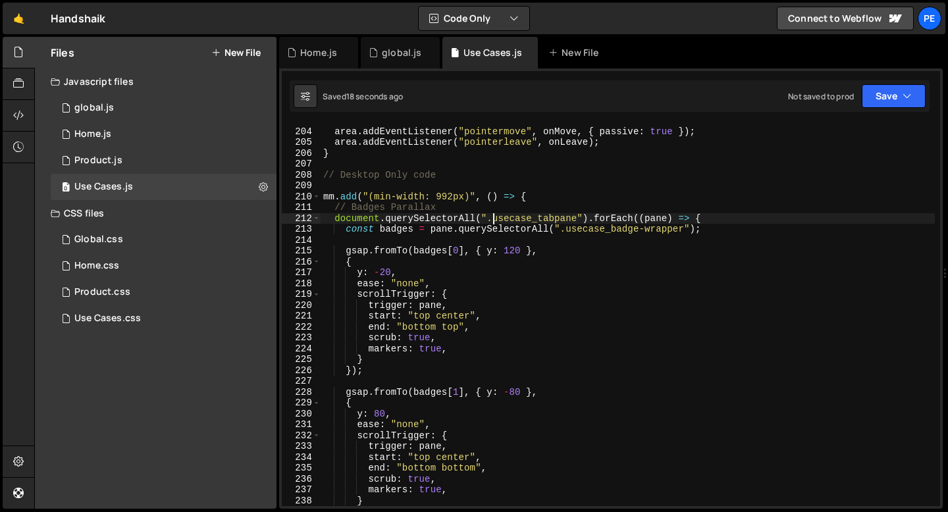
click at [454, 319] on div "area . addEventListener ( "pointermove" , onMove , { passive : true }) ; area .…" at bounding box center [628, 317] width 614 height 404
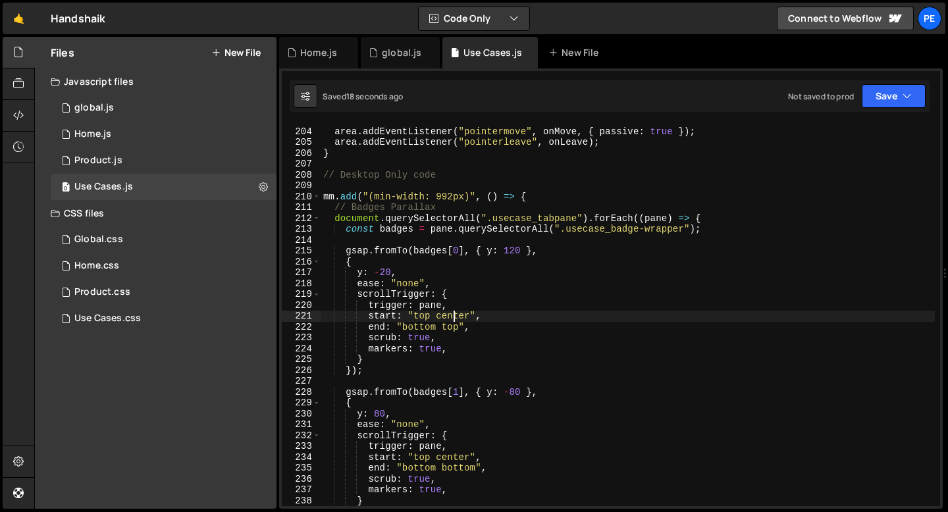
click at [454, 319] on div "area . addEventListener ( "pointermove" , onMove , { passive : true }) ; area .…" at bounding box center [628, 317] width 614 height 404
click at [506, 254] on div "area . addEventListener ( "pointermove" , onMove , { passive : true }) ; area .…" at bounding box center [628, 317] width 614 height 404
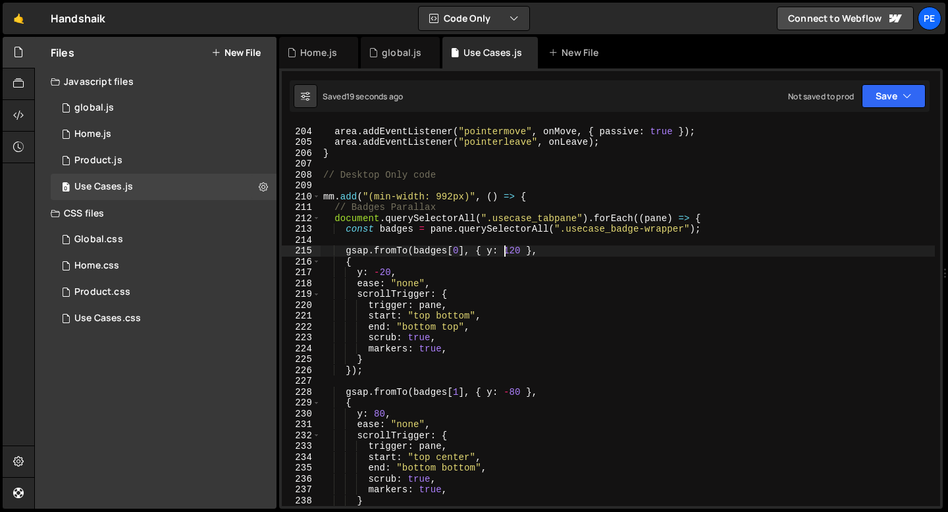
click at [510, 249] on div "area . addEventListener ( "pointermove" , onMove , { passive : true }) ; area .…" at bounding box center [628, 317] width 614 height 404
click at [385, 271] on div "area . addEventListener ( "pointermove" , onMove , { passive : true }) ; area .…" at bounding box center [628, 317] width 614 height 404
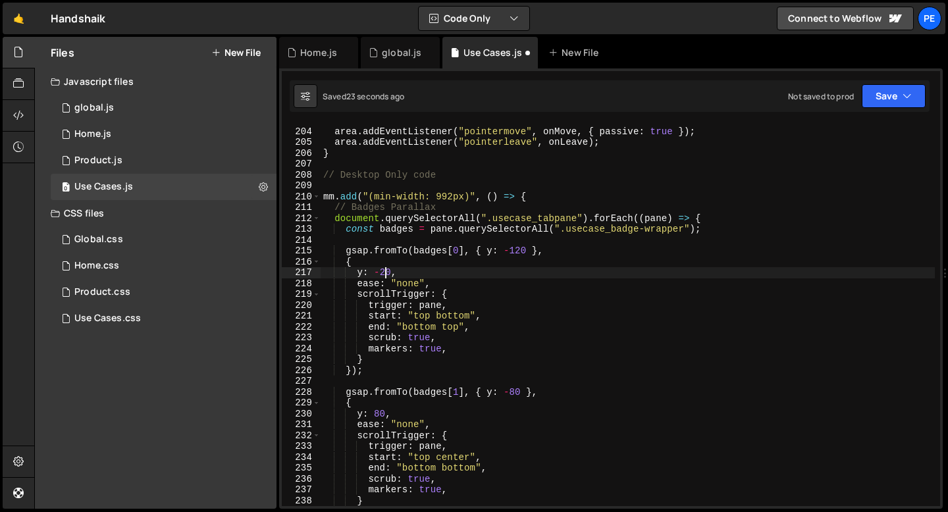
scroll to position [0, 3]
click at [440, 269] on div "area . addEventListener ( "pointermove" , onMove , { passive : true }) ; area .…" at bounding box center [628, 317] width 614 height 404
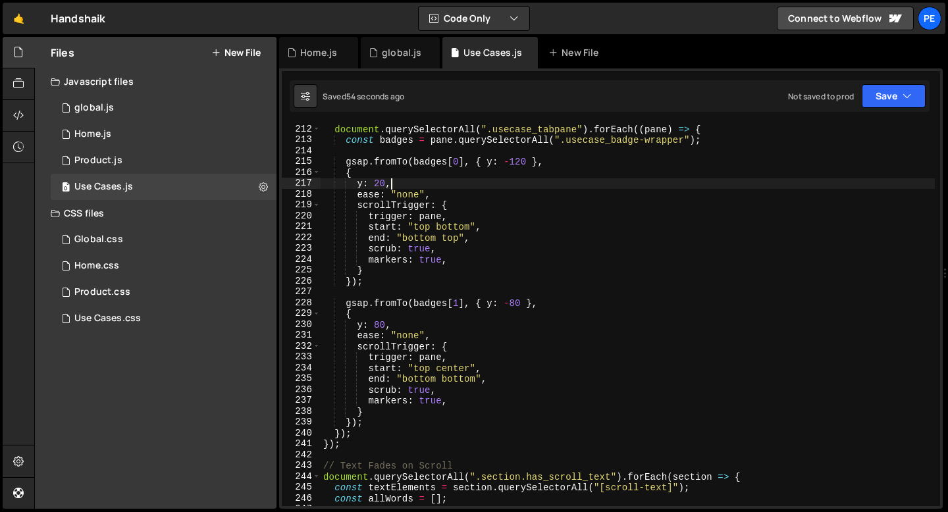
click at [389, 284] on div "document . querySelectorAll ( ".usecase_tabpane" ) . forEach (( pane ) => { con…" at bounding box center [628, 326] width 614 height 404
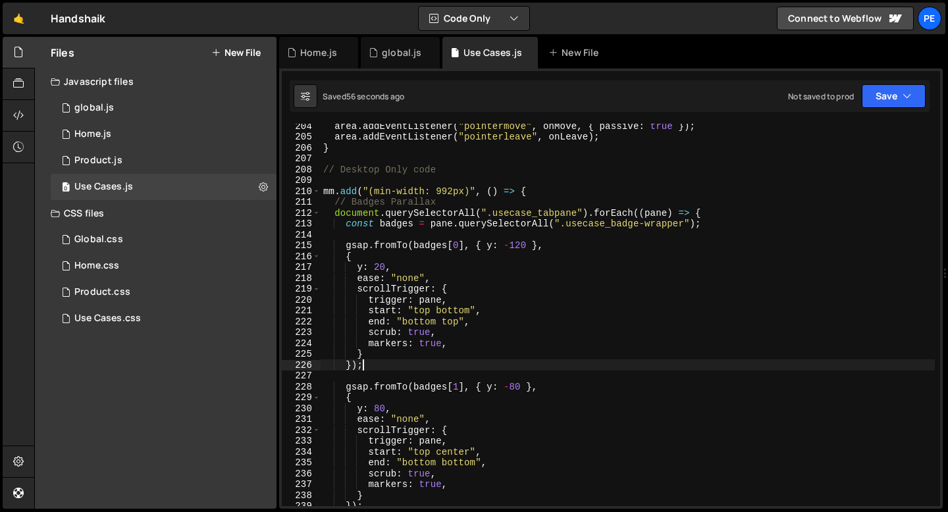
scroll to position [2209, 0]
click at [515, 245] on div "area . addEventListener ( "pointermove" , onMove , { passive : true }) ; area .…" at bounding box center [628, 323] width 614 height 404
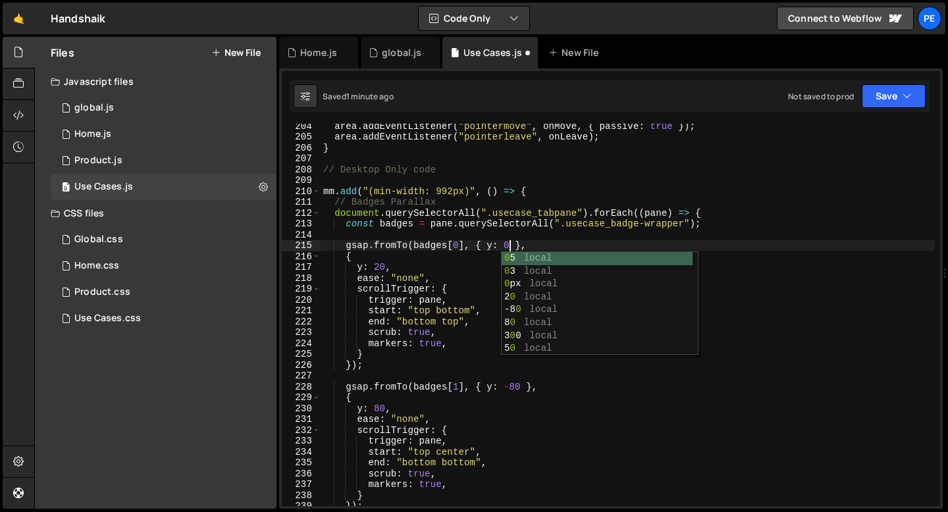
scroll to position [0, 13]
click at [379, 265] on div "area . addEventListener ( "pointermove" , onMove , { passive : true }) ; area .…" at bounding box center [628, 323] width 614 height 404
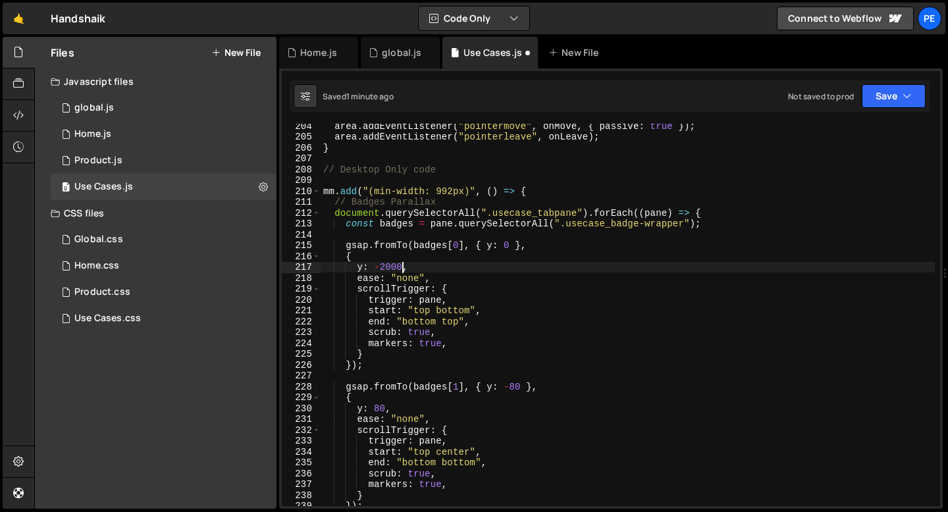
scroll to position [0, 5]
click at [414, 268] on div "area . addEventListener ( "pointermove" , onMove , { passive : true }) ; area .…" at bounding box center [628, 323] width 614 height 404
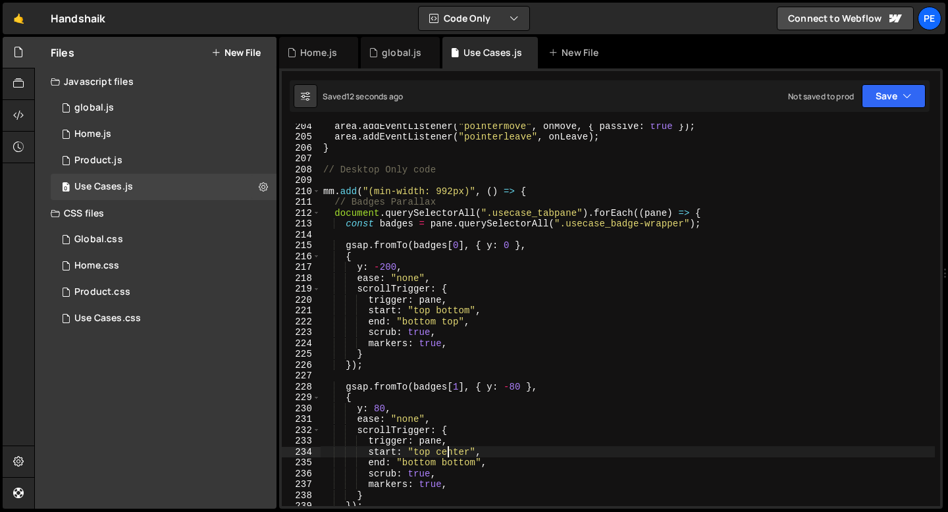
click at [450, 455] on div "area . addEventListener ( "pointermove" , onMove , { passive : true }) ; area .…" at bounding box center [628, 323] width 614 height 404
click at [450, 454] on div "area . addEventListener ( "pointermove" , onMove , { passive : true }) ; area .…" at bounding box center [628, 323] width 614 height 404
click at [451, 452] on div "area . addEventListener ( "pointermove" , onMove , { passive : true }) ; area .…" at bounding box center [628, 323] width 614 height 404
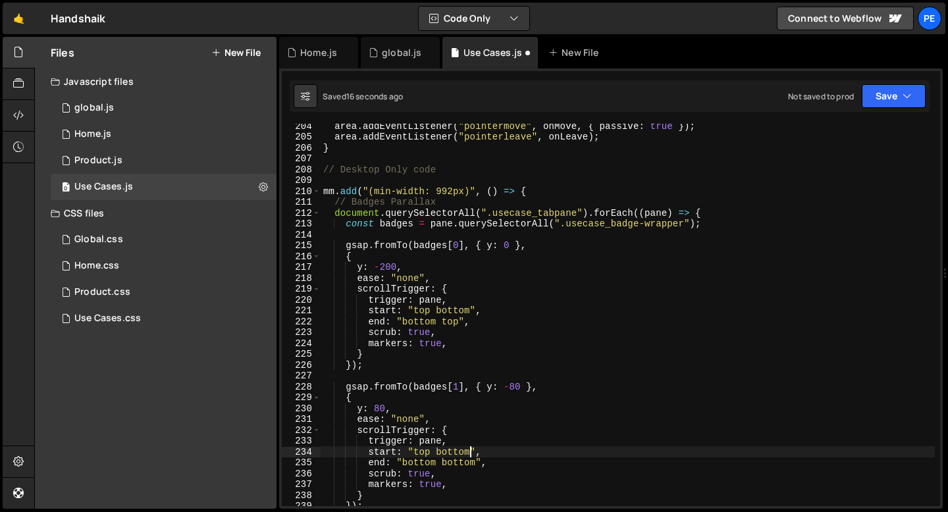
click at [462, 465] on div "area . addEventListener ( "pointermove" , onMove , { passive : true }) ; area .…" at bounding box center [628, 323] width 614 height 404
click at [462, 464] on div "area . addEventListener ( "pointermove" , onMove , { passive : true }) ; area .…" at bounding box center [628, 323] width 614 height 404
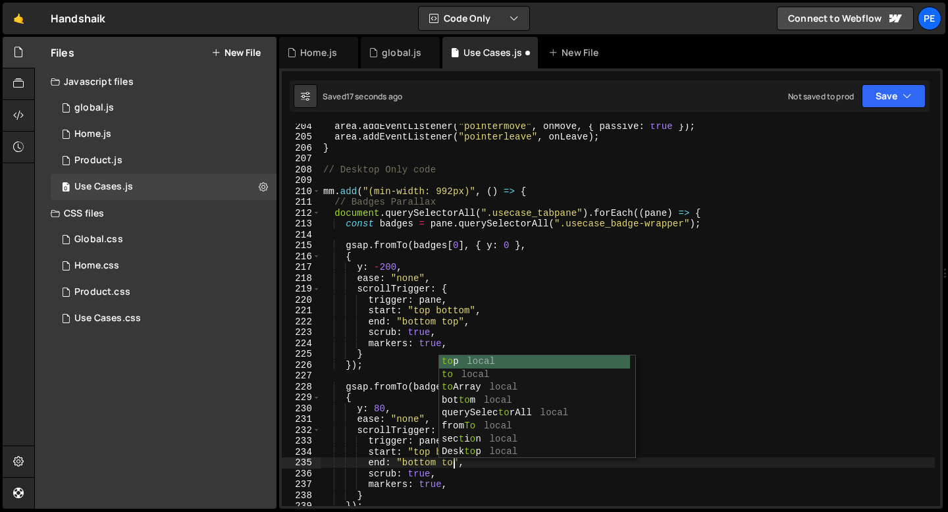
scroll to position [0, 9]
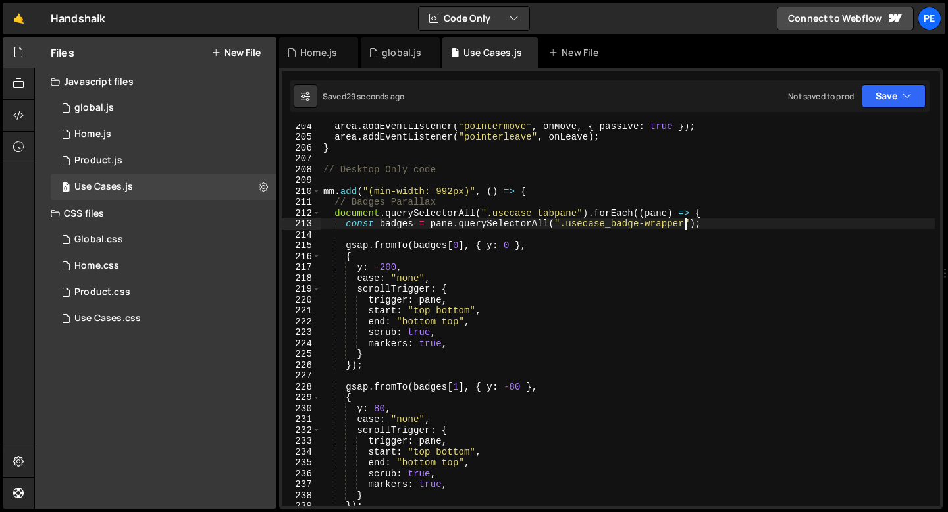
click at [684, 224] on div "area . addEventListener ( "pointermove" , onMove , { passive : true }) ; area .…" at bounding box center [628, 323] width 614 height 404
click at [444, 308] on div "area . addEventListener ( "pointermove" , onMove , { passive : true }) ; area .…" at bounding box center [628, 323] width 614 height 404
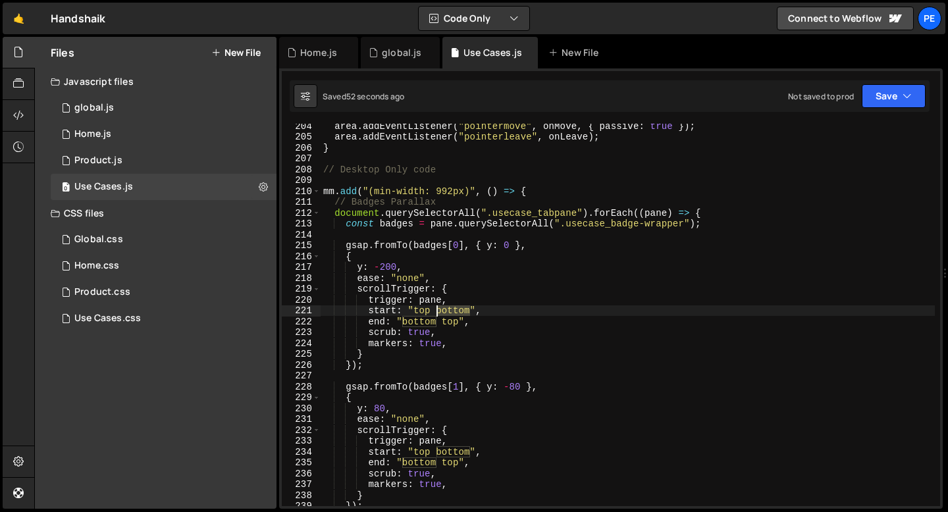
click at [444, 308] on div "area . addEventListener ( "pointermove" , onMove , { passive : true }) ; area .…" at bounding box center [628, 323] width 614 height 404
click at [451, 447] on div "area . addEventListener ( "pointermove" , onMove , { passive : true }) ; area .…" at bounding box center [628, 323] width 614 height 404
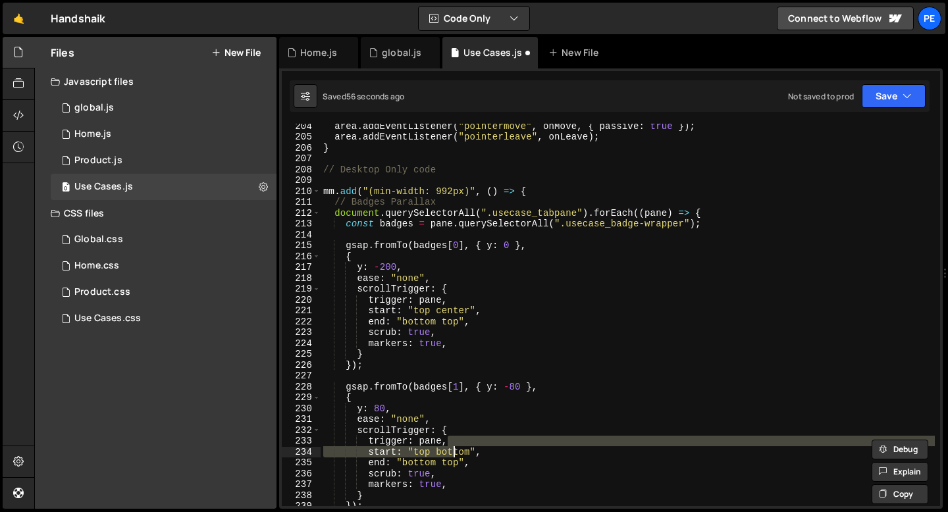
click at [450, 447] on div "area . addEventListener ( "pointermove" , onMove , { passive : true }) ; area .…" at bounding box center [628, 323] width 614 height 404
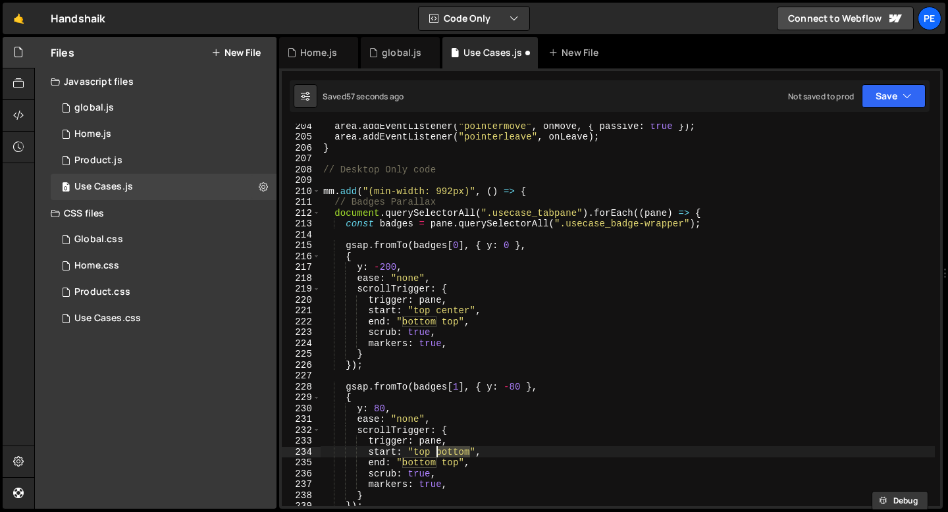
click at [452, 454] on div "area . addEventListener ( "pointermove" , onMove , { passive : true }) ; area .…" at bounding box center [628, 315] width 614 height 383
click at [452, 454] on div "area . addEventListener ( "pointermove" , onMove , { passive : true }) ; area .…" at bounding box center [628, 323] width 614 height 404
type textarea "start: "top center","
click at [360, 181] on div "area . addEventListener ( "pointermove" , onMove , { passive : true }) ; area .…" at bounding box center [628, 323] width 614 height 404
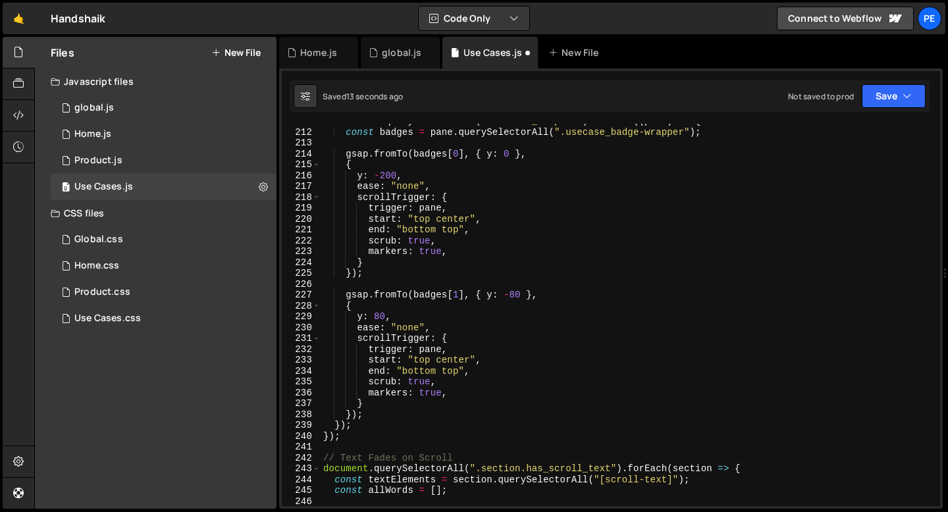
scroll to position [2336, 0]
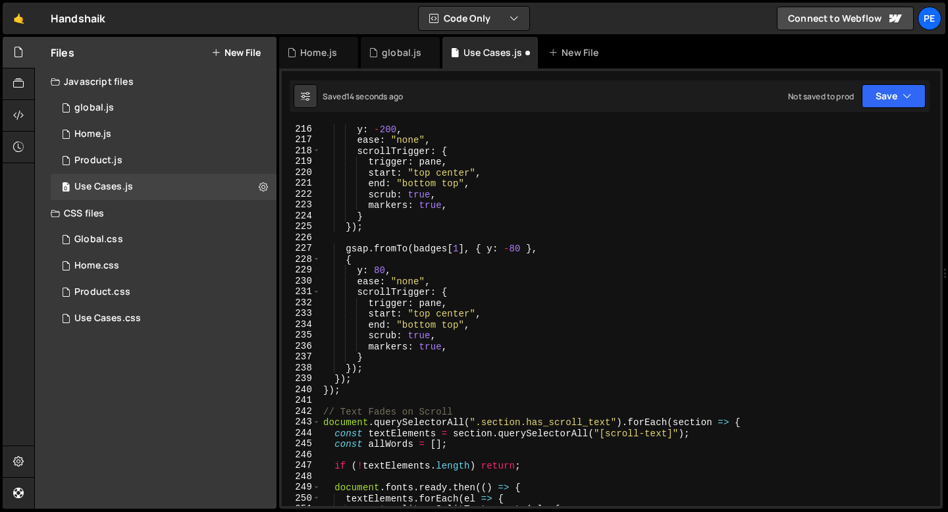
click at [362, 385] on div "y : - 200 , ease : "none" , scrollTrigger : { trigger : pane , start : "top cen…" at bounding box center [628, 326] width 614 height 404
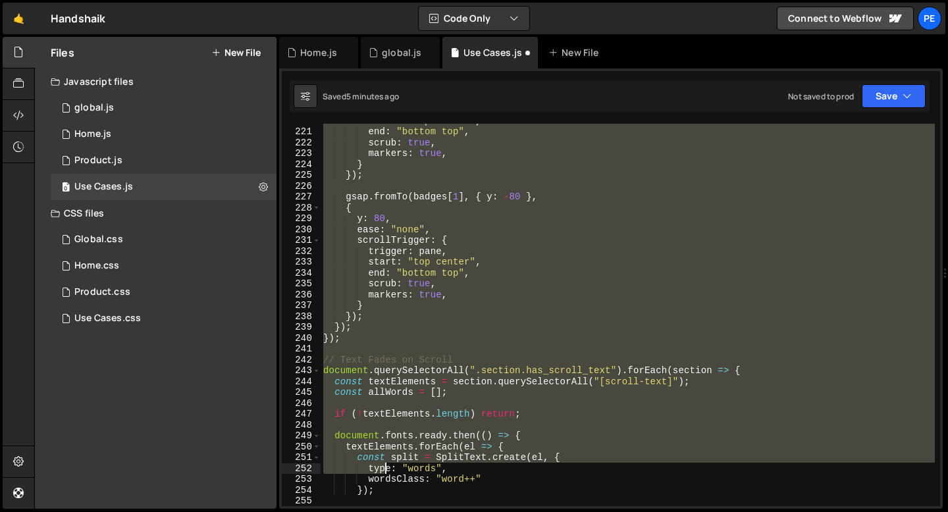
scroll to position [2388, 0]
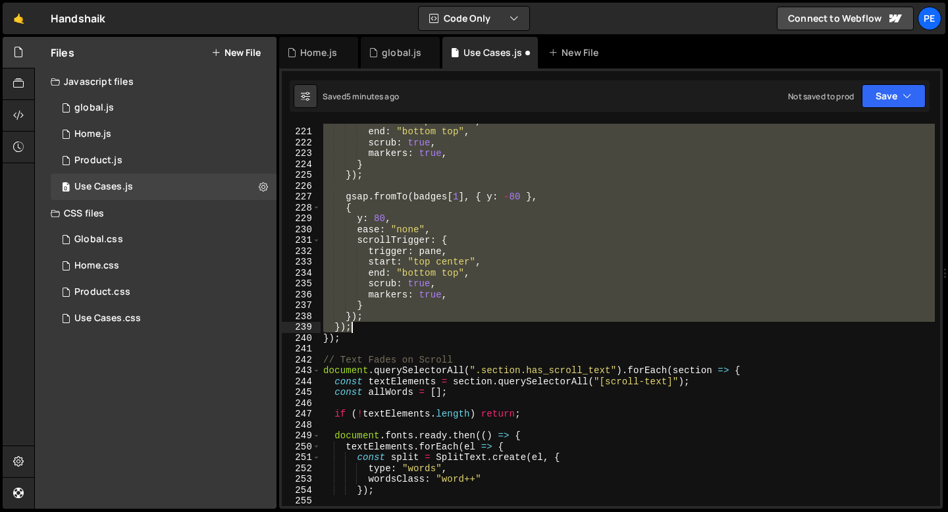
drag, startPoint x: 334, startPoint y: 256, endPoint x: 365, endPoint y: 331, distance: 81.2
click at [365, 331] on div "start : "top center" , end : "bottom top" , scrub : true , markers : true , } }…" at bounding box center [628, 317] width 614 height 404
type textarea "}); });"
paste textarea
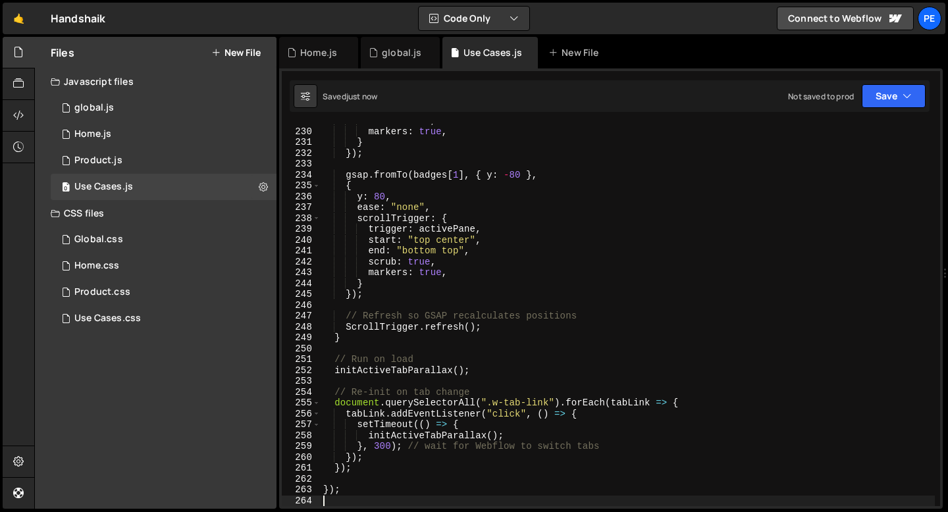
click at [350, 477] on div "scrub : true , markers : true , } }) ; gsap . fromTo ( badges [ 1 ] , { y : - 8…" at bounding box center [628, 317] width 614 height 404
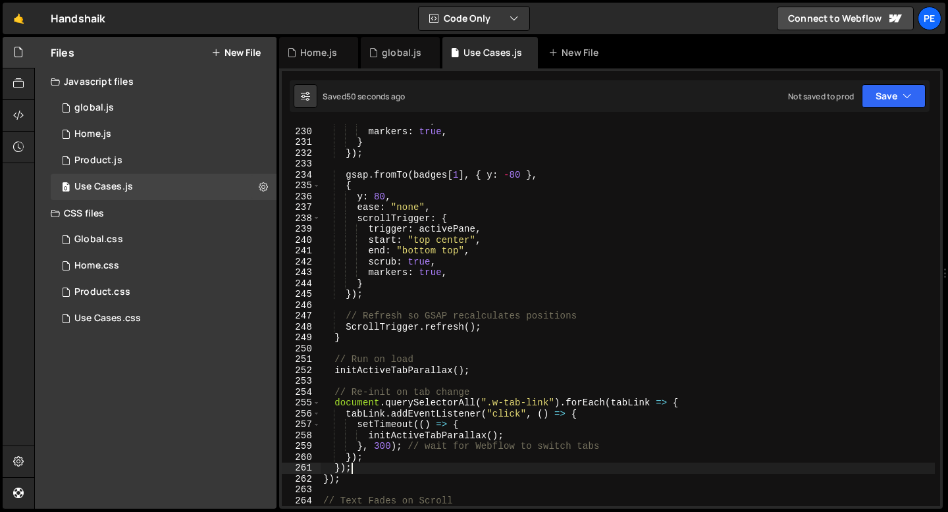
click at [354, 337] on div "scrub : true , markers : true , } }) ; gsap . fromTo ( badges [ 1 ] , { y : - 8…" at bounding box center [628, 317] width 614 height 404
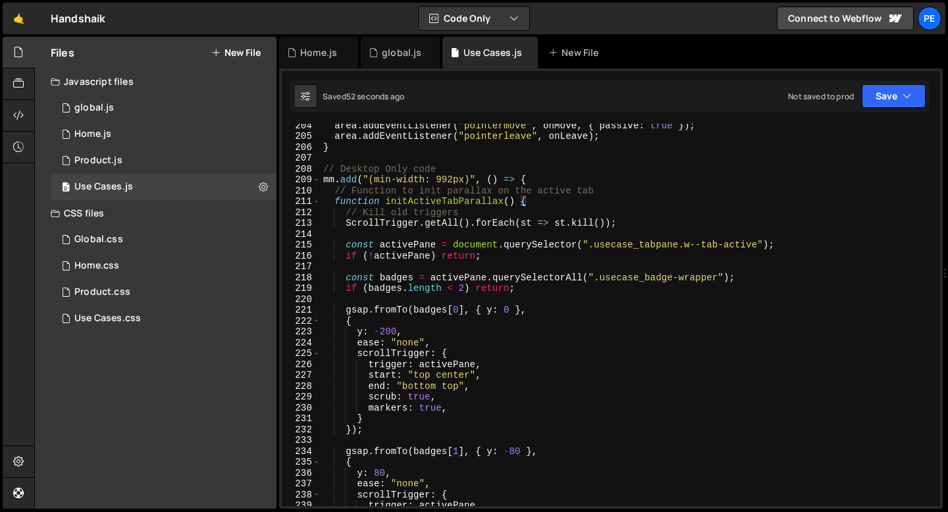
scroll to position [2200, 0]
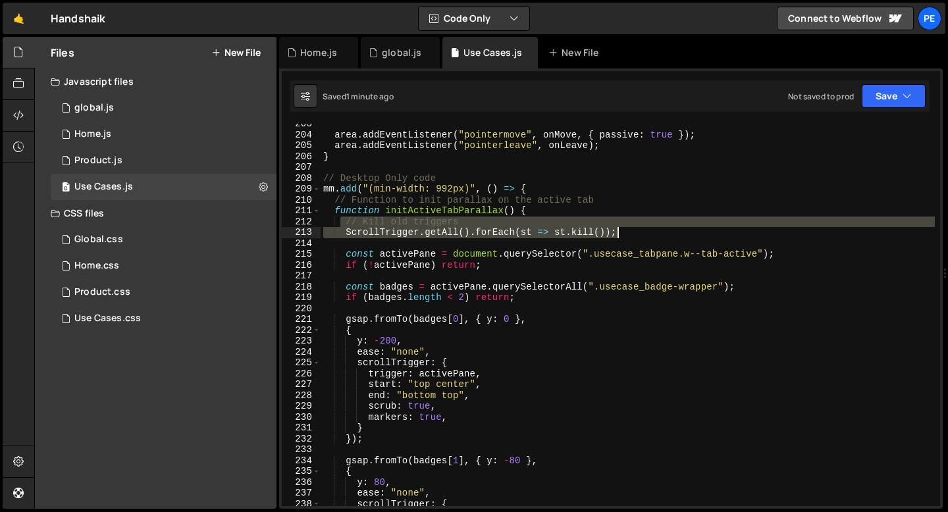
drag, startPoint x: 342, startPoint y: 221, endPoint x: 645, endPoint y: 230, distance: 302.4
click at [647, 230] on div "area . addEventListener ( "pointermove" , onMove , { passive : true }) ; area .…" at bounding box center [628, 321] width 614 height 404
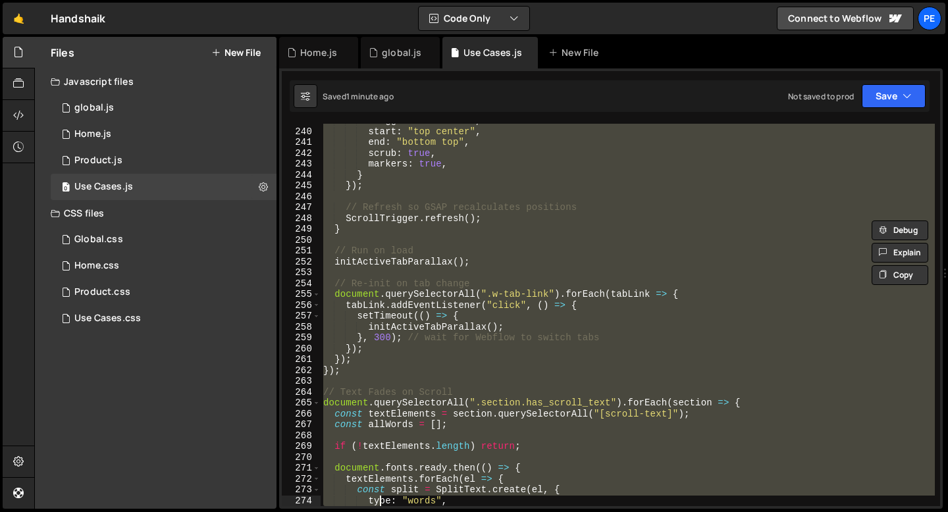
scroll to position [2638, 0]
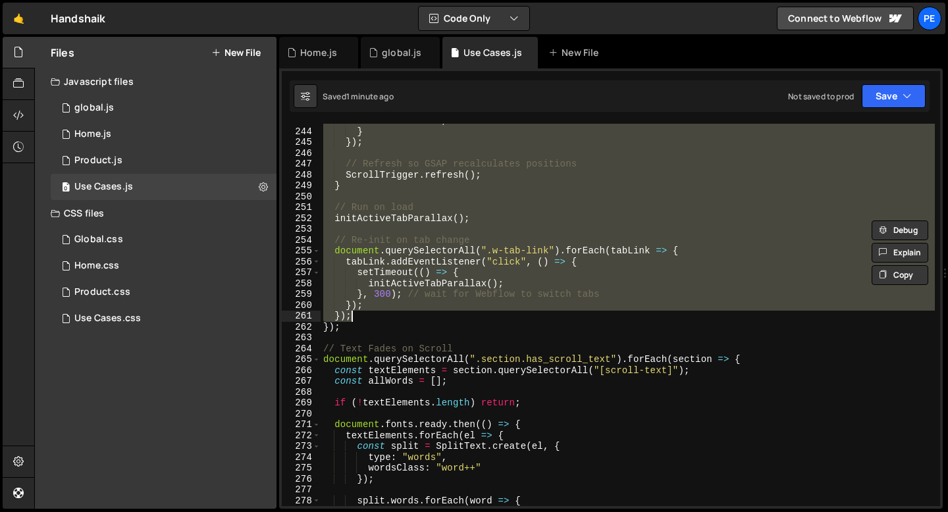
drag, startPoint x: 334, startPoint y: 199, endPoint x: 366, endPoint y: 317, distance: 122.1
click at [366, 317] on div "markers : true , } }) ; // Refresh so GSAP recalculates positions ScrollTrigger…" at bounding box center [628, 317] width 614 height 404
type textarea "}); });"
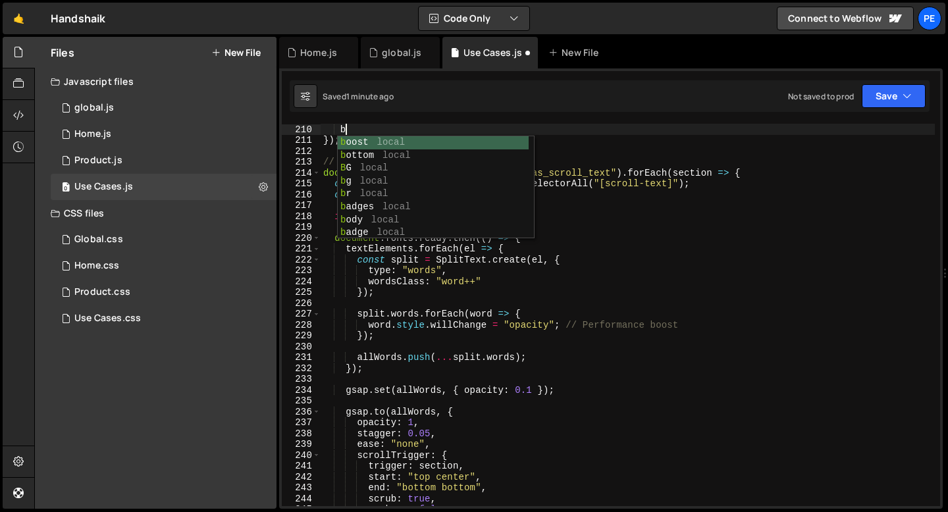
scroll to position [0, 0]
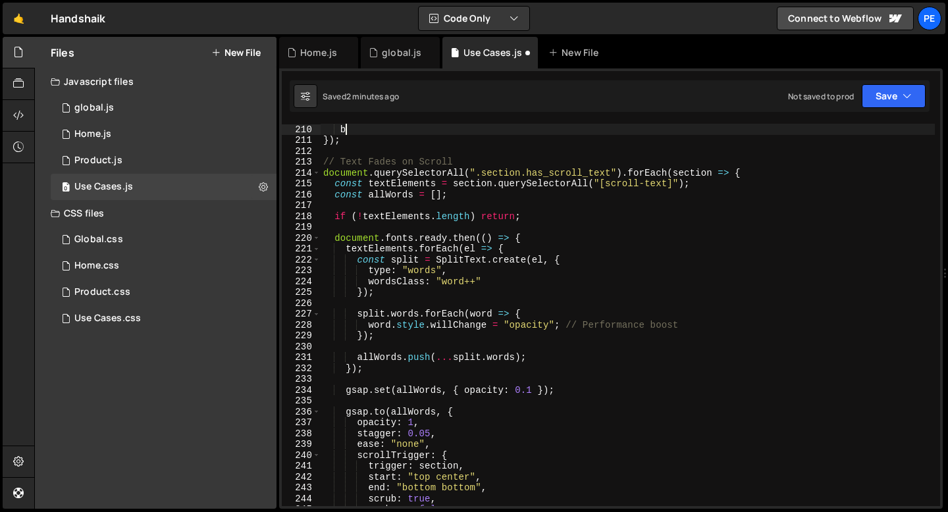
type textarea "}); });"
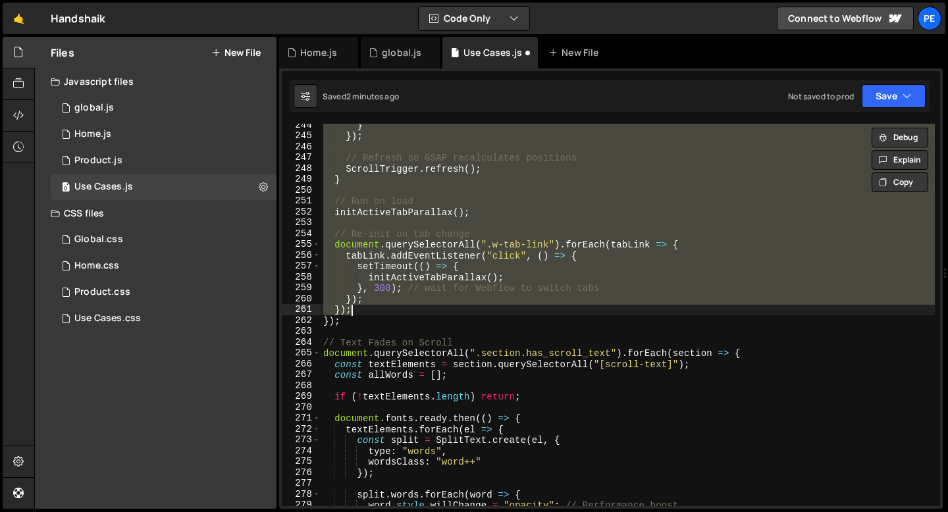
paste textarea
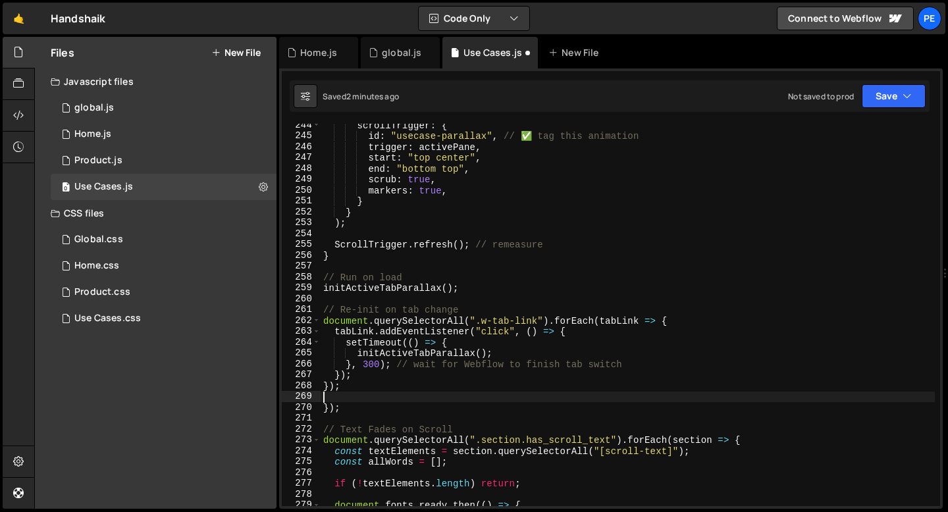
scroll to position [0, 0]
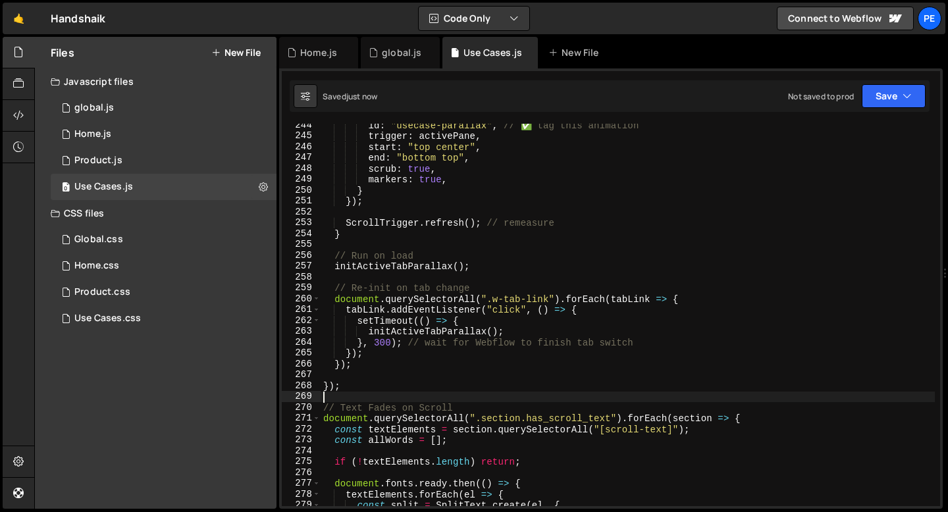
click at [323, 371] on div "id : "usecase-parallax" , // ✅ tag this animation trigger : activePane , start …" at bounding box center [628, 322] width 614 height 404
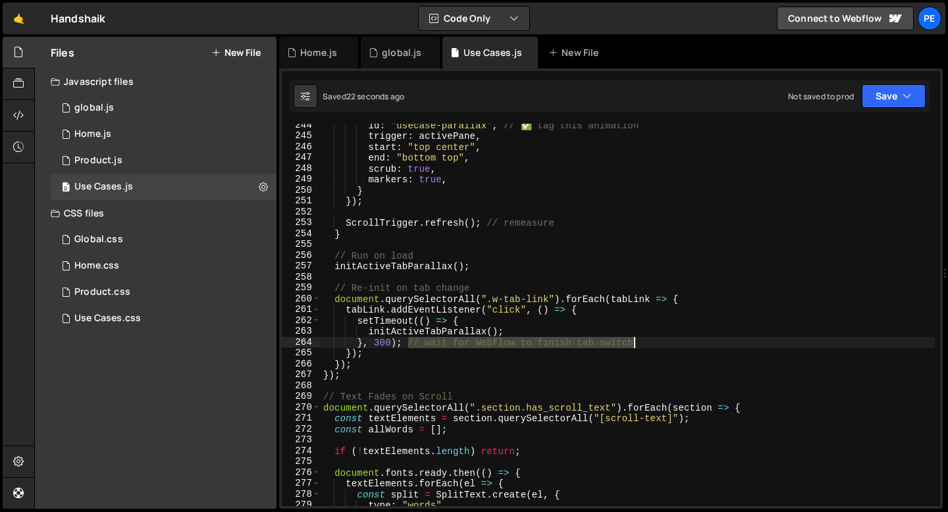
drag, startPoint x: 408, startPoint y: 344, endPoint x: 660, endPoint y: 340, distance: 251.6
click at [661, 341] on div "id : "usecase-parallax" , // ✅ tag this animation trigger : activePane , start …" at bounding box center [628, 322] width 614 height 404
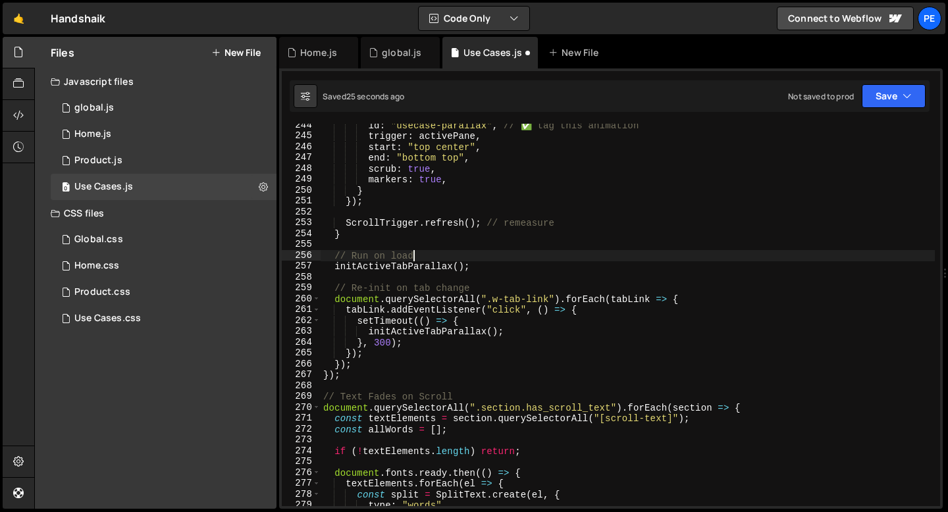
click at [414, 253] on div "id : "usecase-parallax" , // ✅ tag this animation trigger : activePane , start …" at bounding box center [628, 322] width 614 height 404
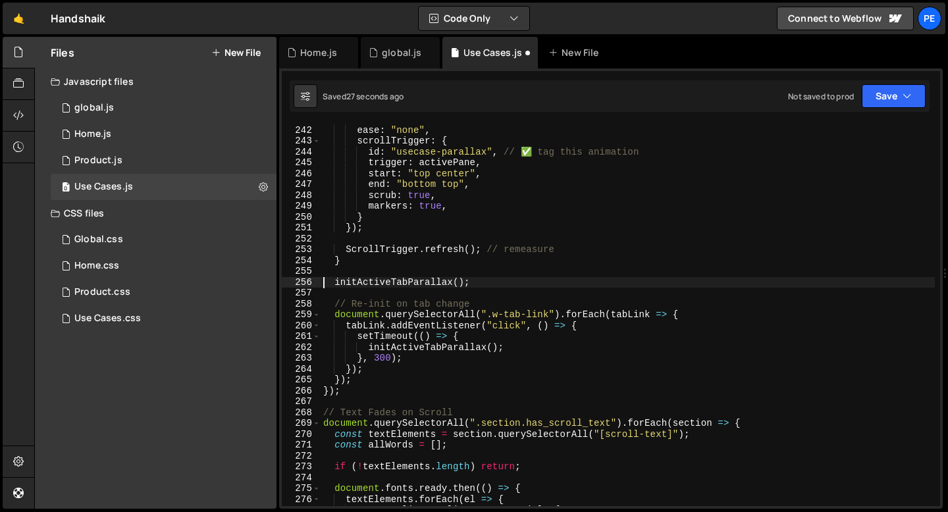
scroll to position [2617, 0]
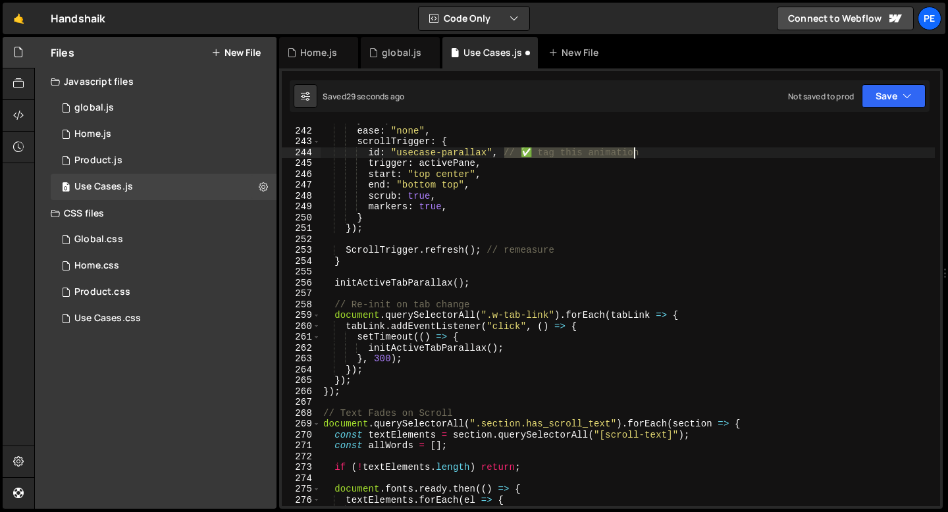
drag, startPoint x: 505, startPoint y: 154, endPoint x: 643, endPoint y: 155, distance: 138.3
click at [643, 155] on div "y : 80 , ease : "none" , scrollTrigger : { id : "usecase-parallax" , // ✅ tag t…" at bounding box center [628, 317] width 614 height 404
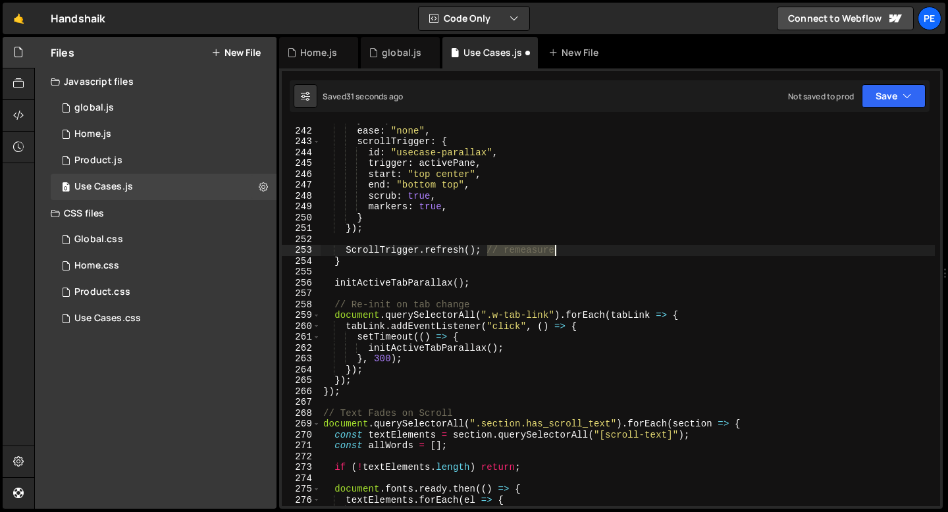
drag, startPoint x: 489, startPoint y: 249, endPoint x: 584, endPoint y: 249, distance: 95.5
click at [584, 249] on div "y : 80 , ease : "none" , scrollTrigger : { id : "usecase-parallax" , trigger : …" at bounding box center [628, 317] width 614 height 404
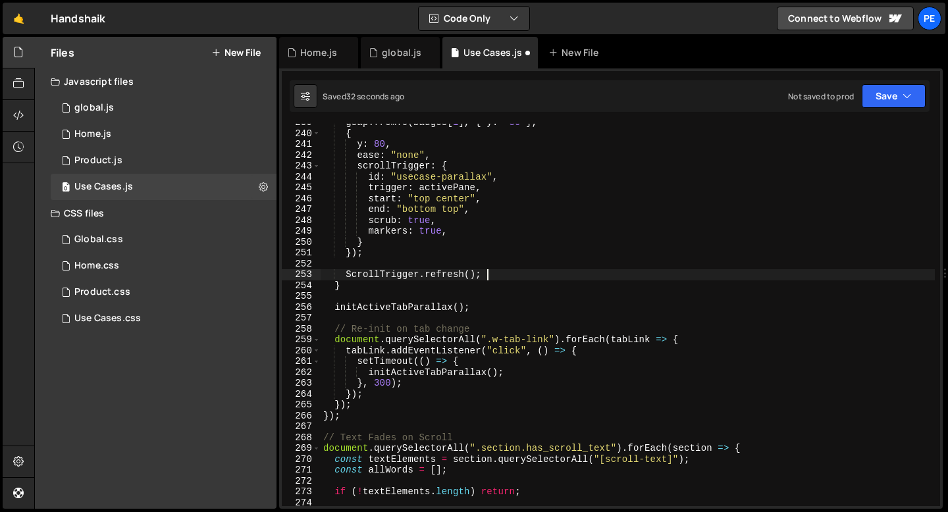
scroll to position [2590, 0]
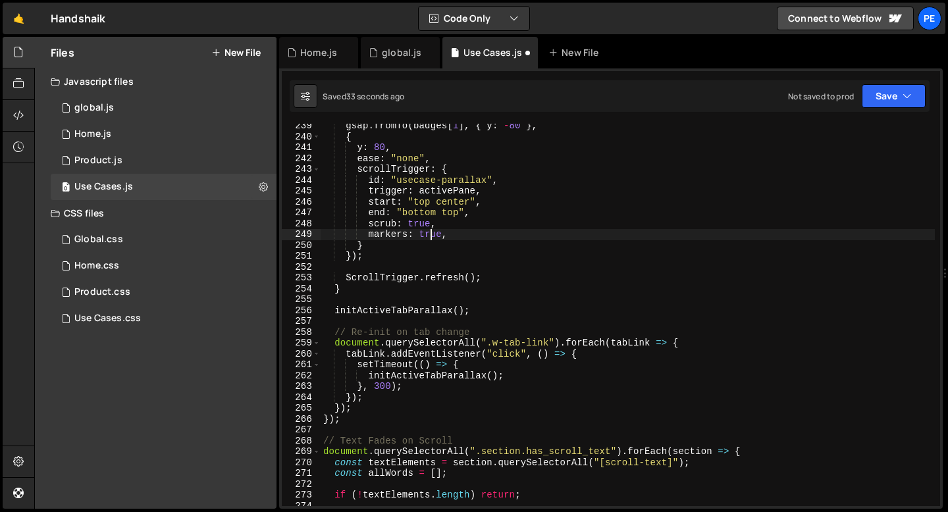
click at [430, 234] on div "gsap . fromTo ( badges [ 1 ] , { y : - 80 } , { y : 80 , ease : "none" , scroll…" at bounding box center [628, 323] width 614 height 404
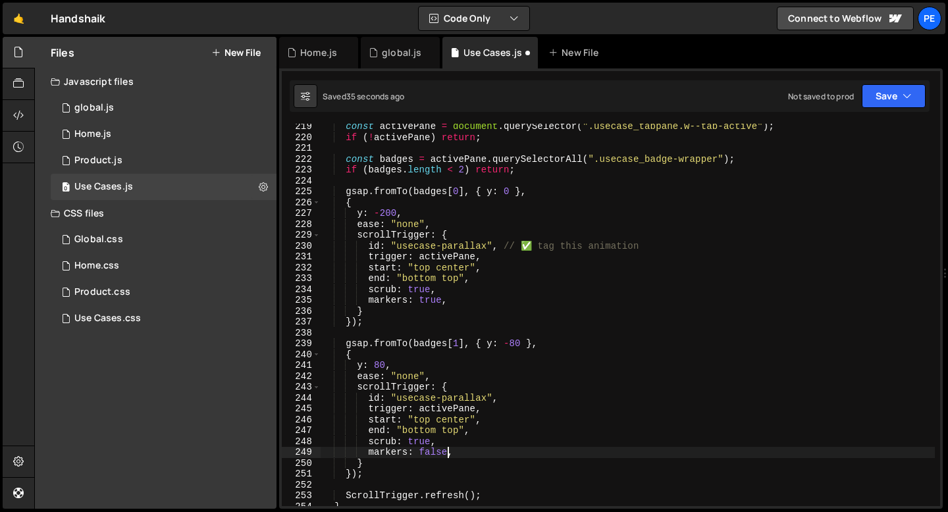
scroll to position [2354, 0]
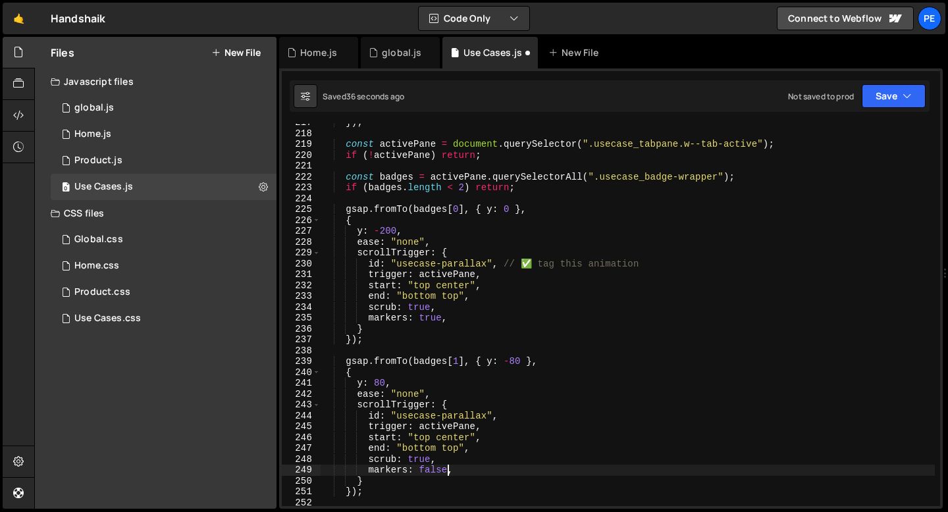
click at [431, 317] on div "}) ; const activePane = document . querySelector ( ".usecase_tabpane.w--tab-act…" at bounding box center [628, 319] width 614 height 404
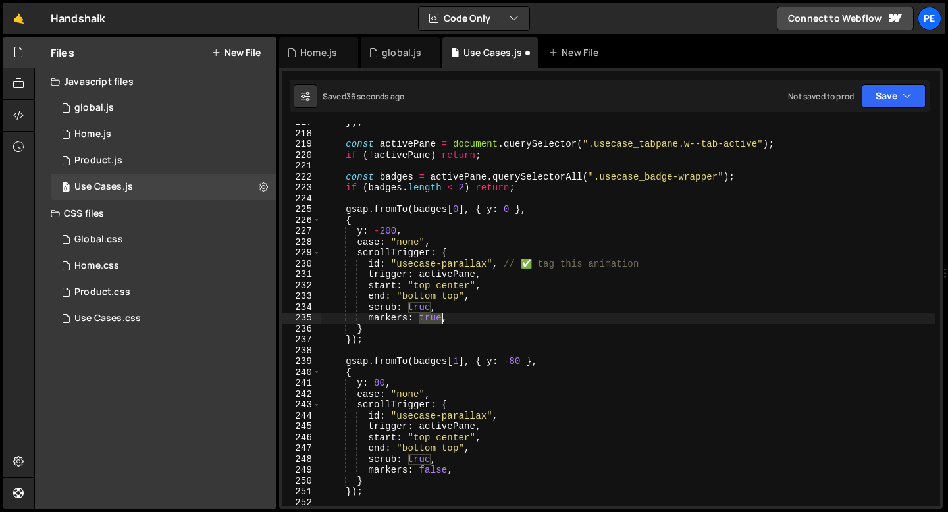
click at [431, 317] on div "}) ; const activePane = document . querySelector ( ".usecase_tabpane.w--tab-act…" at bounding box center [628, 319] width 614 height 404
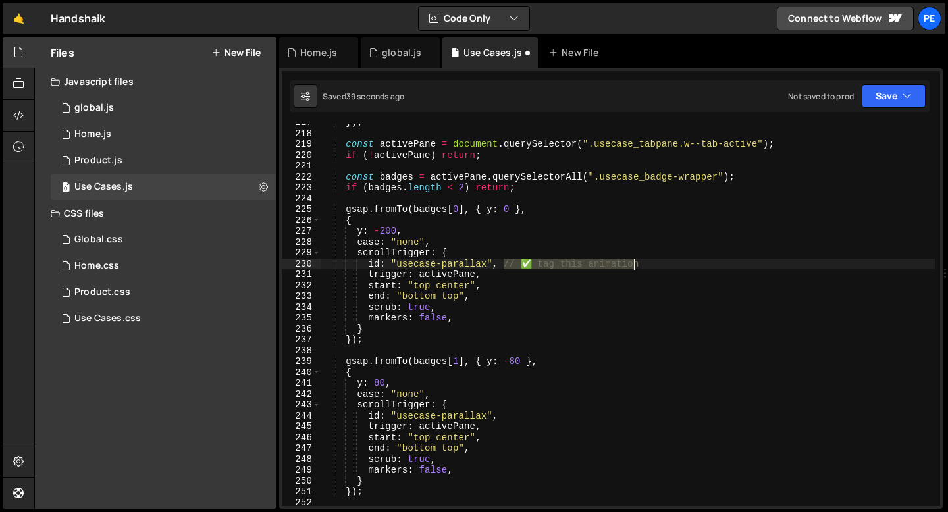
drag, startPoint x: 503, startPoint y: 266, endPoint x: 669, endPoint y: 268, distance: 166.0
click at [668, 268] on div "}) ; const activePane = document . querySelector ( ".usecase_tabpane.w--tab-act…" at bounding box center [628, 319] width 614 height 404
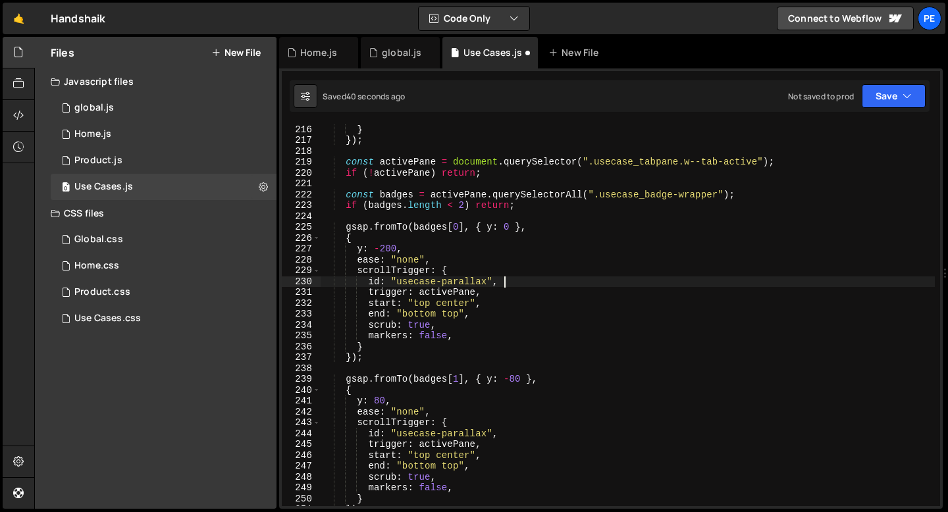
scroll to position [2239, 0]
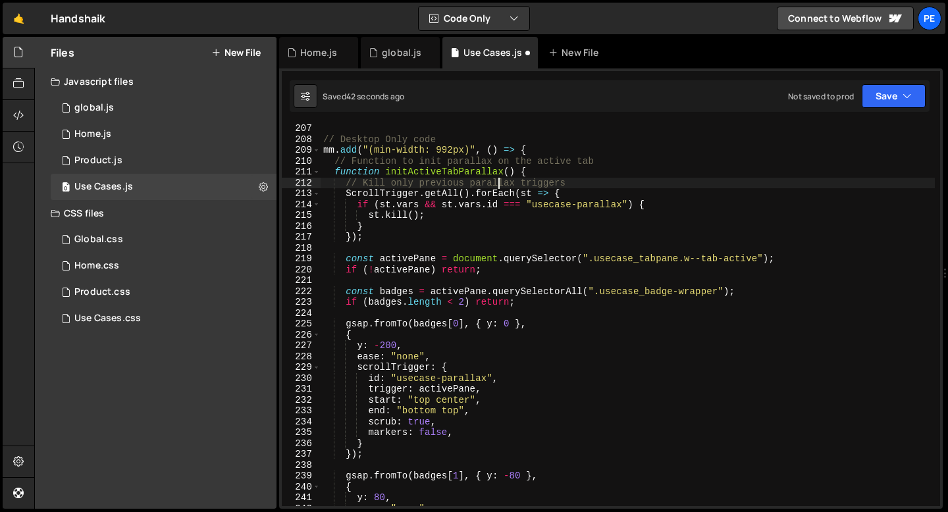
click at [497, 184] on div "// Desktop Only code mm . add ( "(min-width: 992px)" , ( ) => { // Function to …" at bounding box center [628, 325] width 614 height 404
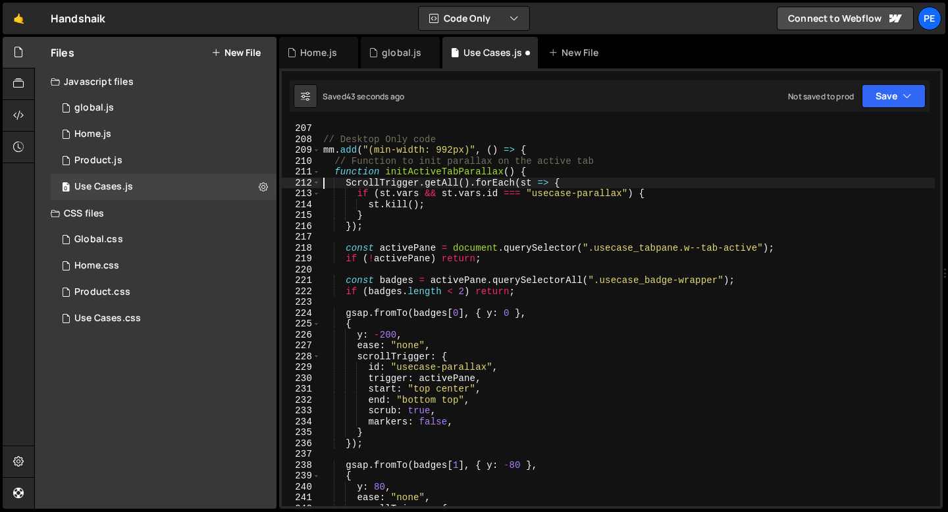
click at [460, 160] on div "// Desktop Only code mm . add ( "(min-width: 992px)" , ( ) => { // Function to …" at bounding box center [628, 325] width 614 height 404
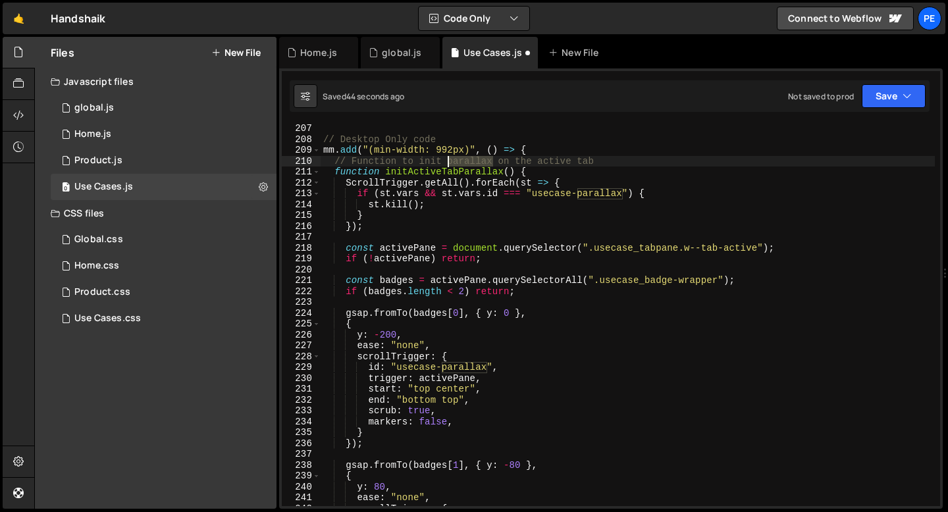
click at [460, 160] on div "// Desktop Only code mm . add ( "(min-width: 992px)" , ( ) => { // Function to …" at bounding box center [628, 325] width 614 height 404
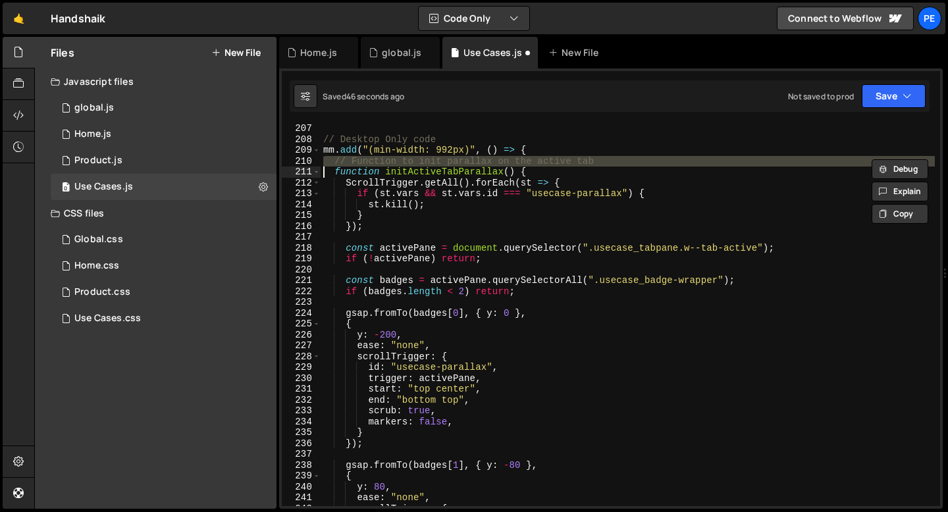
click at [438, 161] on div "// Desktop Only code mm . add ( "(min-width: 992px)" , ( ) => { // Function to …" at bounding box center [628, 315] width 614 height 383
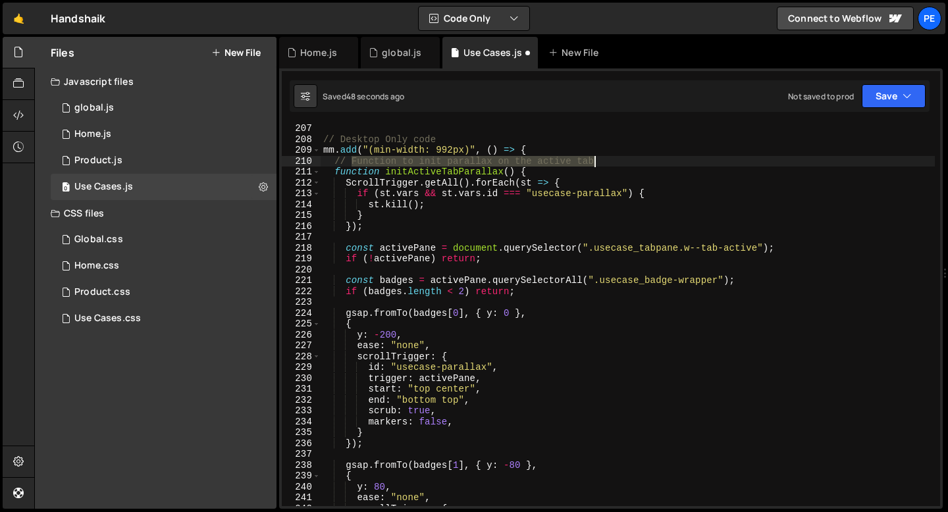
drag, startPoint x: 352, startPoint y: 161, endPoint x: 608, endPoint y: 166, distance: 255.6
click at [608, 166] on div "// Desktop Only code mm . add ( "(min-width: 992px)" , ( ) => { // Function to …" at bounding box center [628, 325] width 614 height 404
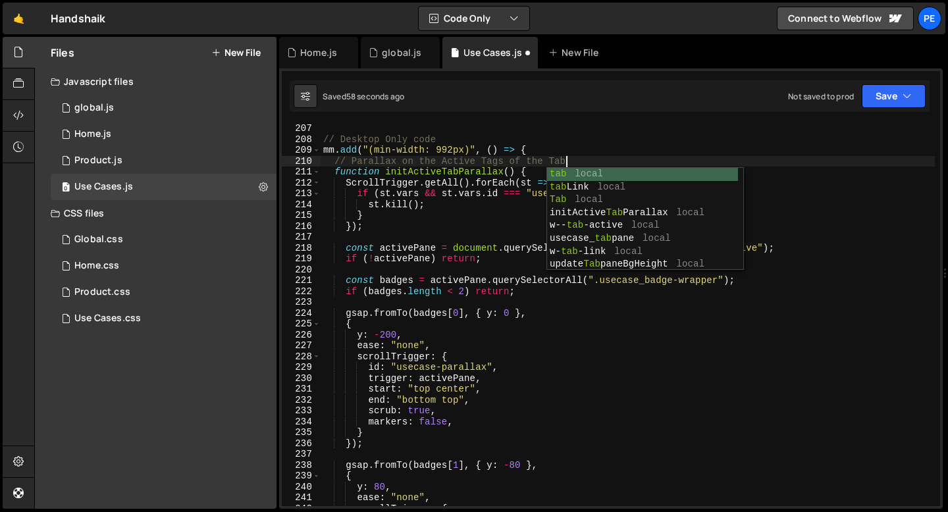
scroll to position [0, 16]
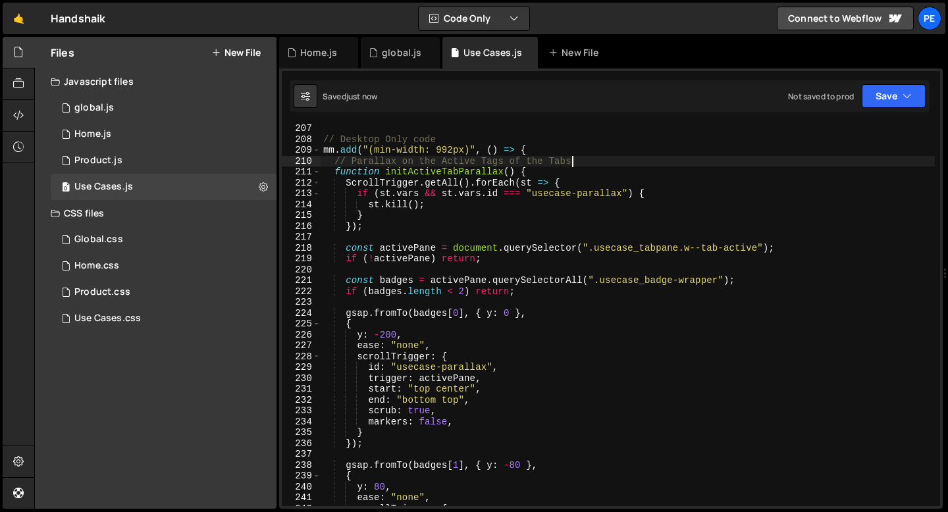
type textarea "// Parallax on the Active Tags of the Tabs"
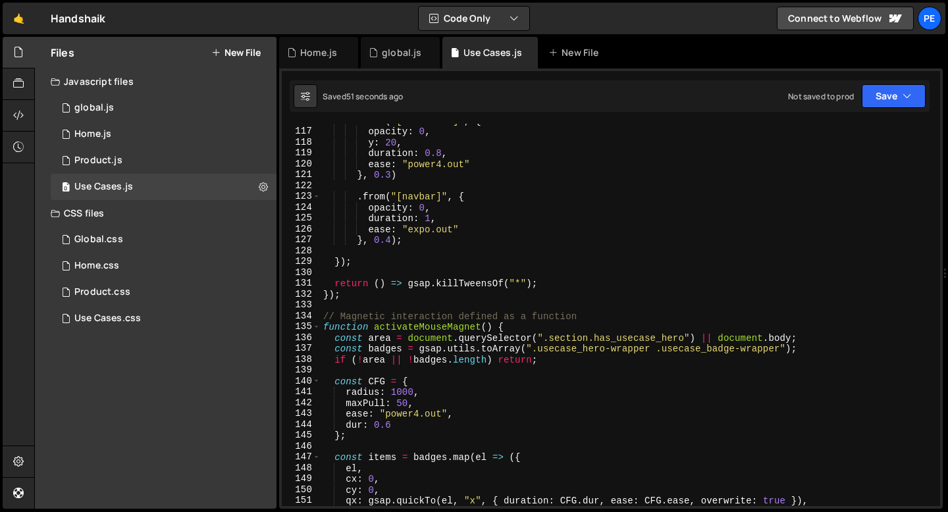
scroll to position [1272, 0]
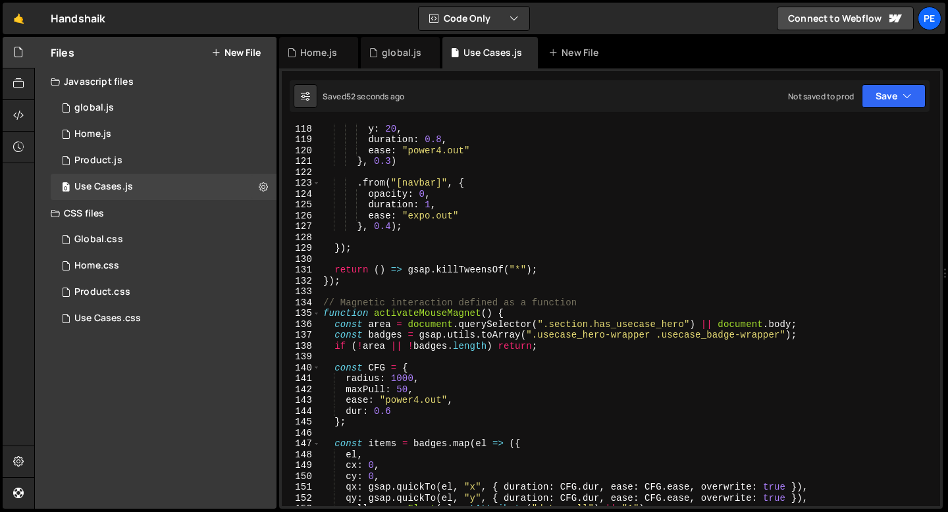
click at [358, 288] on div "y : 20 , duration : 0.8 , ease : "power4.out" } , 0.3 ) . from ( "[navbar]" , {…" at bounding box center [628, 325] width 614 height 404
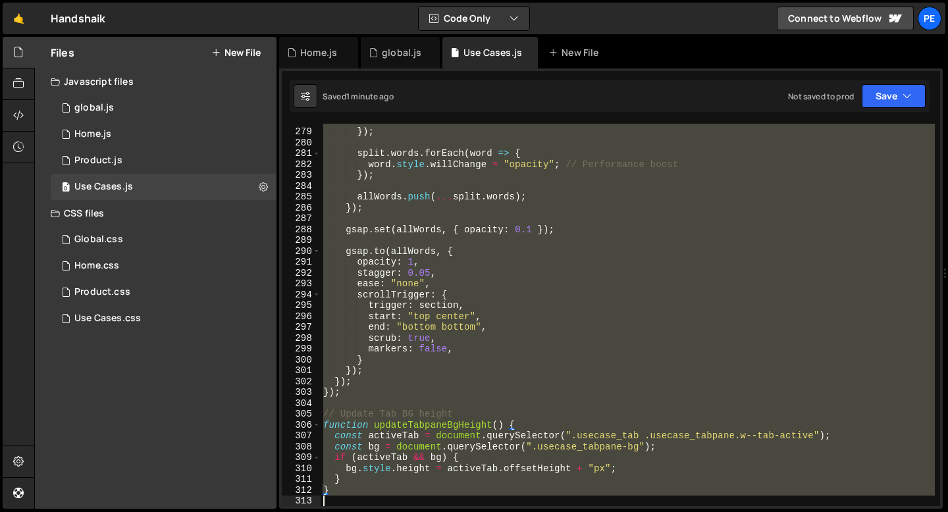
scroll to position [3117, 0]
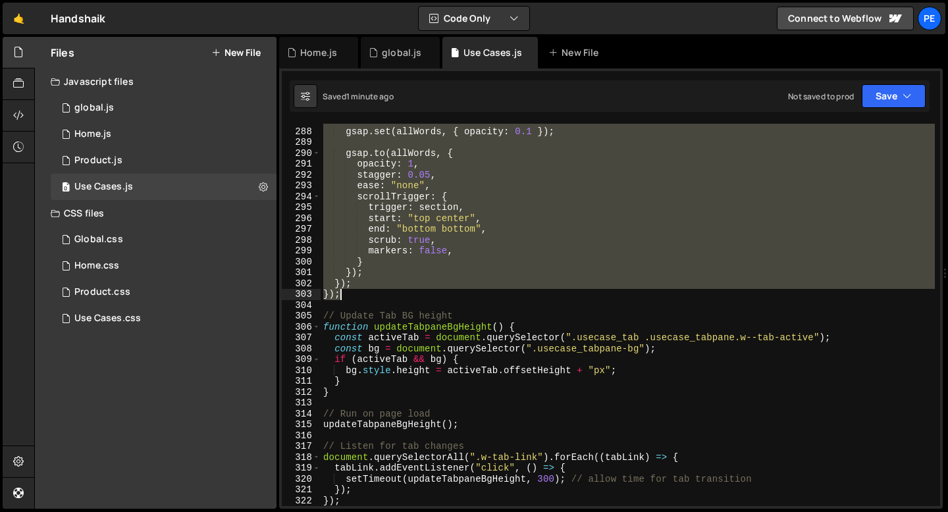
drag, startPoint x: 324, startPoint y: 179, endPoint x: 370, endPoint y: 292, distance: 122.3
click at [370, 293] on div "gsap . set ( allWords , { opacity : 0.1 }) ; gsap . to ( allWords , { opacity :…" at bounding box center [628, 317] width 614 height 404
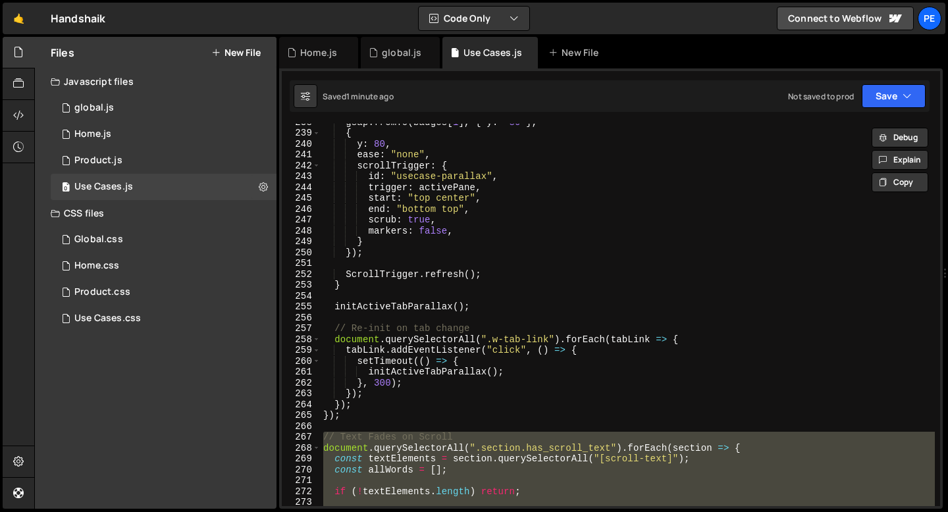
scroll to position [2568, 0]
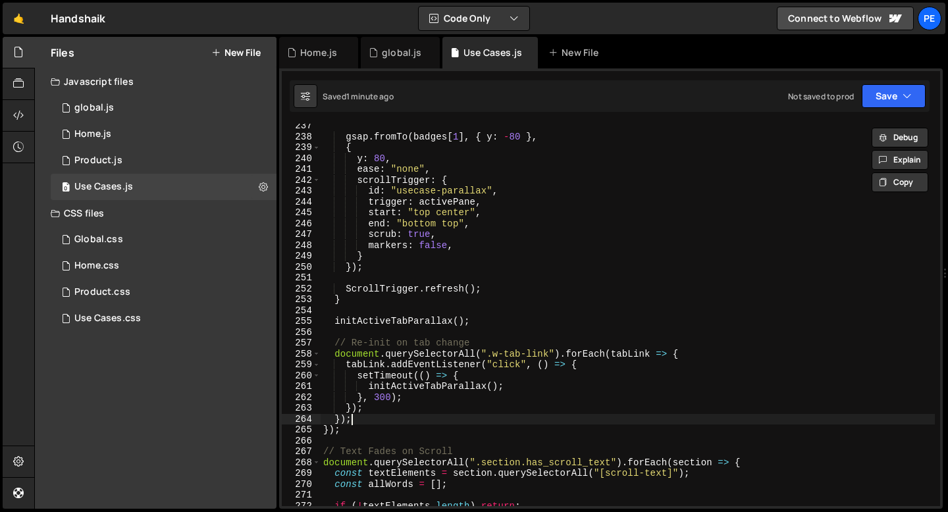
click at [364, 419] on div "gsap . fromTo ( badges [ 1 ] , { y : - 80 } , { y : 80 , ease : "none" , scroll…" at bounding box center [628, 323] width 614 height 404
type textarea "});"
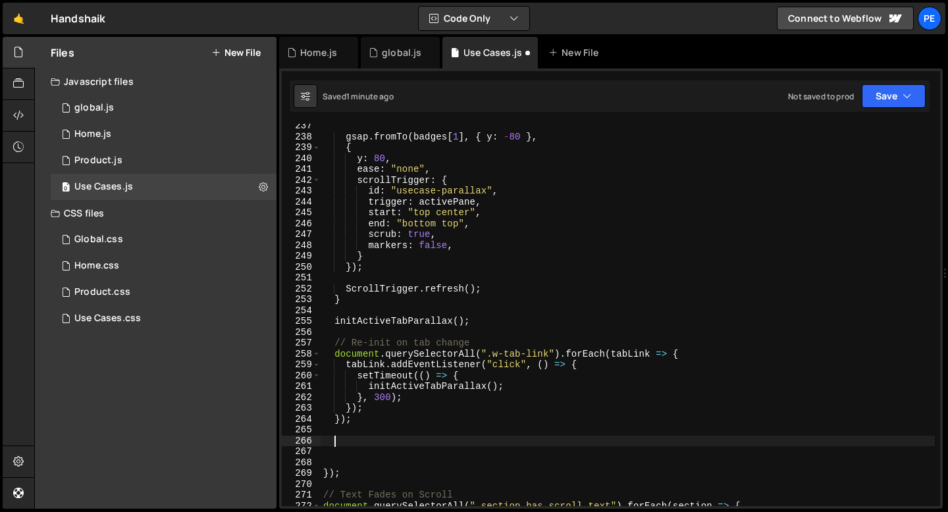
paste textarea "});"
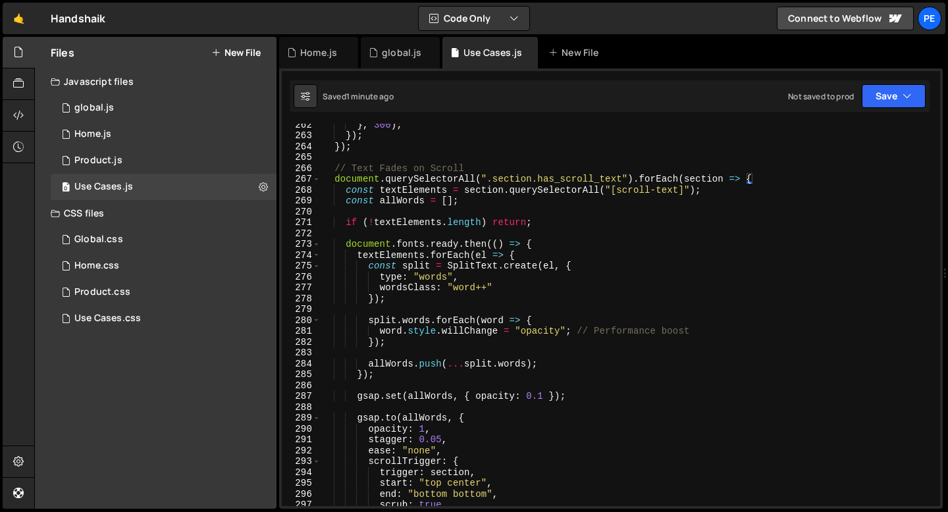
scroll to position [2826, 0]
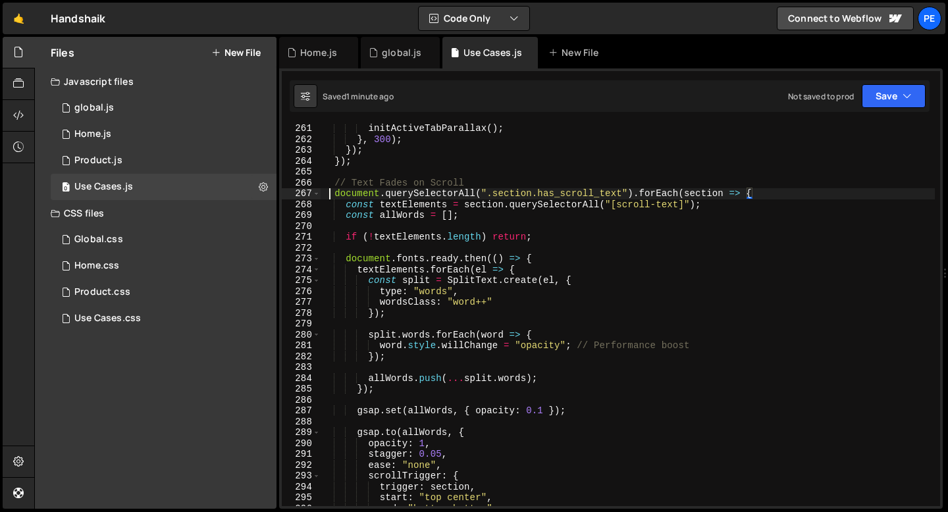
click at [331, 194] on div "initActiveTabParallax ( ) ; } , 300 ) ; }) ; }) ; // Text Fades on Scroll docum…" at bounding box center [628, 325] width 614 height 404
click at [484, 182] on div "initActiveTabParallax ( ) ; } , 300 ) ; }) ; }) ; // Text Fades on Scroll docum…" at bounding box center [628, 325] width 614 height 404
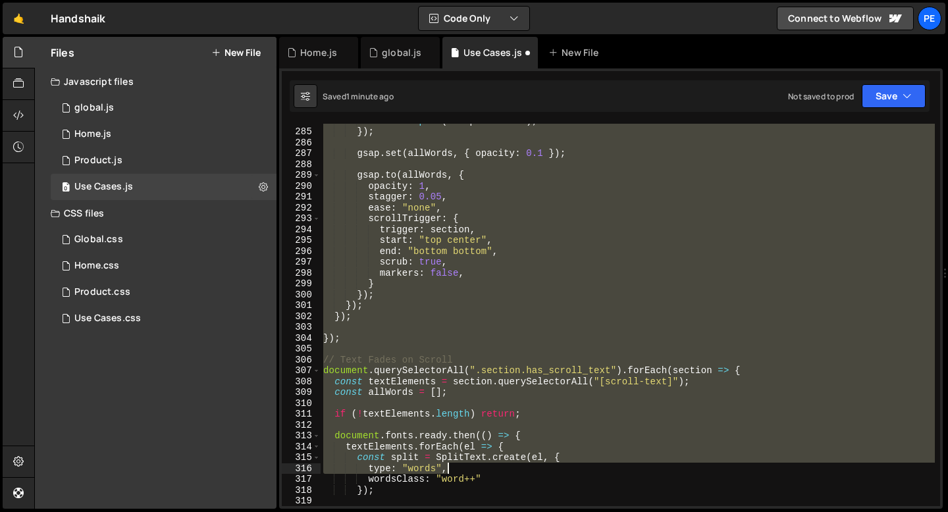
scroll to position [3084, 0]
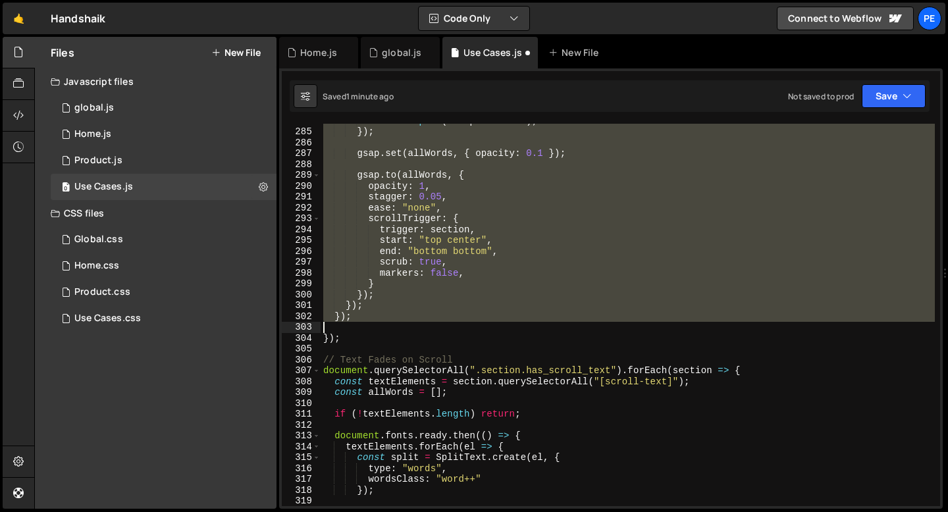
drag, startPoint x: 331, startPoint y: 182, endPoint x: 454, endPoint y: 322, distance: 186.7
click at [454, 322] on div "allWords . push ( ... [GEOGRAPHIC_DATA] . words ) ; }) ; gsap . set ( allWords …" at bounding box center [628, 317] width 614 height 404
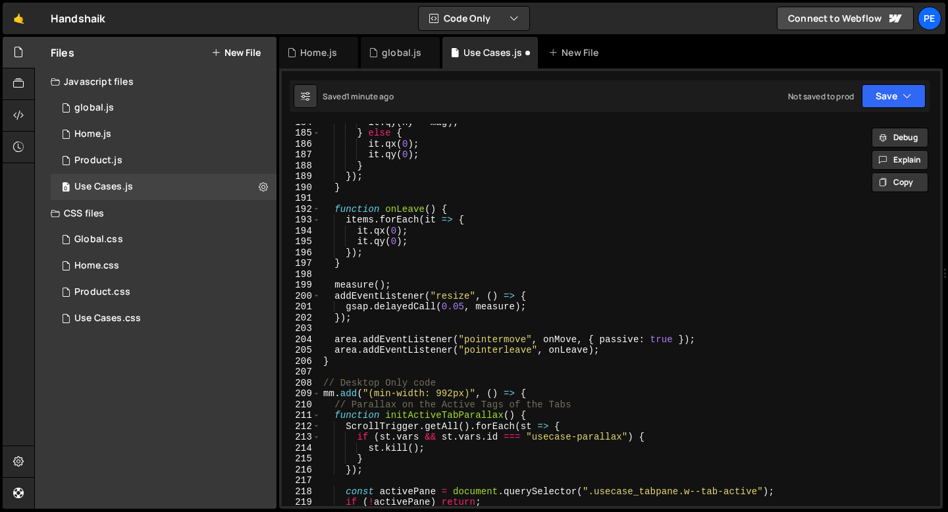
scroll to position [1996, 0]
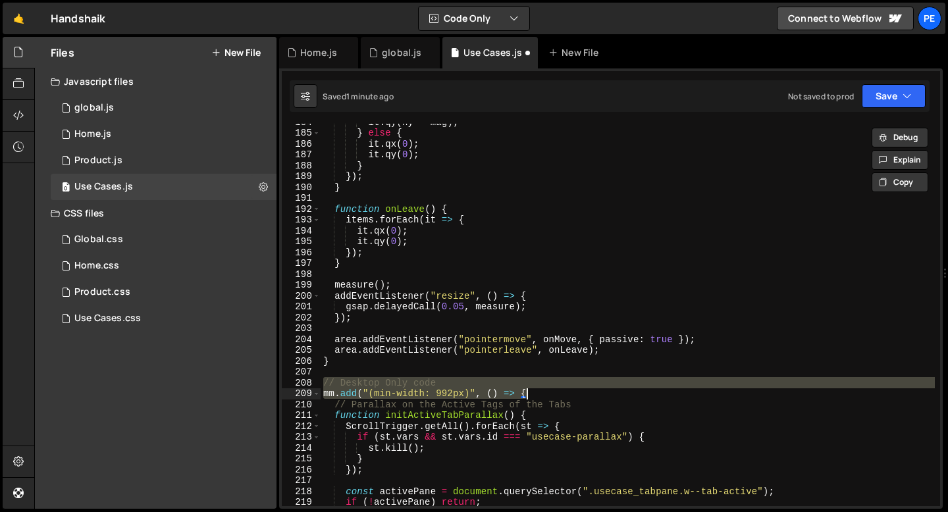
drag, startPoint x: 324, startPoint y: 384, endPoint x: 543, endPoint y: 393, distance: 219.5
click at [543, 393] on div "it . qy ( ny * mag ) ; } else { it . qx ( 0 ) ; it . qy ( 0 ) ; } }) ; } functi…" at bounding box center [628, 319] width 614 height 404
type textarea "// Desktop Only code mm.add("(min-width: 992px)", () => {"
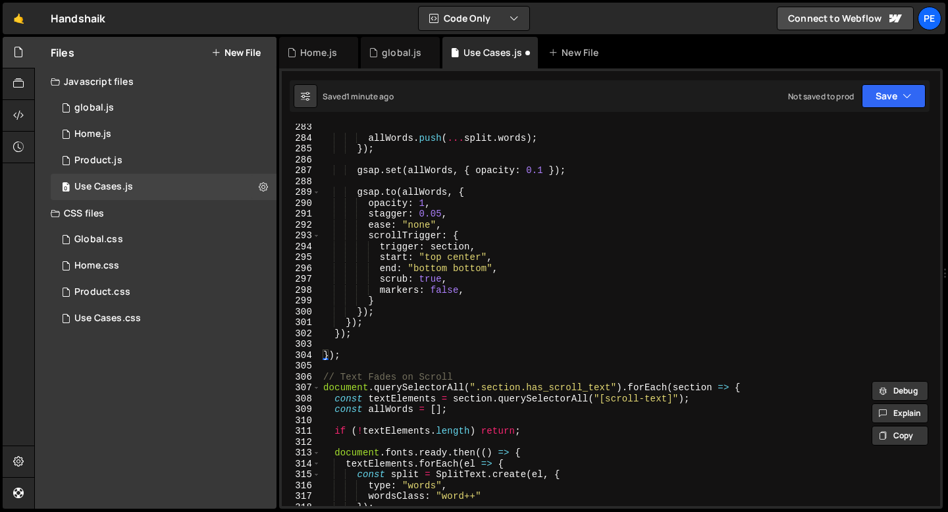
scroll to position [3105, 0]
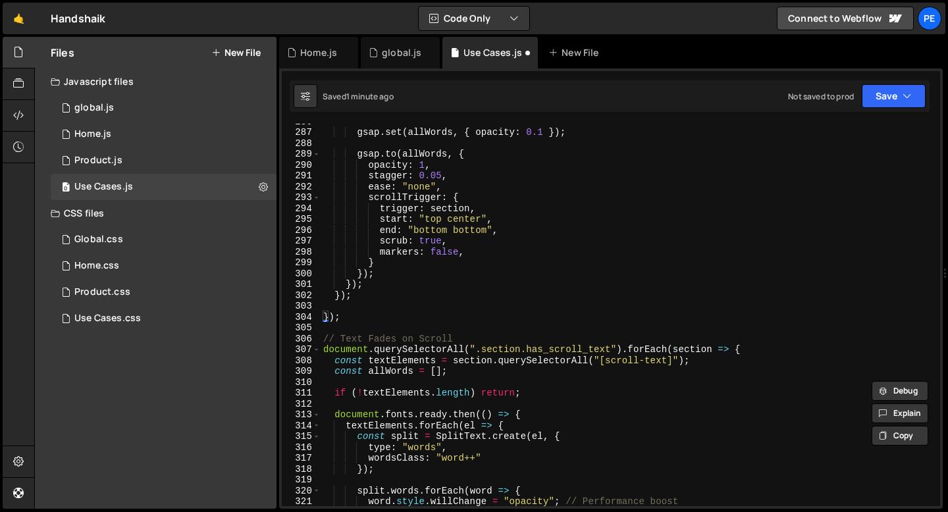
click at [370, 326] on div "gsap . set ( allWords , { opacity : 0.1 }) ; gsap . to ( allWords , { opacity :…" at bounding box center [628, 318] width 614 height 404
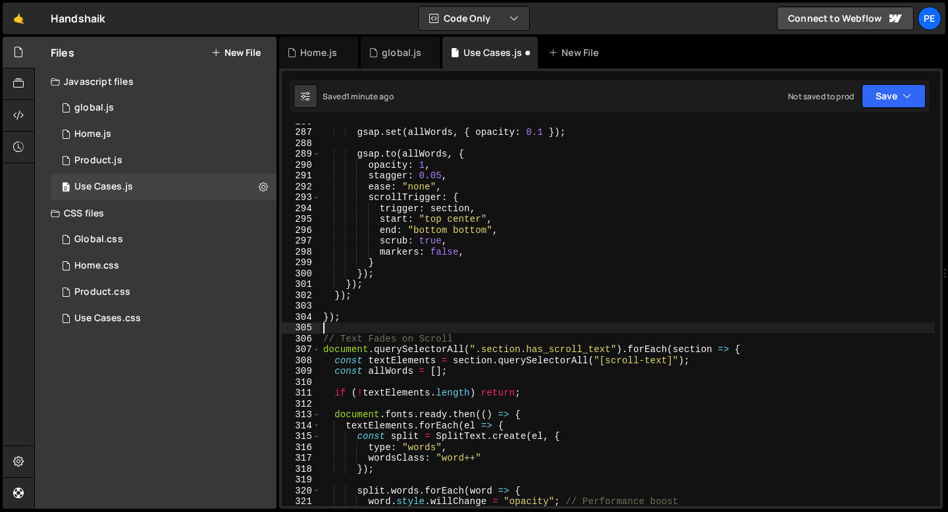
scroll to position [0, 0]
click at [339, 304] on div "gsap . set ( allWords , { opacity : 0.1 }) ; gsap . to ( allWords , { opacity :…" at bounding box center [628, 318] width 614 height 404
type textarea "});"
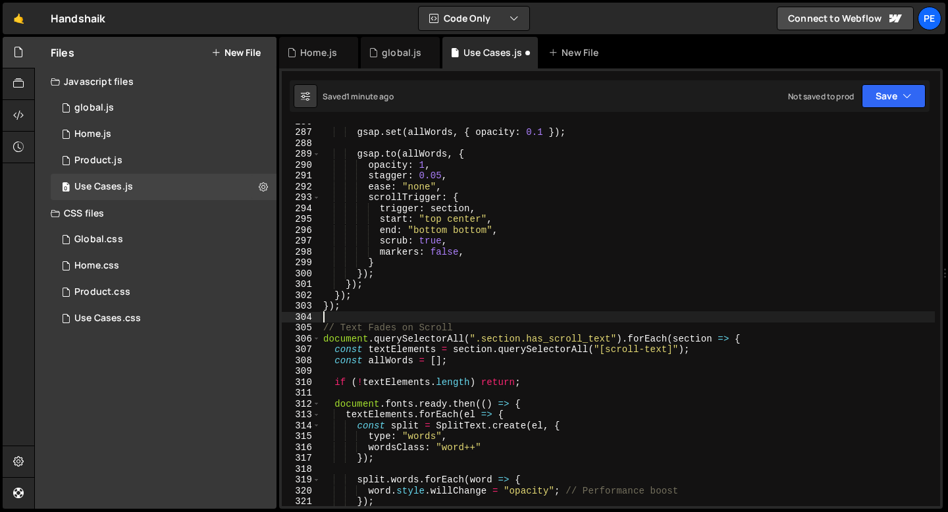
click at [344, 318] on div "gsap . set ( allWords , { opacity : 0.1 }) ; gsap . to ( allWords , { opacity :…" at bounding box center [628, 318] width 614 height 404
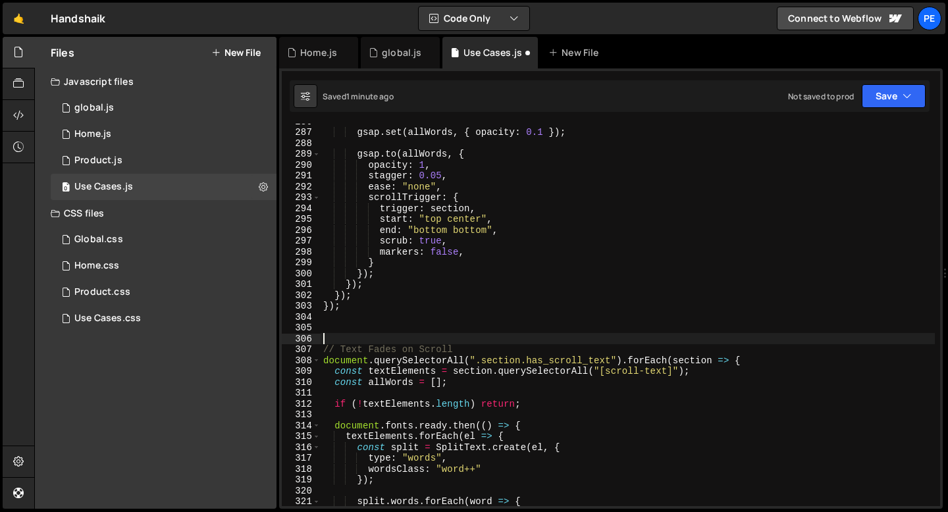
paste textarea "mm.add("(min-width: 992px)", () => {"
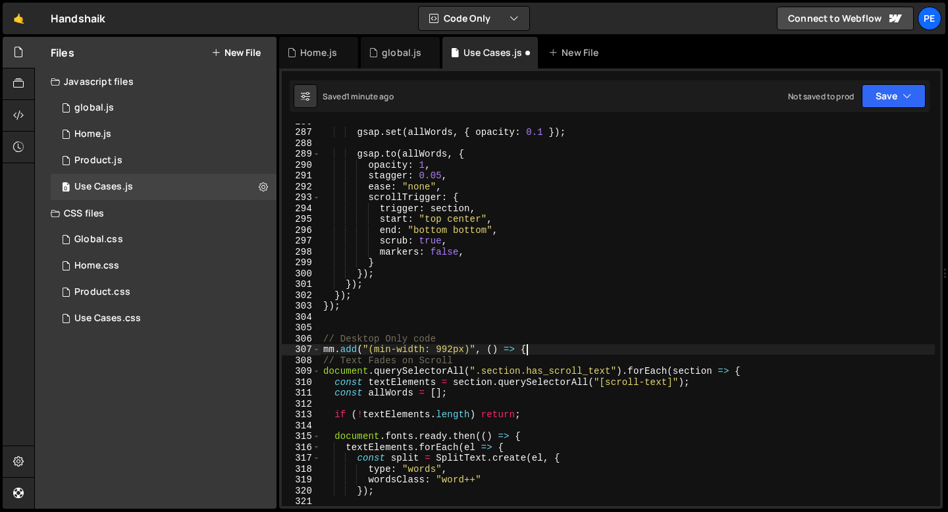
click at [355, 342] on div "gsap . set ( allWords , { opacity : 0.1 }) ; gsap . to ( allWords , { opacity :…" at bounding box center [628, 318] width 614 height 404
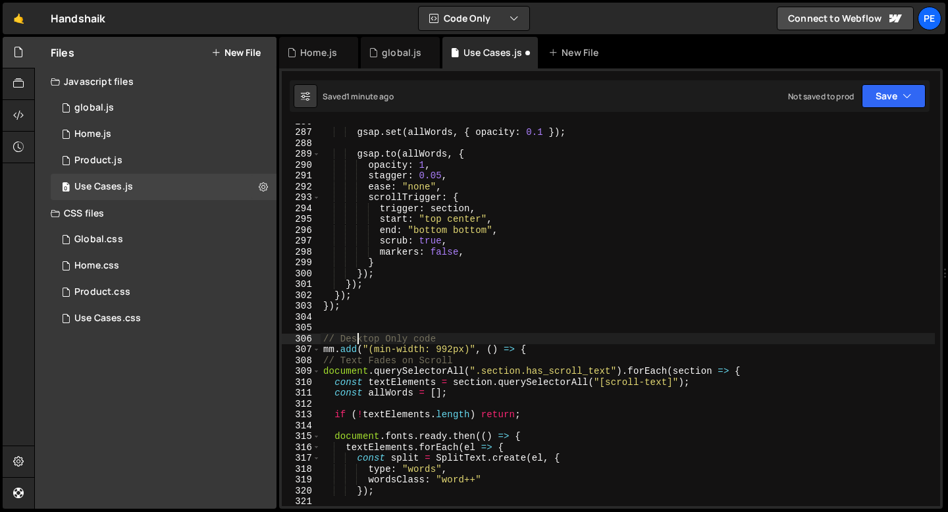
click at [355, 341] on div "gsap . set ( allWords , { opacity : 0.1 }) ; gsap . to ( allWords , { opacity :…" at bounding box center [628, 318] width 614 height 404
click at [452, 345] on div "gsap . set ( allWords , { opacity : 0.1 }) ; gsap . to ( allWords , { opacity :…" at bounding box center [628, 318] width 614 height 404
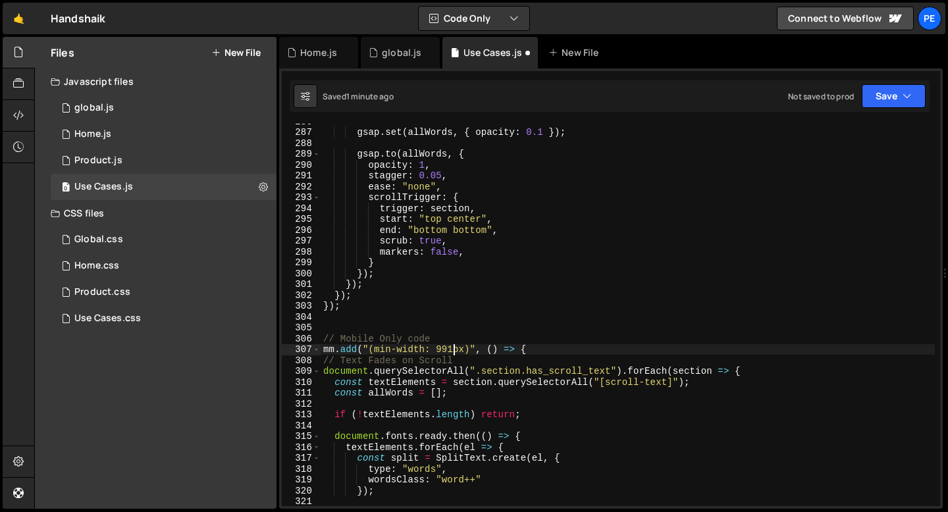
scroll to position [0, 9]
click at [391, 350] on div "gsap . set ( allWords , { opacity : 0.1 }) ; gsap . to ( allWords , { opacity :…" at bounding box center [628, 318] width 614 height 404
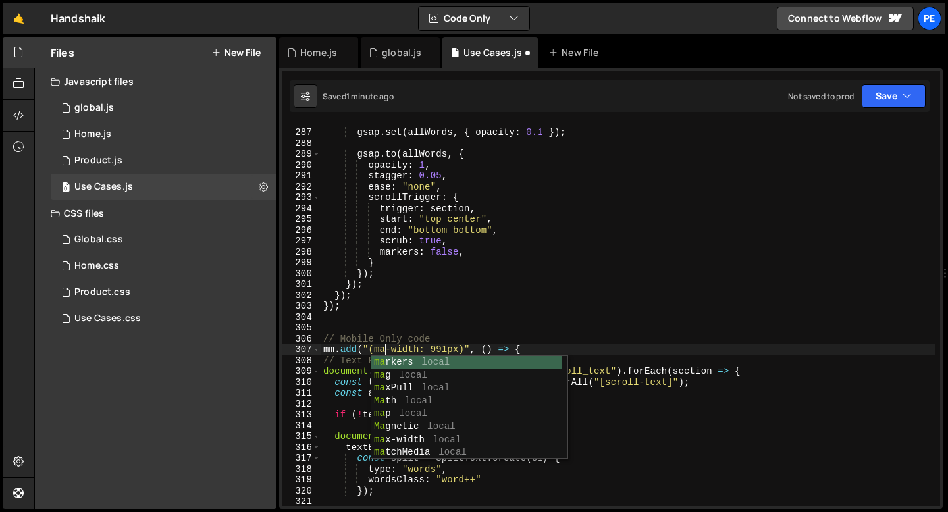
type textarea "mm.add("(max-width: 991px)", () => {"
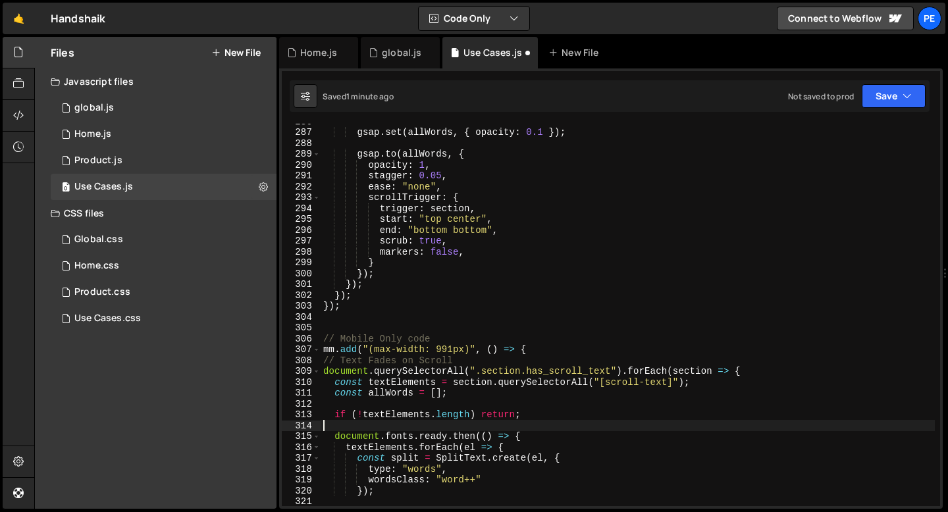
click at [426, 429] on div "gsap . set ( allWords , { opacity : 0.1 }) ; gsap . to ( allWords , { opacity :…" at bounding box center [628, 318] width 614 height 404
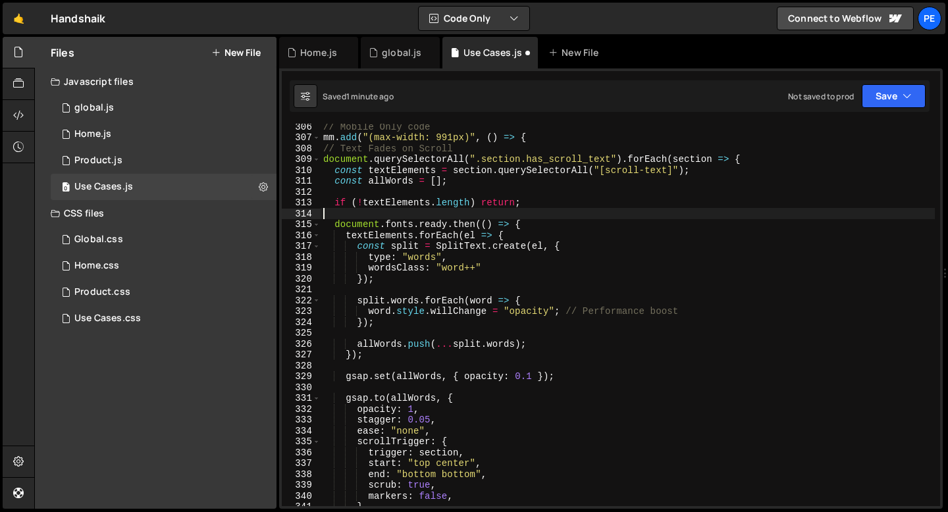
scroll to position [3343, 0]
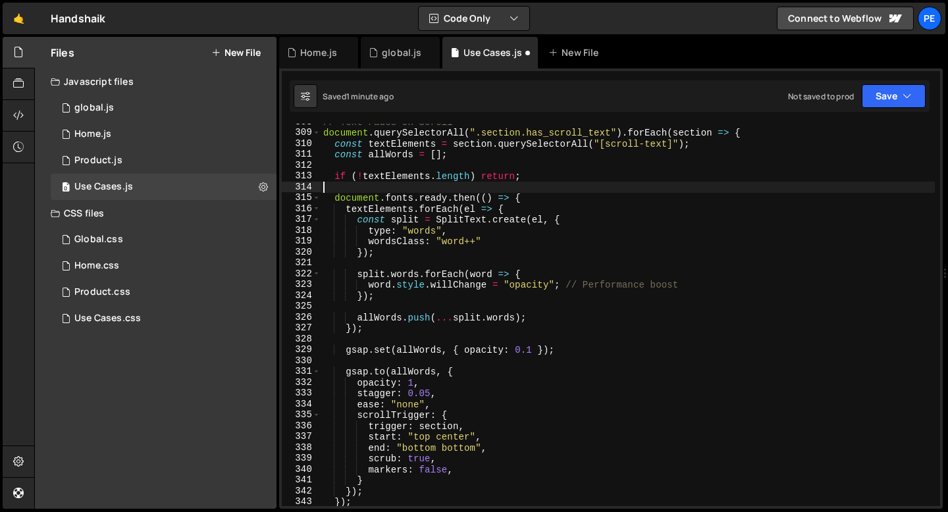
click at [435, 471] on div "// Text Fades on Scroll document . querySelectorAll ( ".section.has_scroll_text…" at bounding box center [628, 319] width 614 height 404
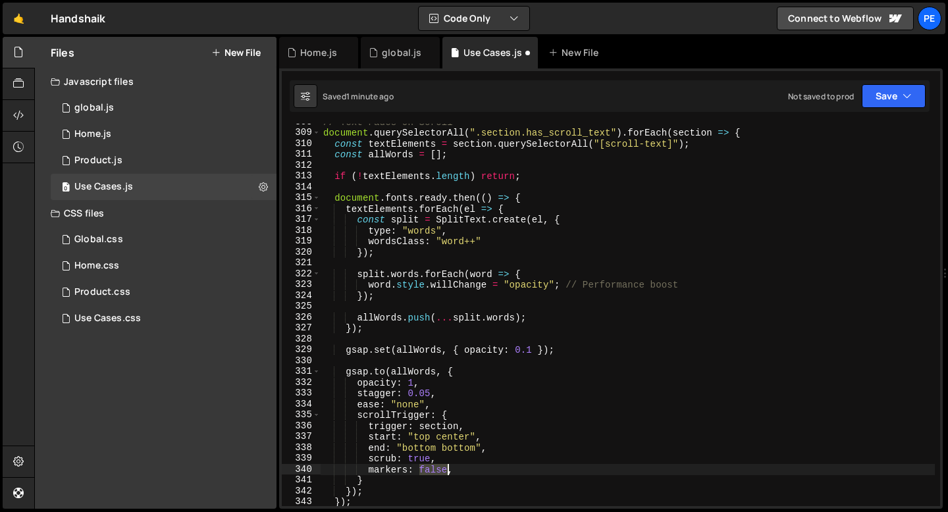
click at [434, 472] on div "// Text Fades on Scroll document . querySelectorAll ( ".section.has_scroll_text…" at bounding box center [628, 319] width 614 height 404
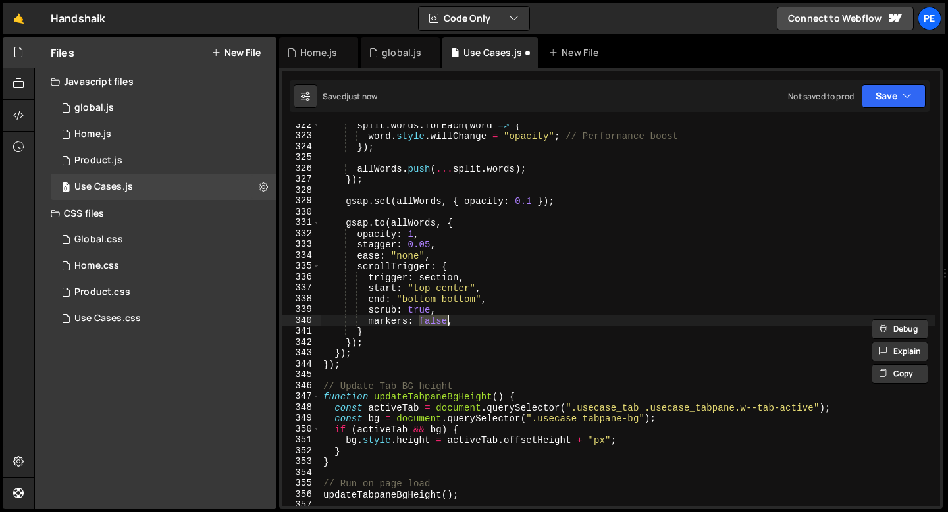
scroll to position [3493, 0]
click at [386, 362] on div "split . words . forEach ( word => { word . style . willChange = "opacity" ; // …" at bounding box center [628, 322] width 614 height 404
type textarea "});"
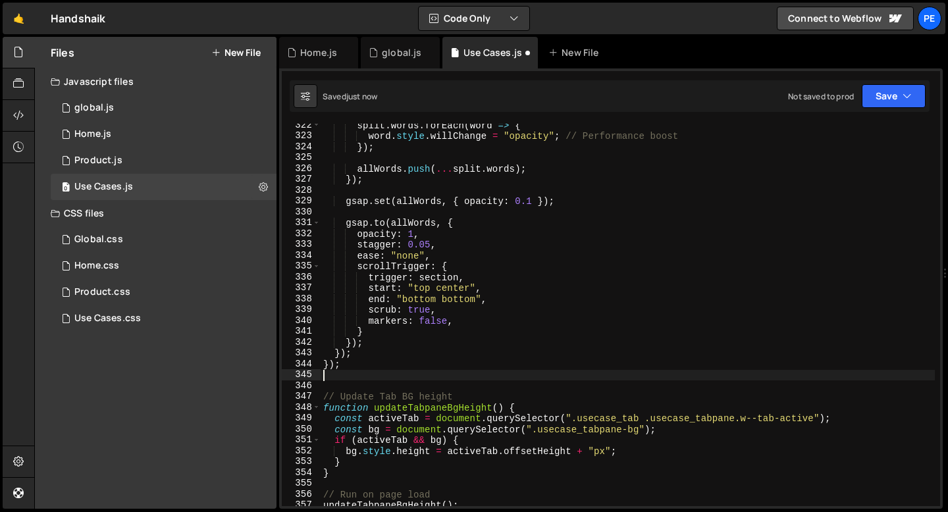
scroll to position [0, 0]
type textarea "});"
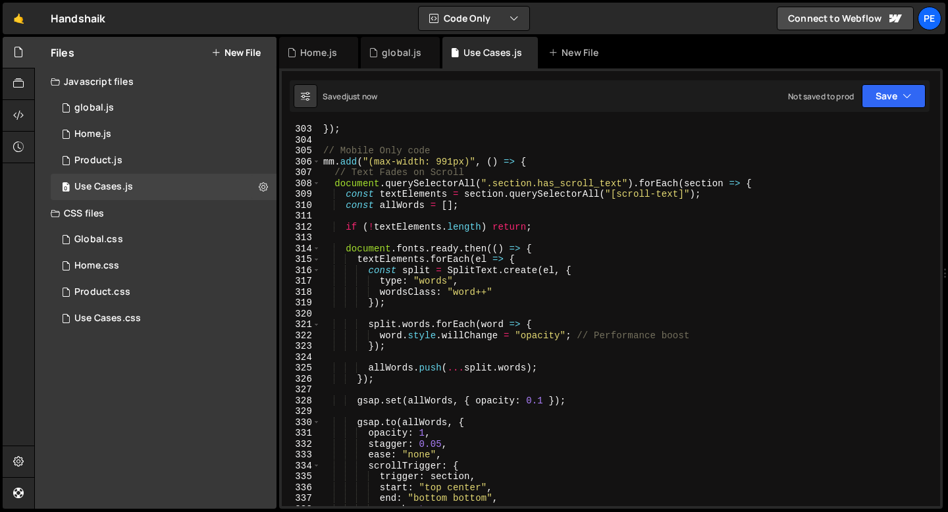
scroll to position [3305, 0]
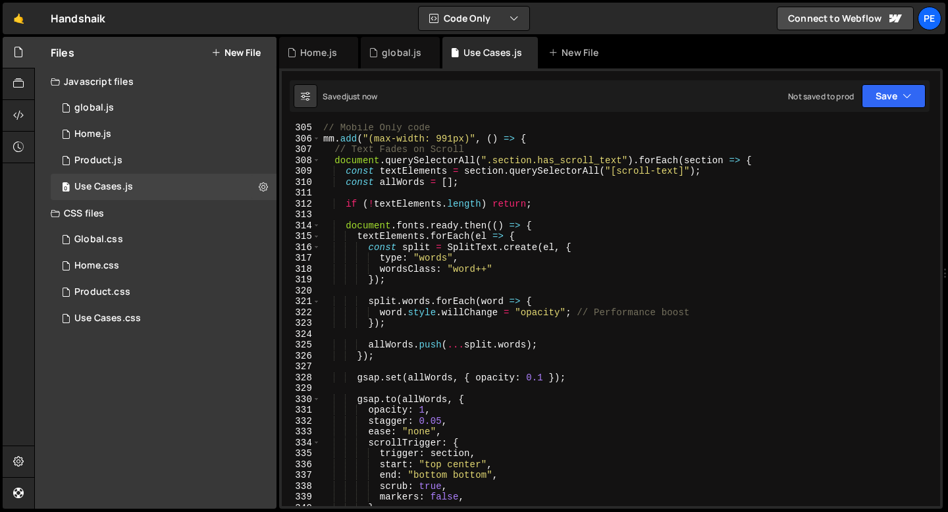
click at [460, 464] on div "// Mobile Only code mm . add ( "(max-width: 991px)" , ( ) => { // Text Fades on…" at bounding box center [628, 325] width 614 height 404
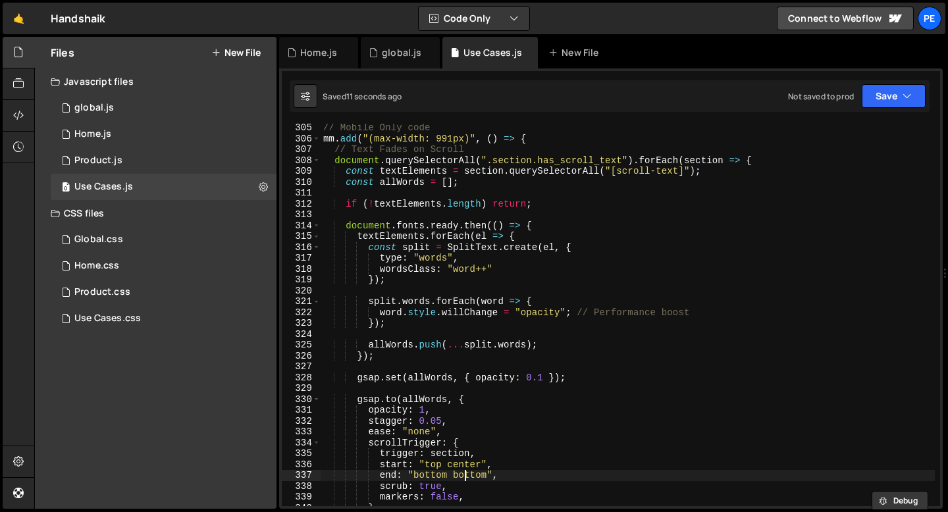
click at [465, 474] on div "// Mobile Only code mm . add ( "(max-width: 991px)" , ( ) => { // Text Fades on…" at bounding box center [628, 325] width 614 height 404
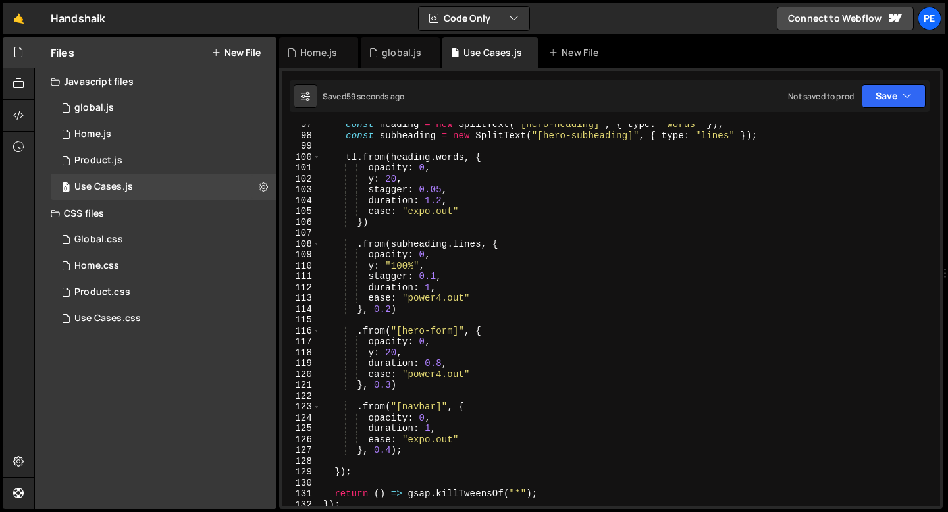
scroll to position [1070, 0]
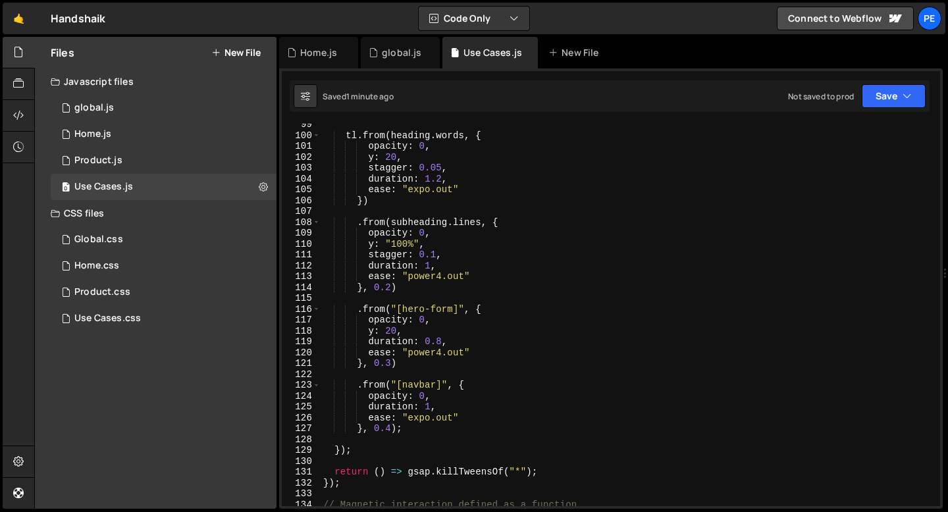
click at [410, 288] on div "tl . from ( heading . words , { opacity : 0 , y : 20 , stagger : 0.05 , duratio…" at bounding box center [628, 321] width 614 height 404
type textarea "}, 0.2)"
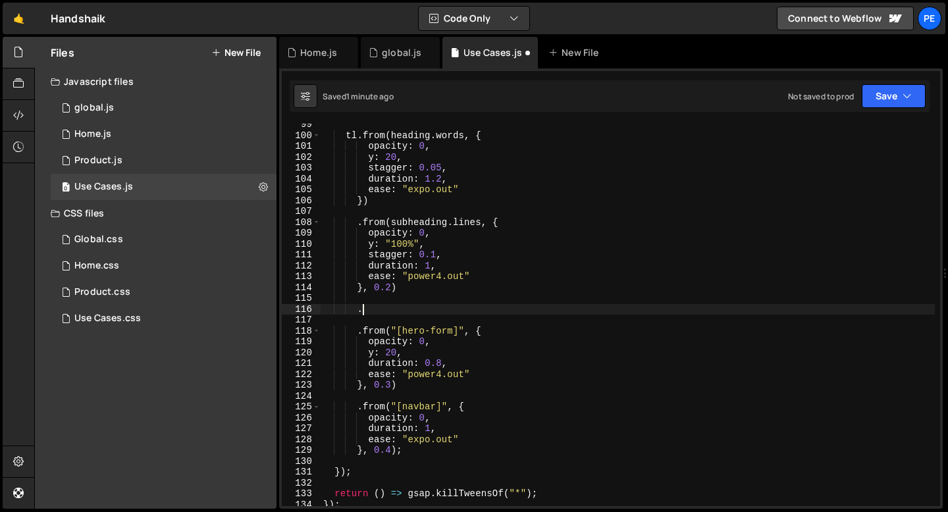
scroll to position [0, 2]
paste textarea "usecase_intro-sticky"
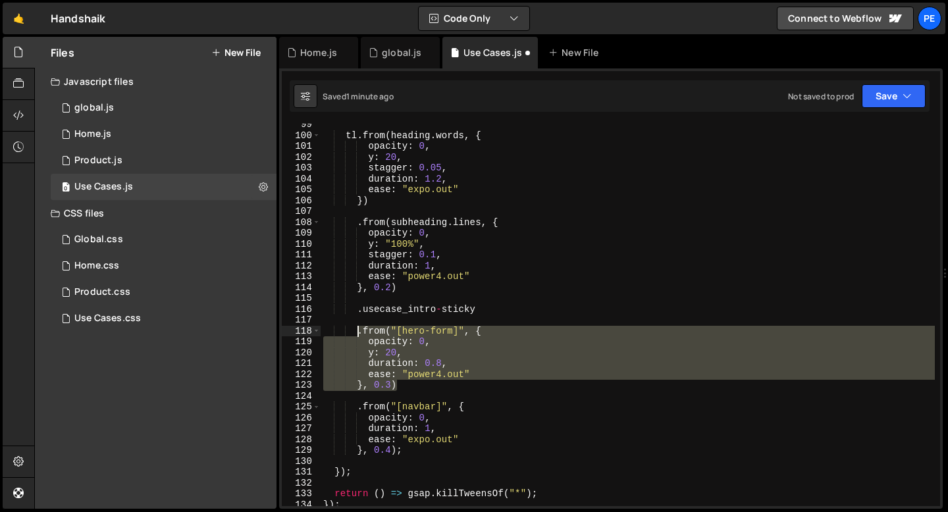
drag, startPoint x: 397, startPoint y: 386, endPoint x: 359, endPoint y: 333, distance: 65.1
click at [359, 334] on div "tl . from ( heading . words , { opacity : 0 , y : 20 , stagger : 0.05 , duratio…" at bounding box center [628, 321] width 614 height 404
type textarea ".from("[hero-form]", { opacity: 0,"
click at [487, 315] on div "tl . from ( heading . words , { opacity : 0 , y : 20 , stagger : 0.05 , duratio…" at bounding box center [628, 321] width 614 height 404
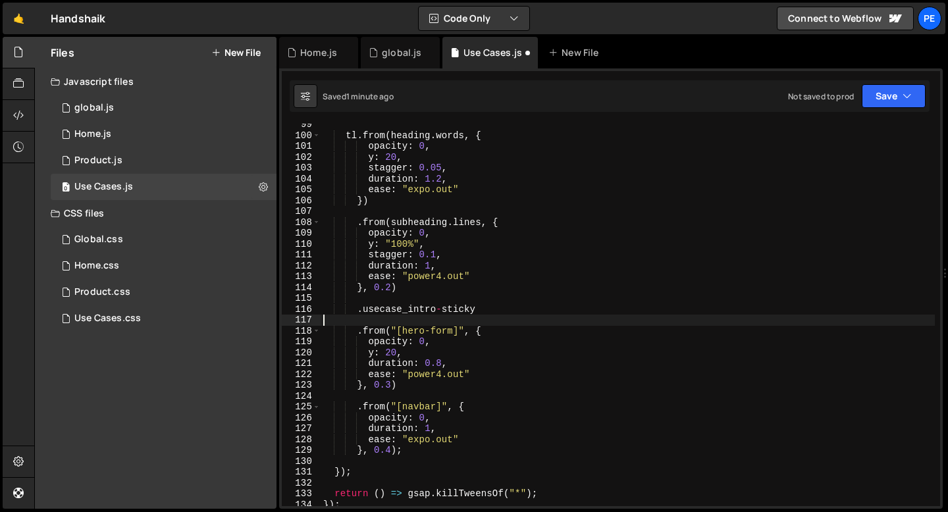
click at [489, 308] on div "tl . from ( heading . words , { opacity : 0 , y : 20 , stagger : 0.05 , duratio…" at bounding box center [628, 321] width 614 height 404
type textarea ".usecase_intro-sticky"
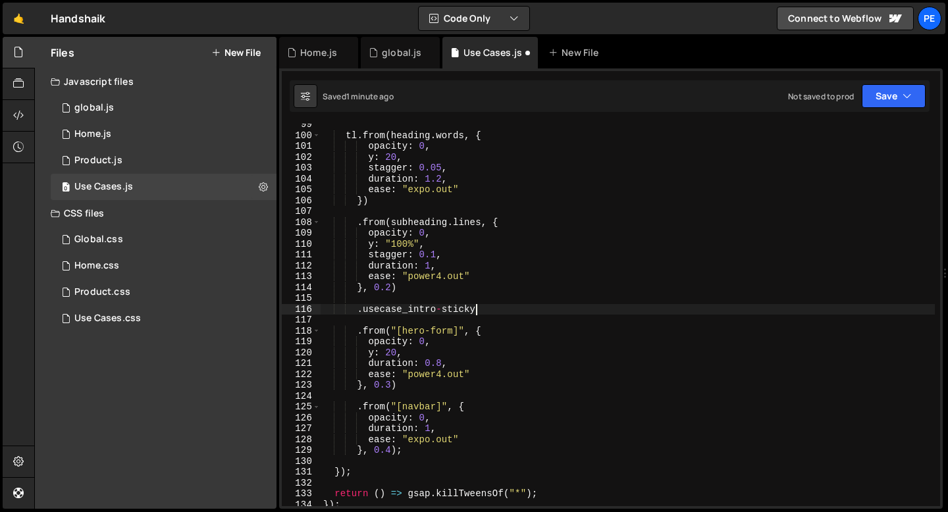
scroll to position [0, 1]
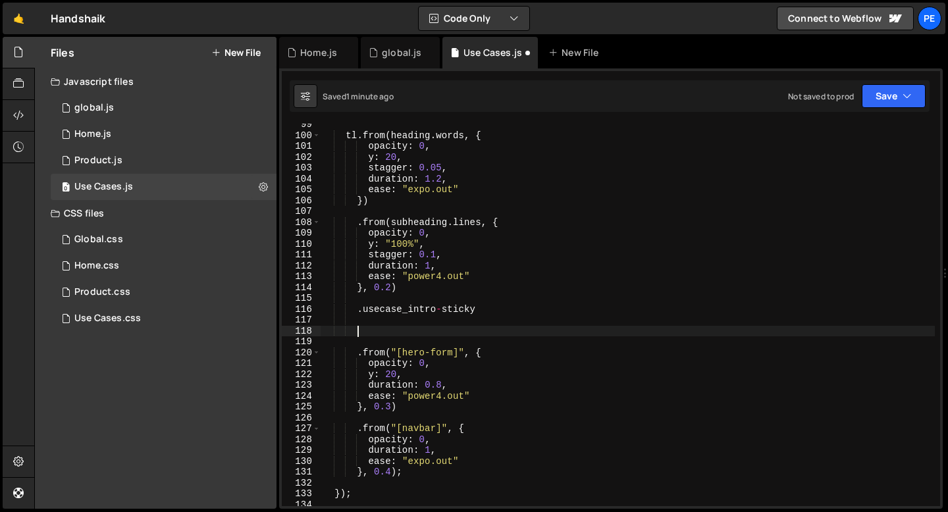
paste textarea "}, 0.3)"
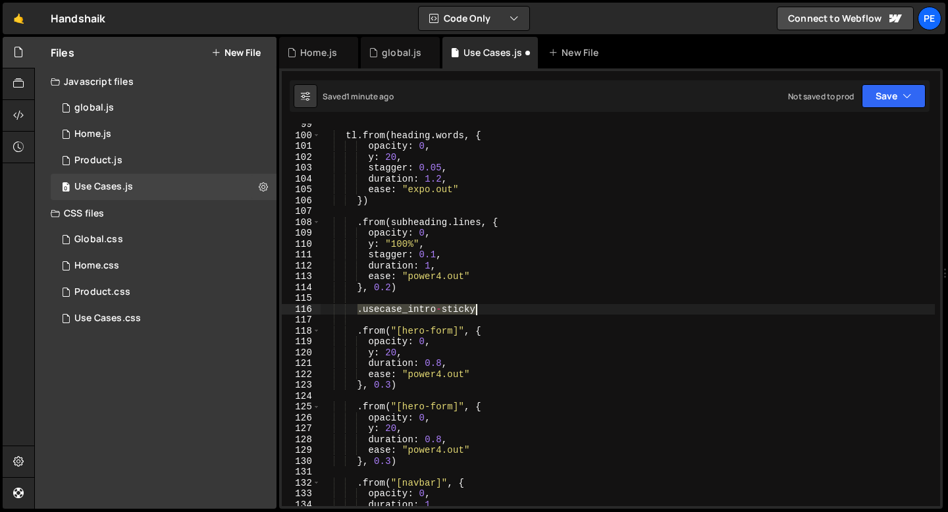
drag, startPoint x: 358, startPoint y: 309, endPoint x: 484, endPoint y: 308, distance: 125.8
click at [485, 308] on div "tl . from ( heading . words , { opacity : 0 , y : 20 , stagger : 0.05 , duratio…" at bounding box center [628, 321] width 614 height 404
type textarea ".usecase_intro-sticky"
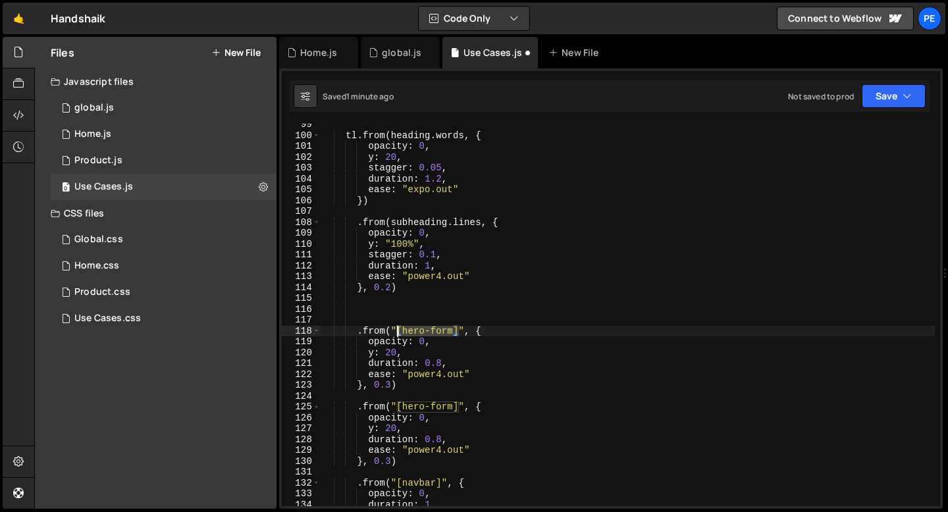
drag, startPoint x: 458, startPoint y: 330, endPoint x: 400, endPoint y: 330, distance: 58.0
click at [399, 330] on div "tl . from ( heading . words , { opacity : 0 , y : 20 , stagger : 0.05 , duratio…" at bounding box center [628, 321] width 614 height 404
paste textarea ".usecase_intro-sticky"
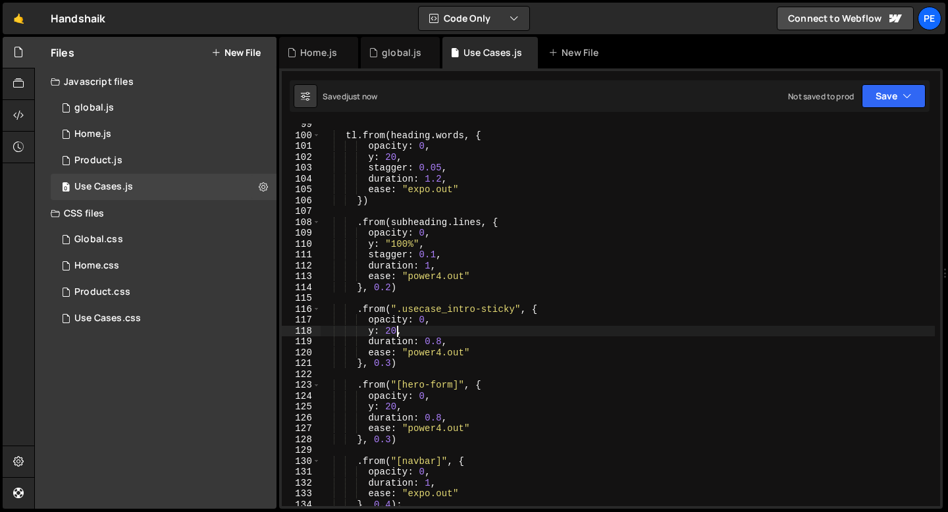
click at [396, 331] on div "tl . from ( heading . words , { opacity : 0 , y : 20 , stagger : 0.05 , duratio…" at bounding box center [628, 321] width 614 height 404
click at [411, 331] on div "tl . from ( heading . words , { opacity : 0 , y : 20 , stagger : 0.05 , duratio…" at bounding box center [628, 321] width 614 height 404
click at [390, 361] on div "tl . from ( heading . words , { opacity : 0 , y : 20 , stagger : 0.05 , duratio…" at bounding box center [628, 321] width 614 height 404
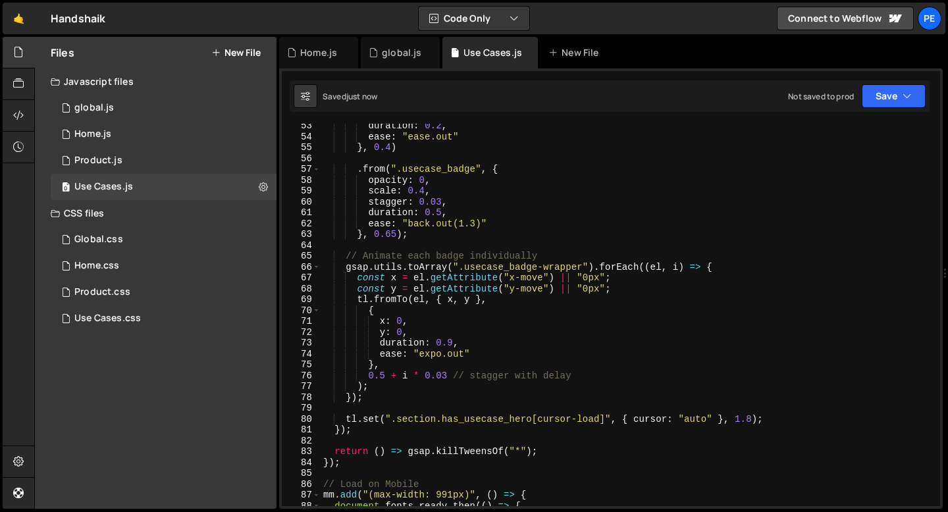
scroll to position [665, 0]
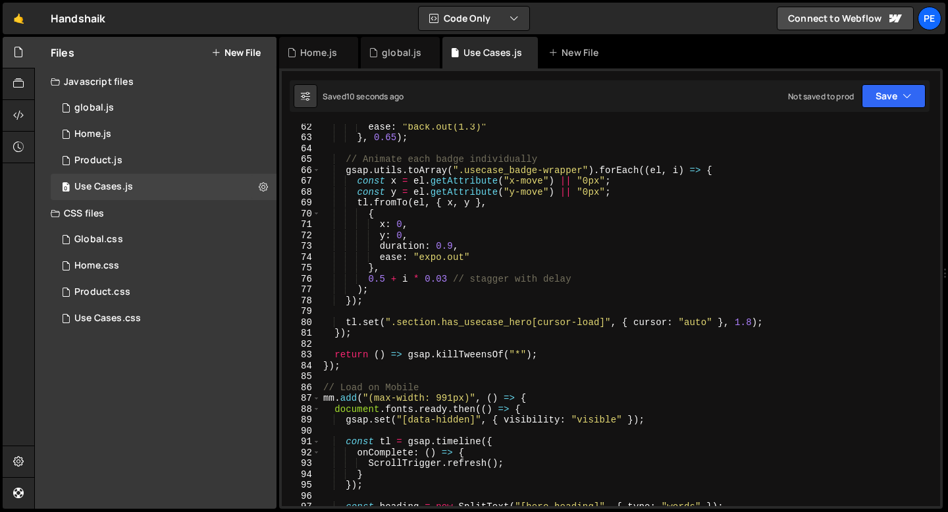
type textarea "}, 0.35)"
